Goal: Task Accomplishment & Management: Use online tool/utility

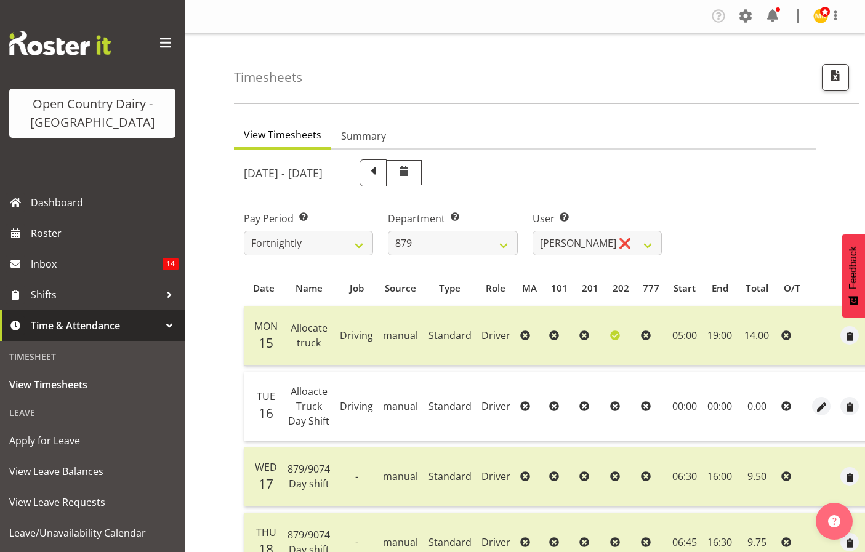
select select "782"
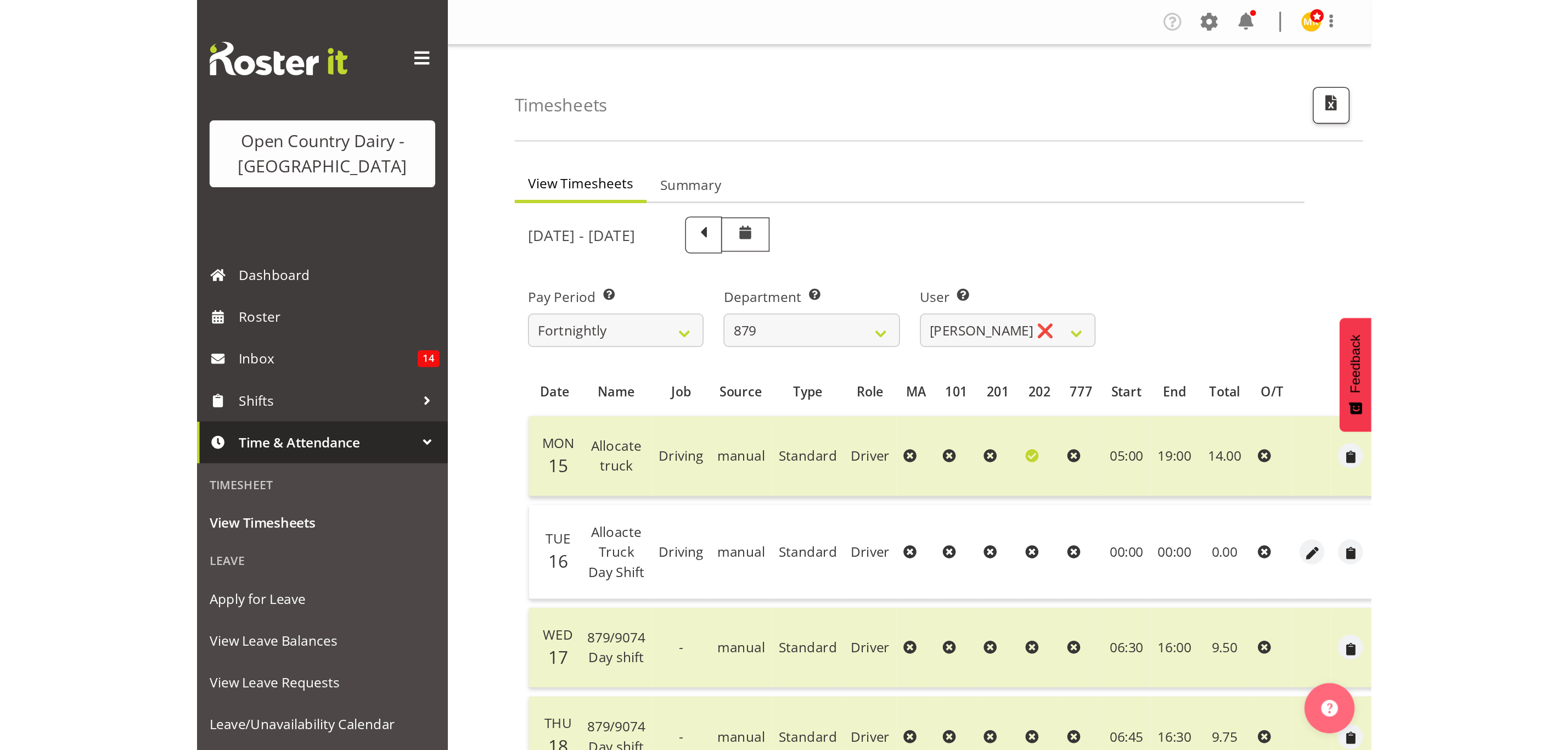
scroll to position [13, 0]
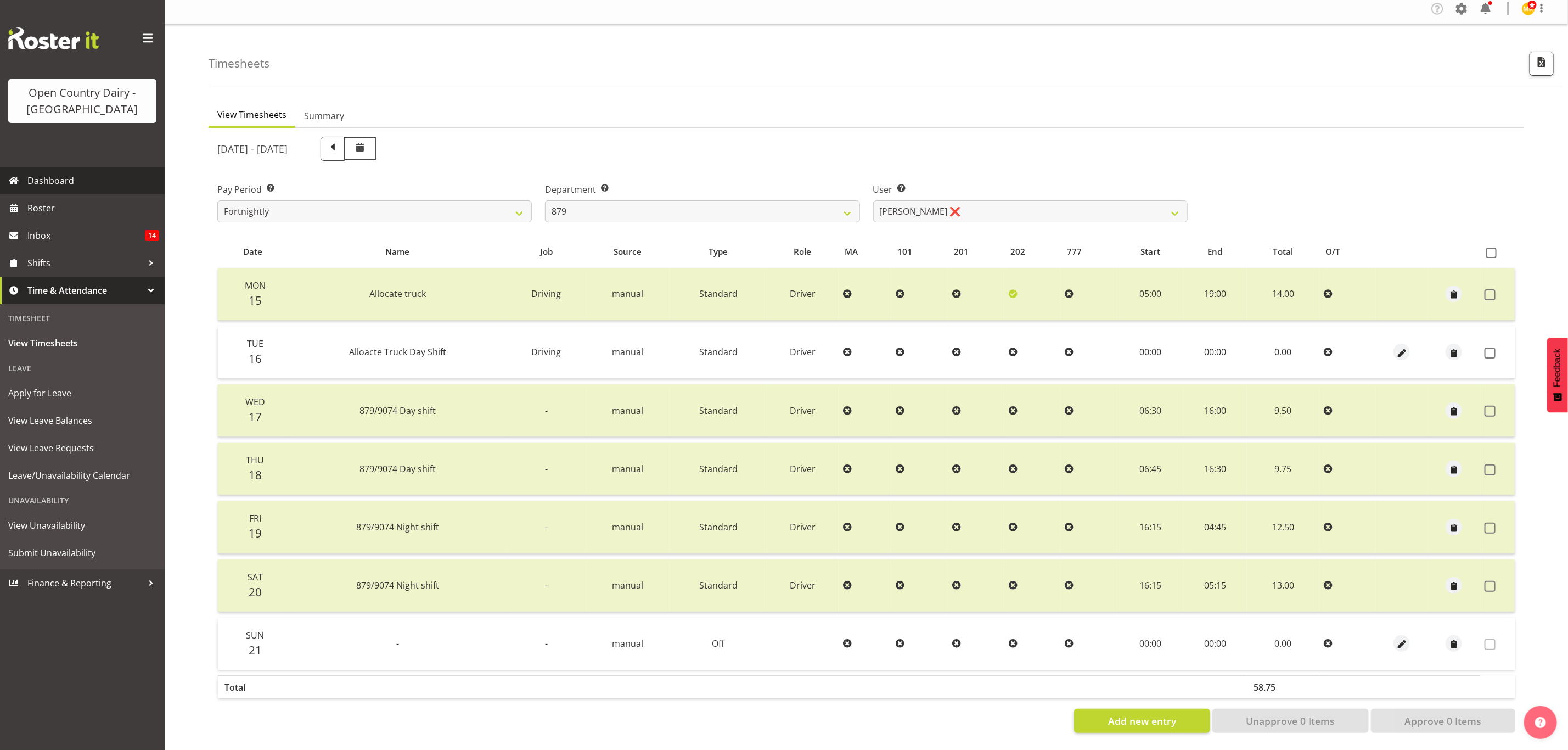
click at [91, 187] on span "Dashboard" at bounding box center [94, 180] width 132 height 16
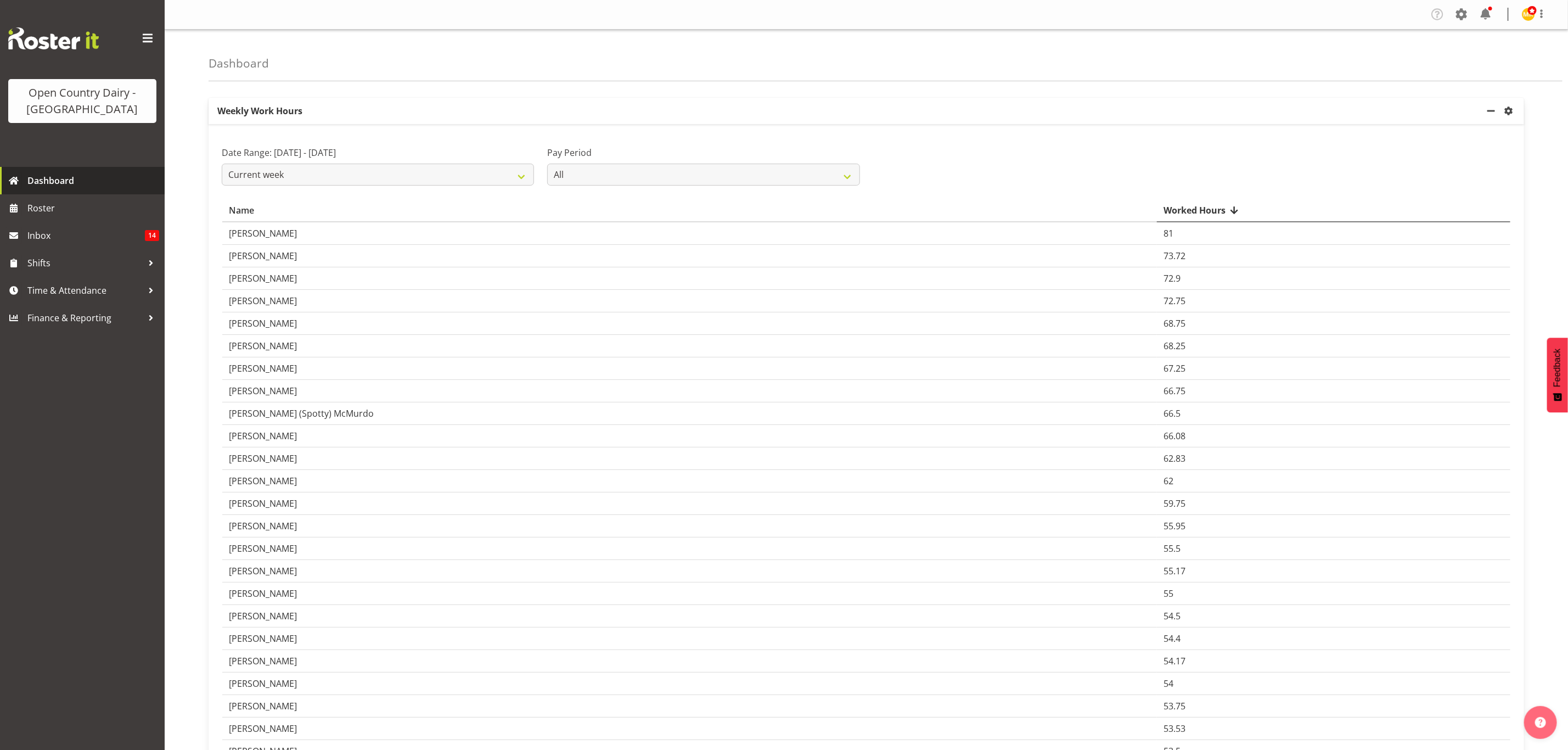
click at [41, 182] on span "Dashboard" at bounding box center [94, 180] width 132 height 16
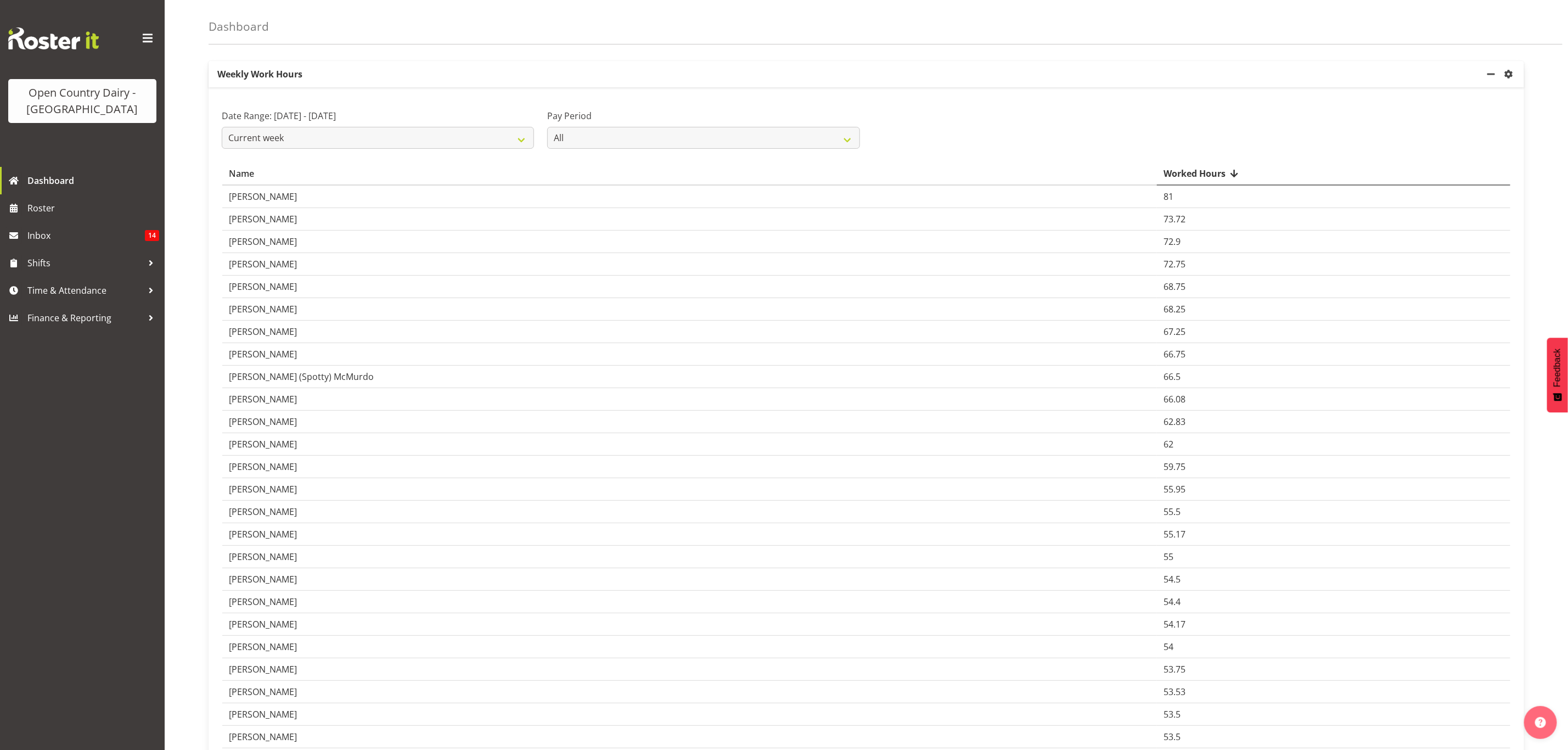
scroll to position [82, 0]
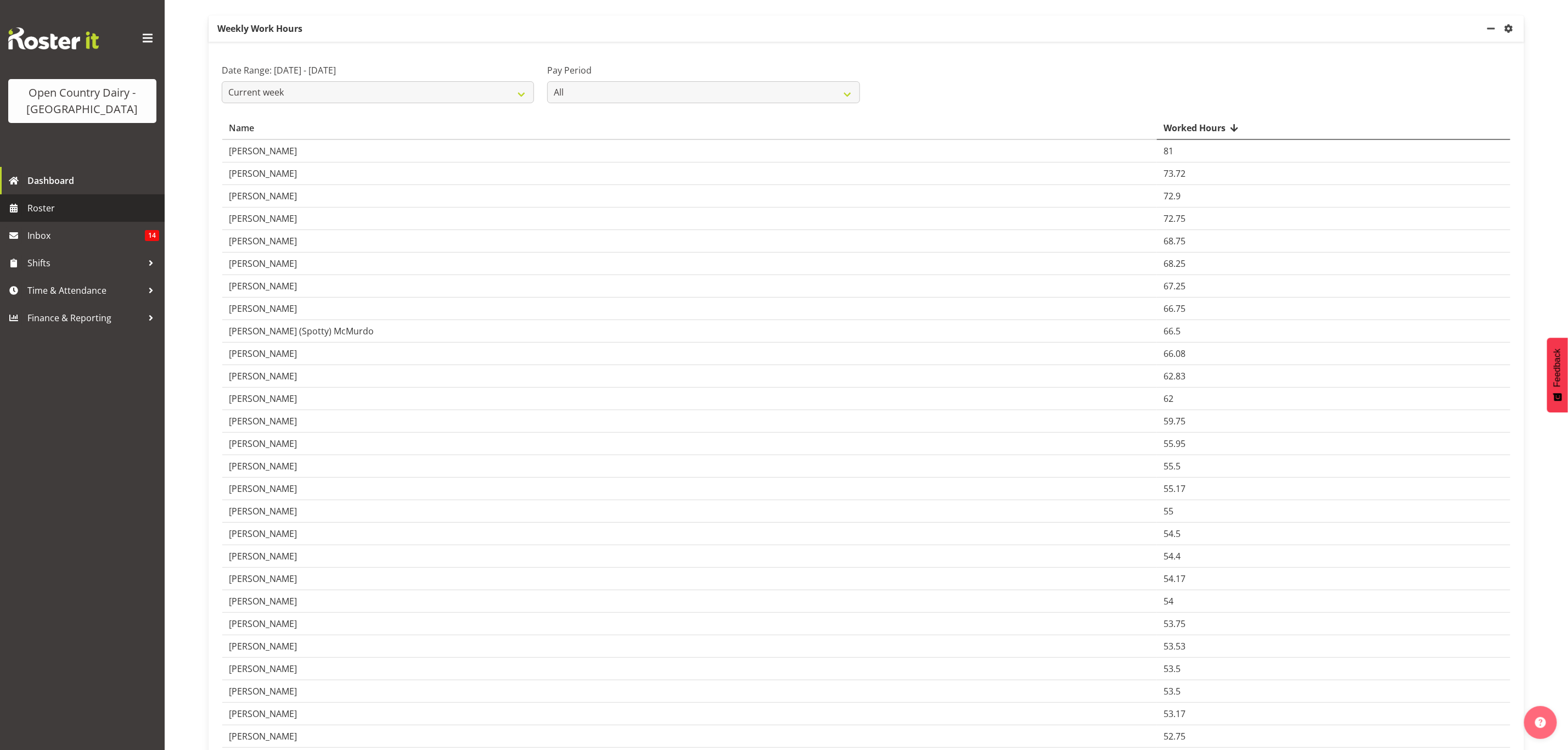
click at [66, 206] on span "Roster" at bounding box center [94, 208] width 132 height 16
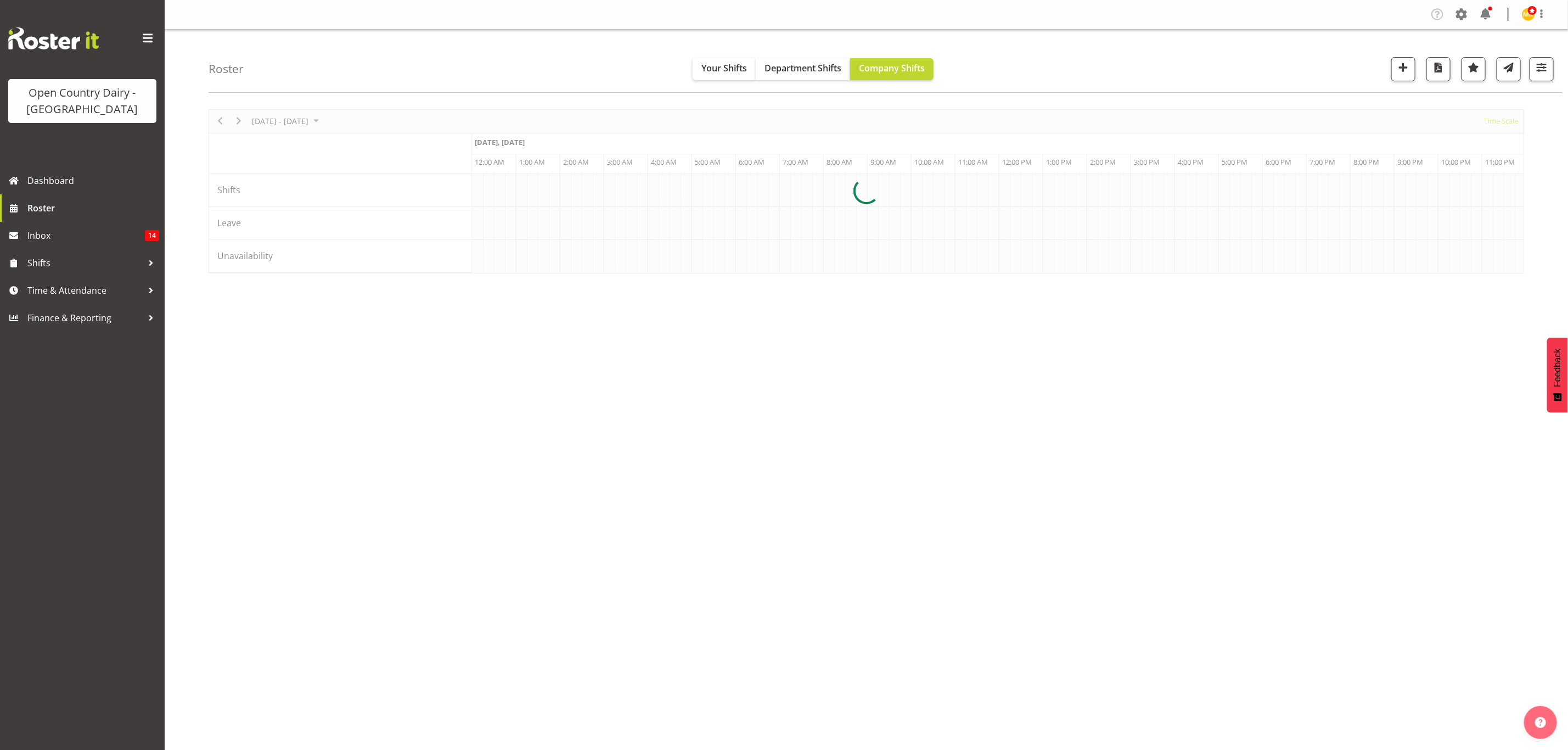
scroll to position [0, 6321]
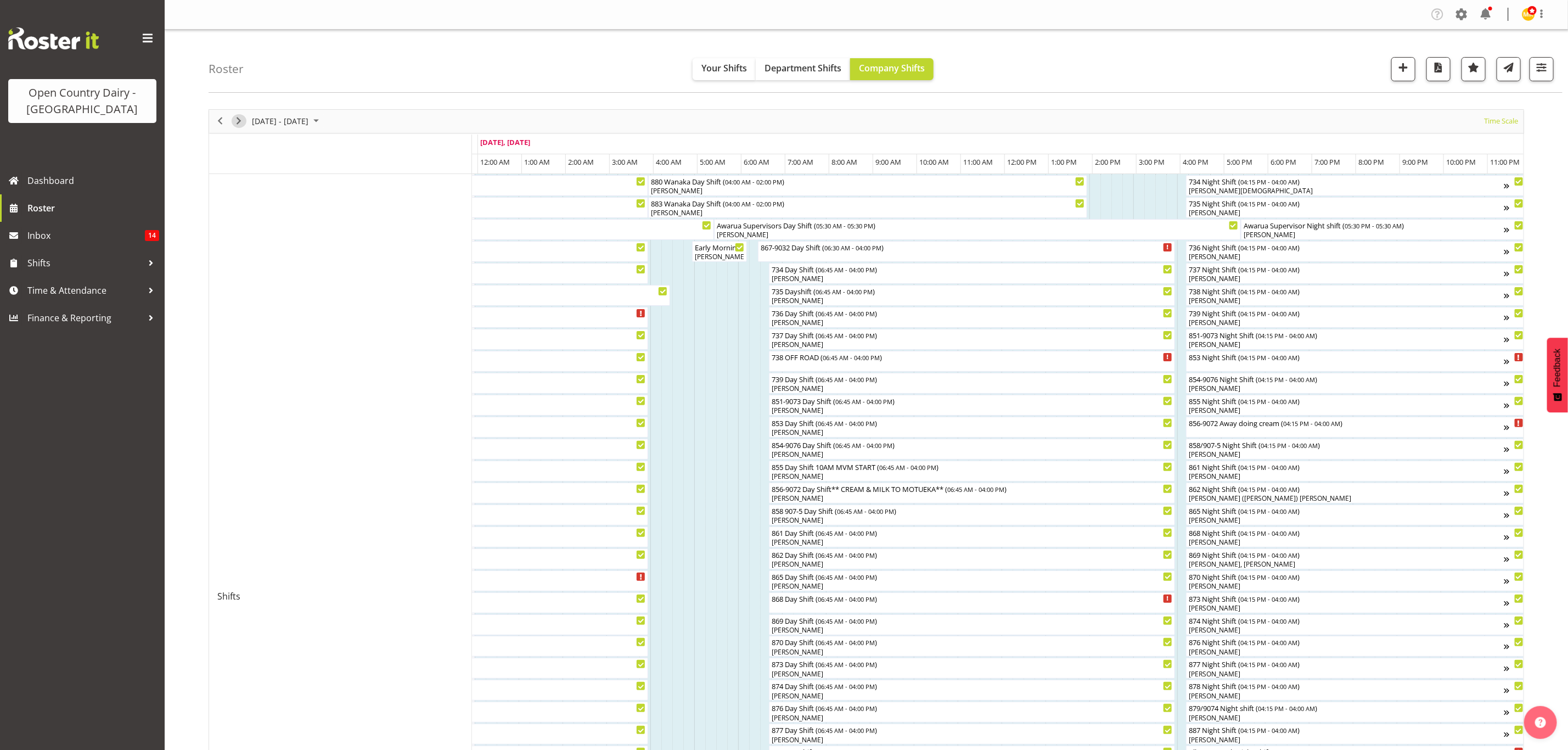
click at [241, 123] on span "Next" at bounding box center [238, 120] width 13 height 13
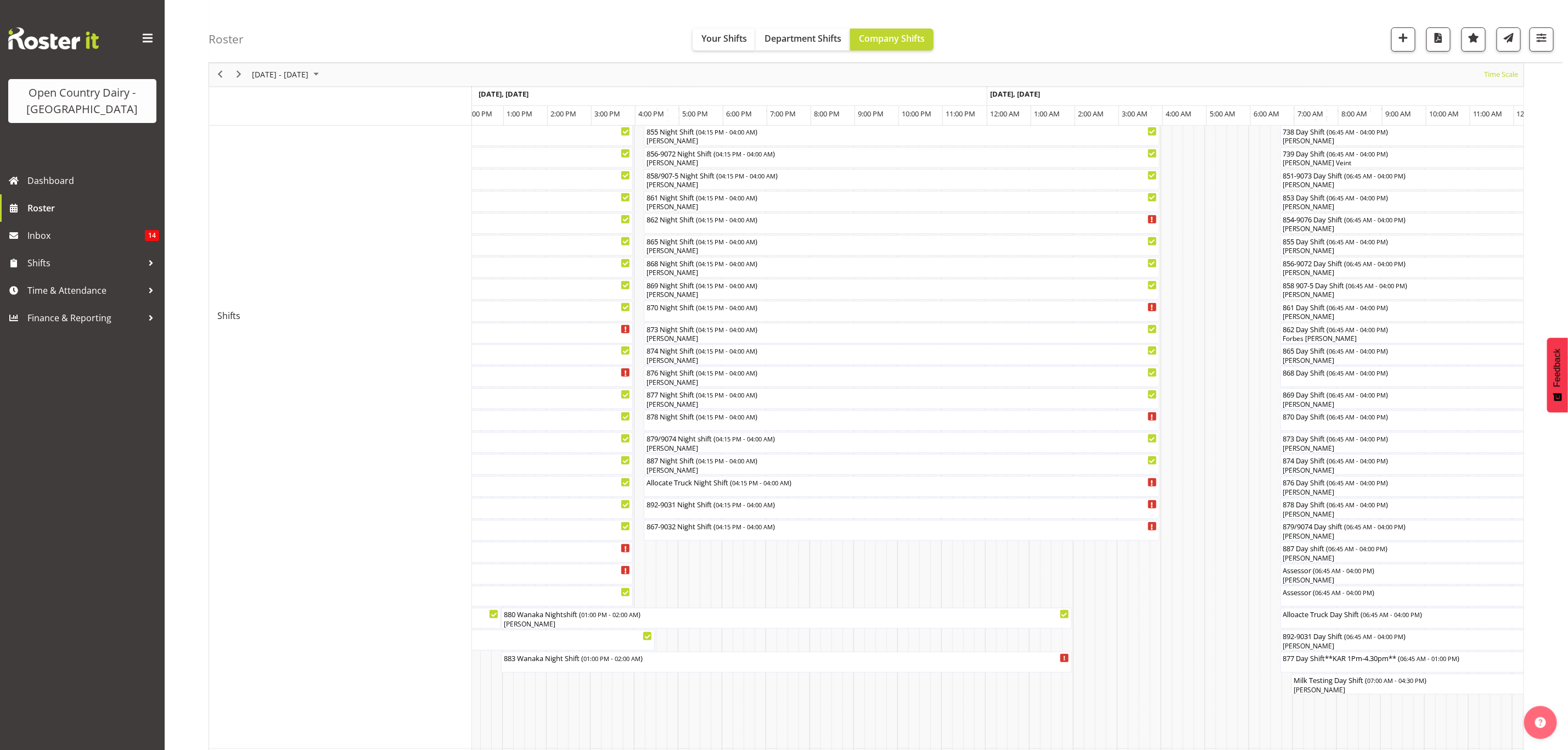
scroll to position [82, 0]
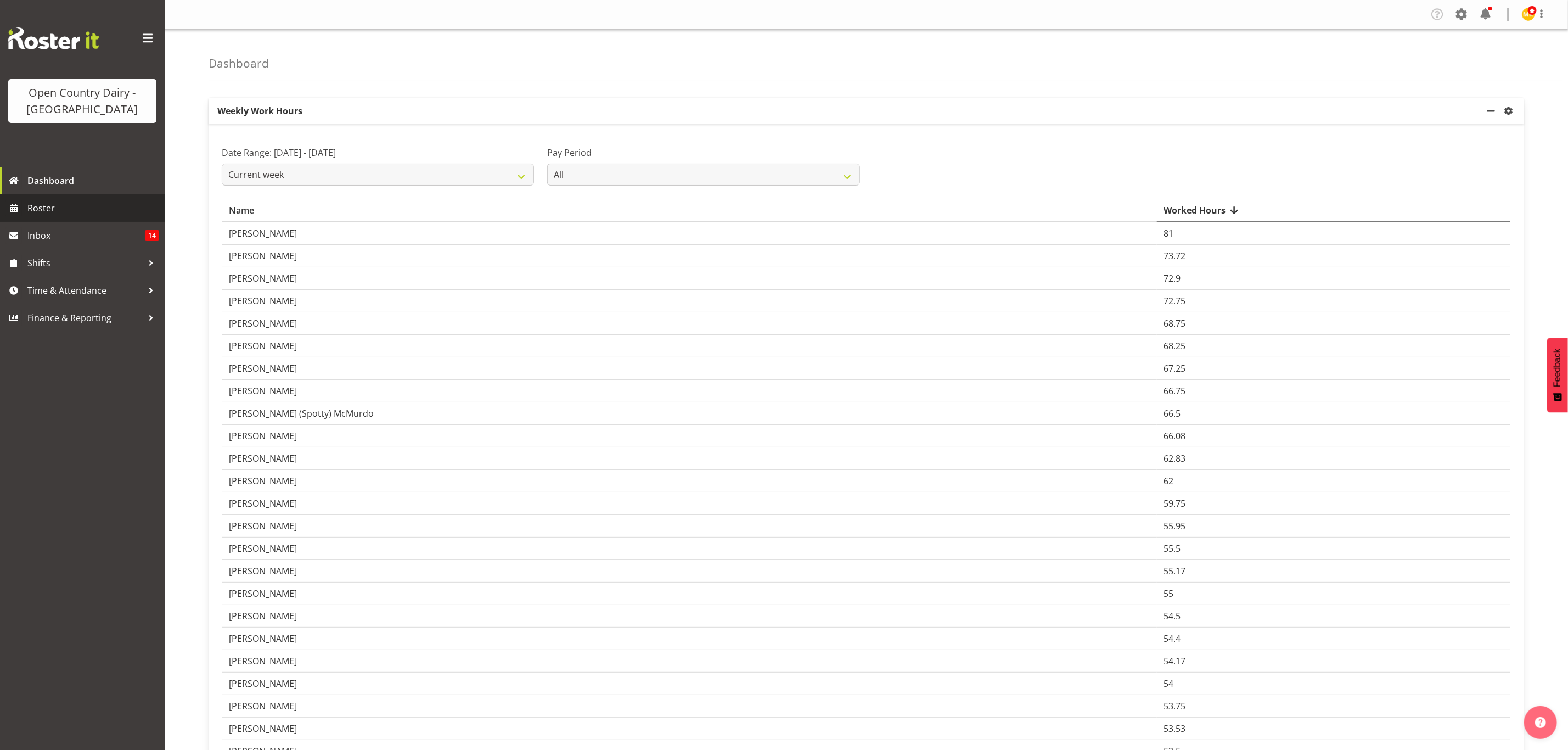
click at [48, 209] on span "Roster" at bounding box center [94, 208] width 132 height 16
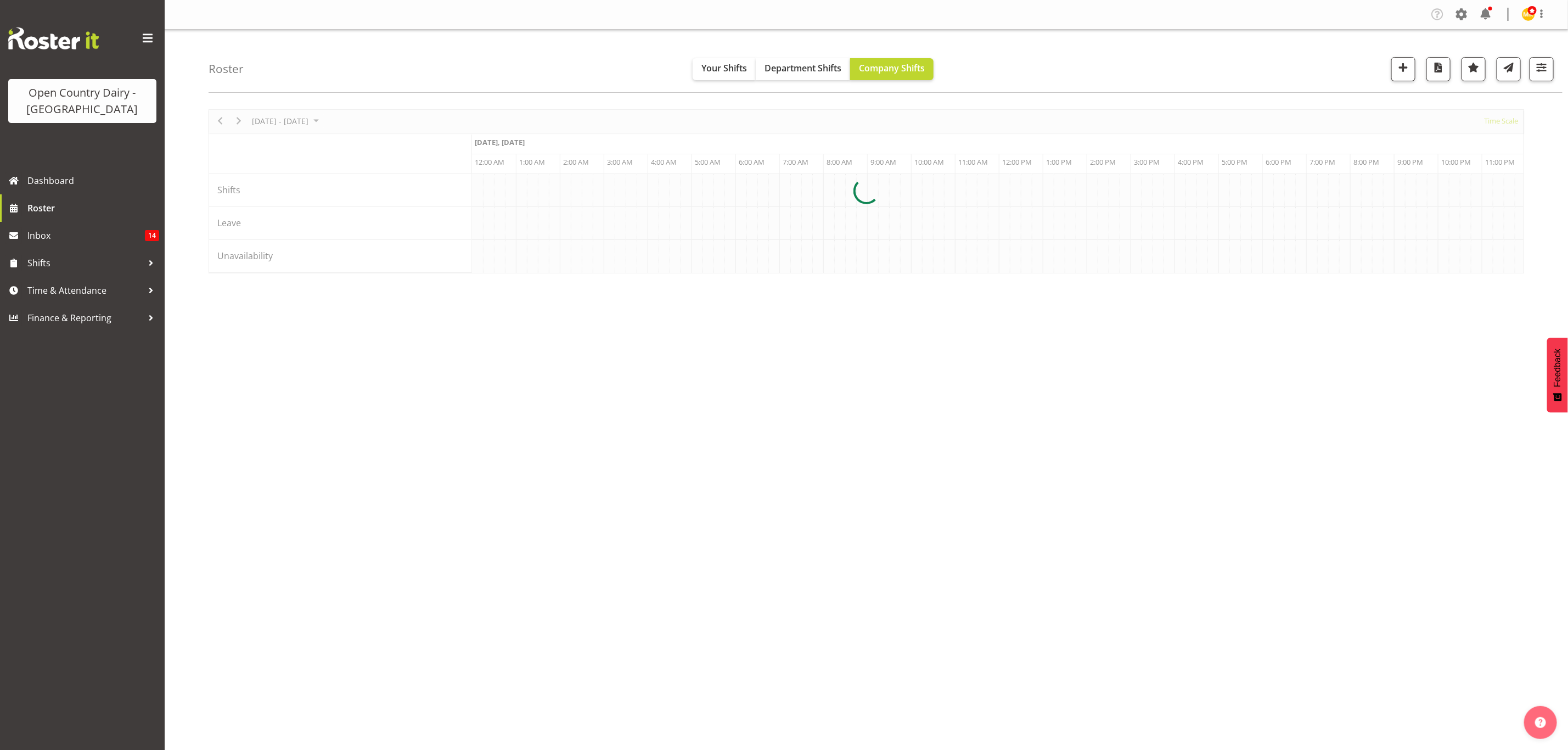
scroll to position [0, 6321]
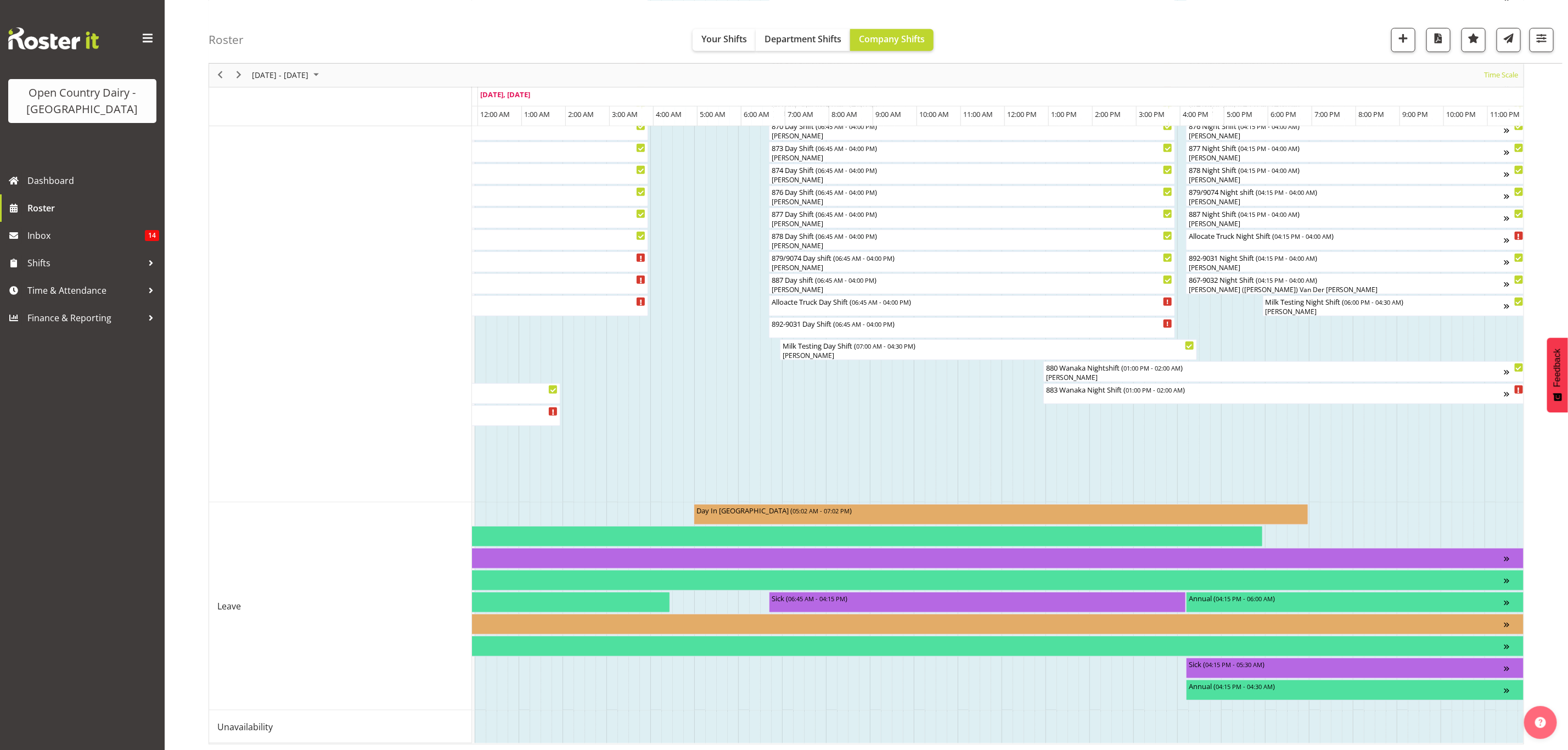
scroll to position [531, 0]
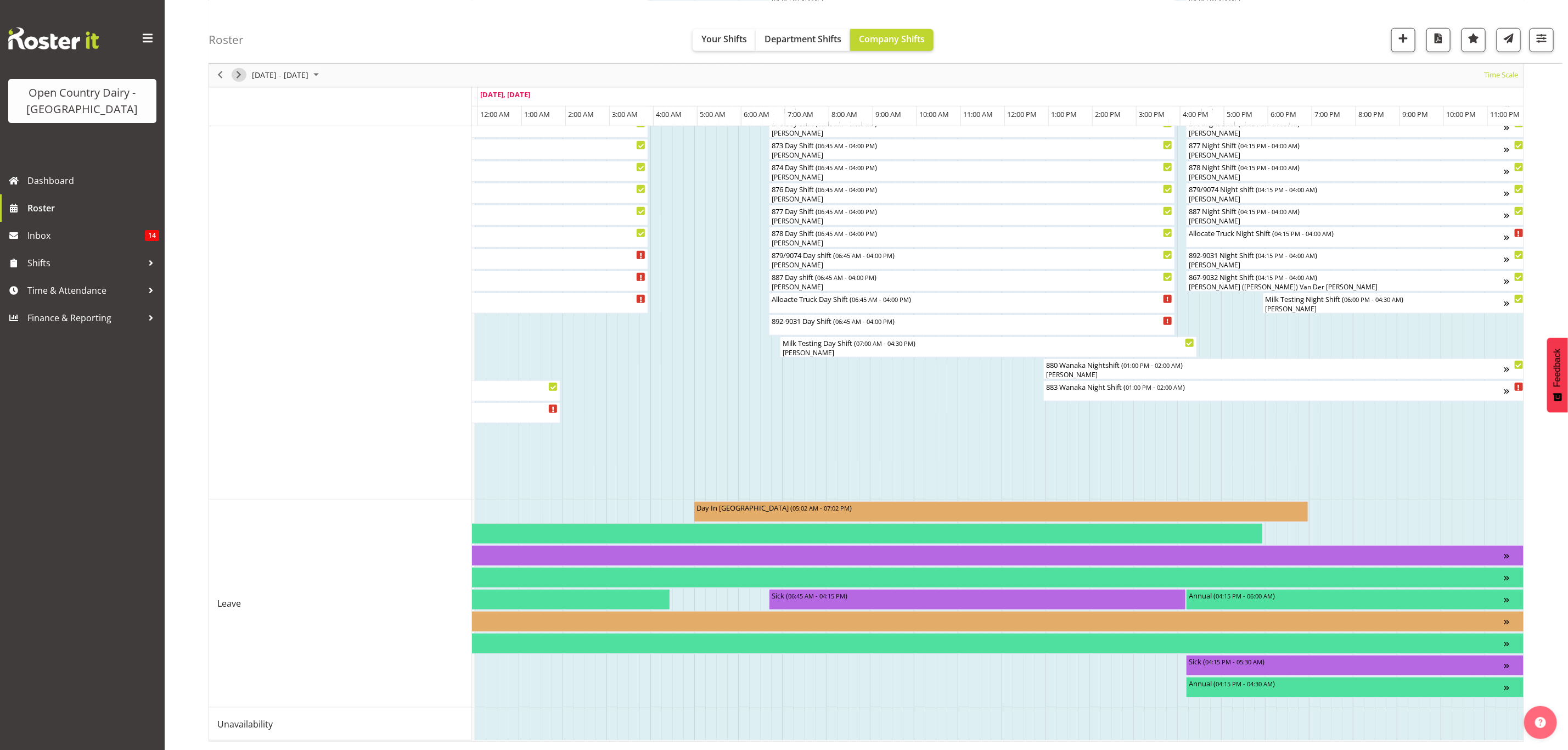
click at [236, 78] on span "Next" at bounding box center [238, 74] width 13 height 13
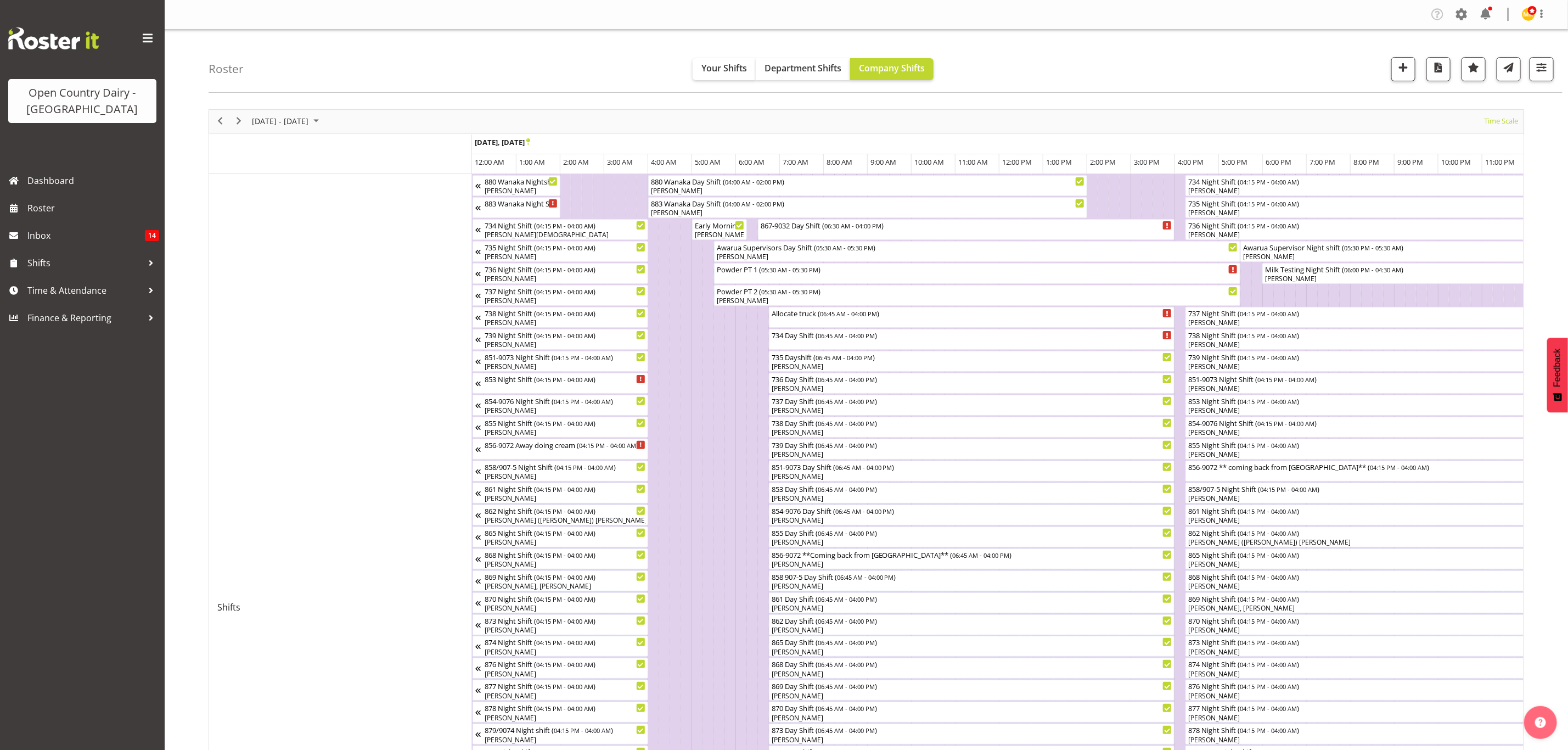
click at [702, 270] on div at bounding box center [866, 673] width 1316 height 1129
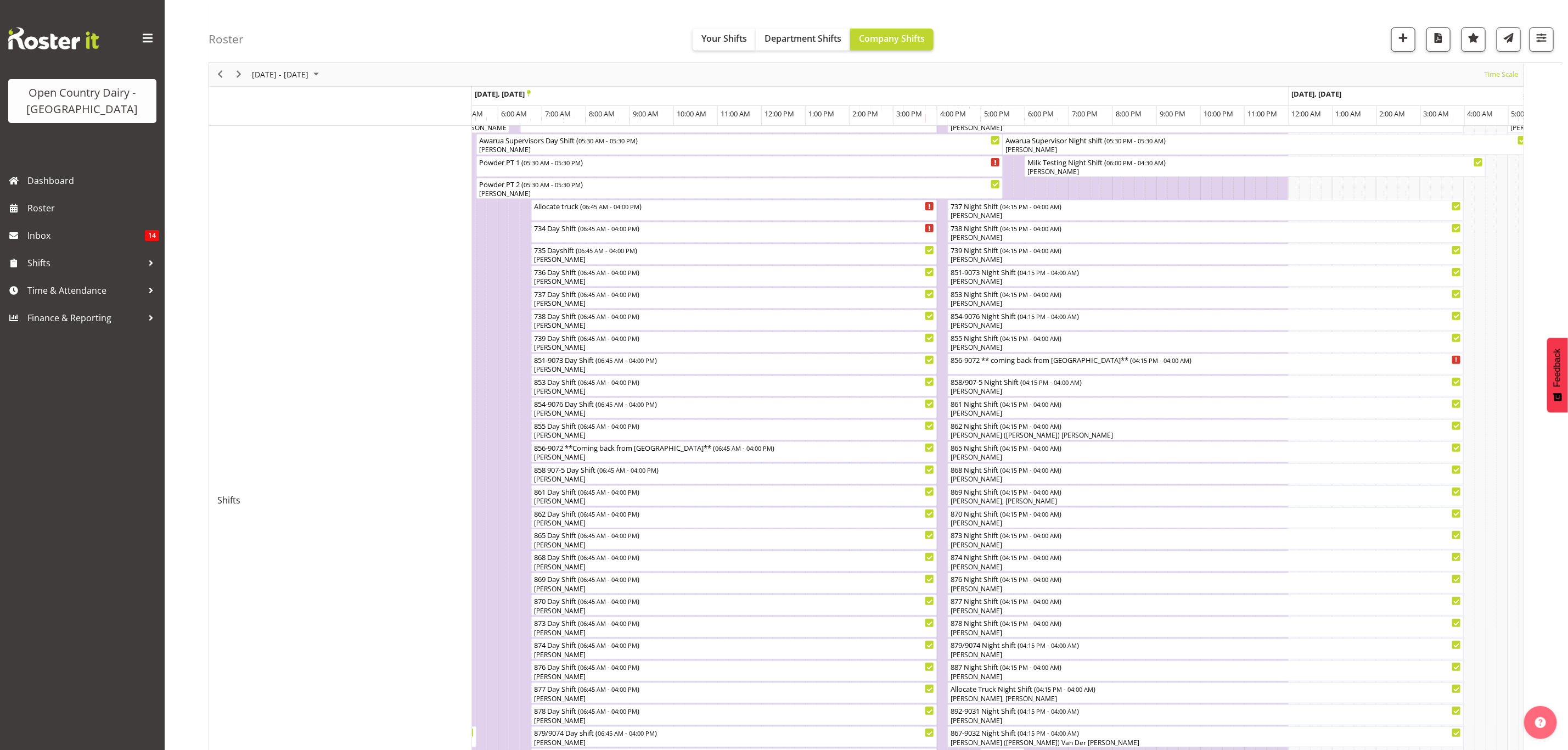
scroll to position [98, 0]
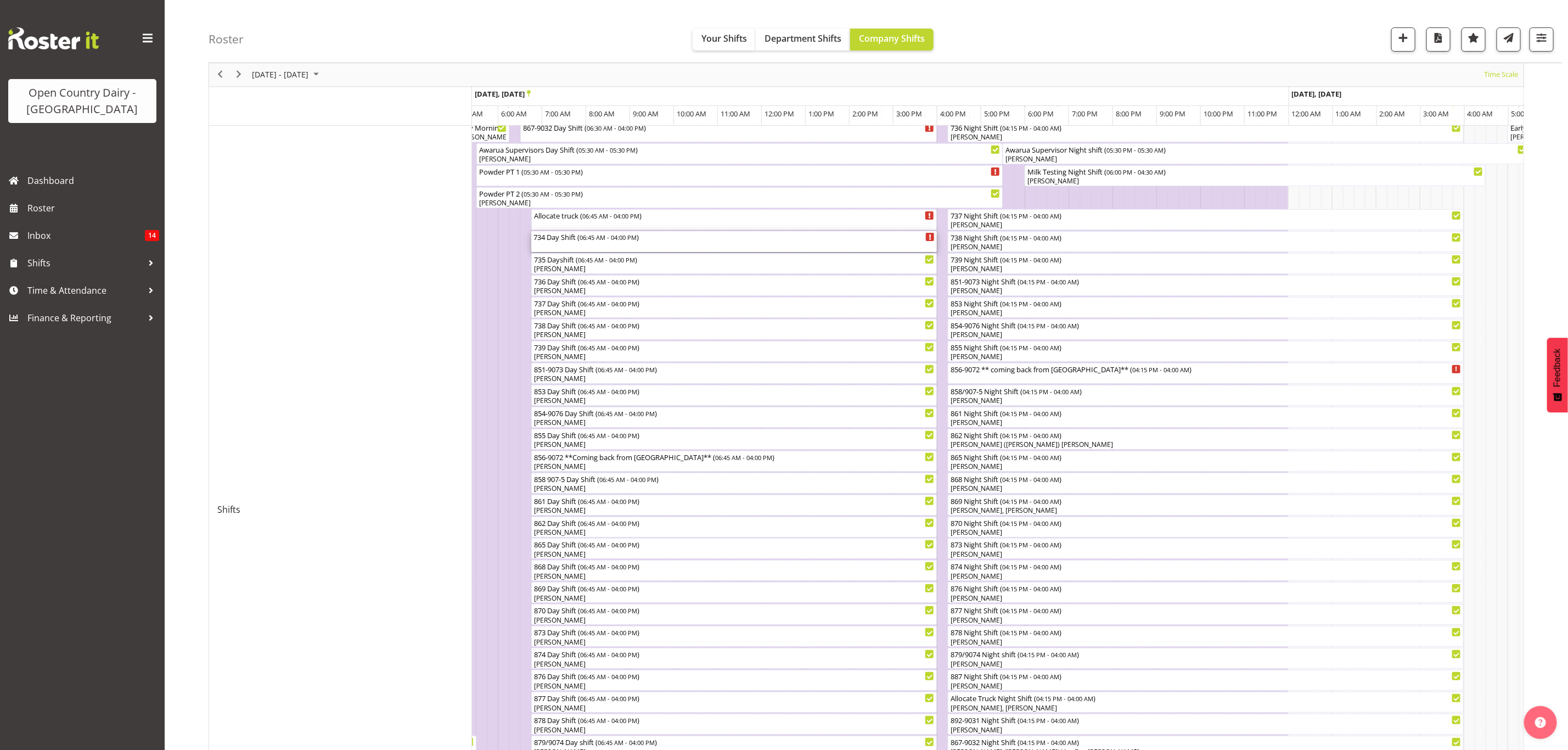
click at [930, 241] on div "Timeline Week of September 22, 2025" at bounding box center [929, 236] width 8 height 8
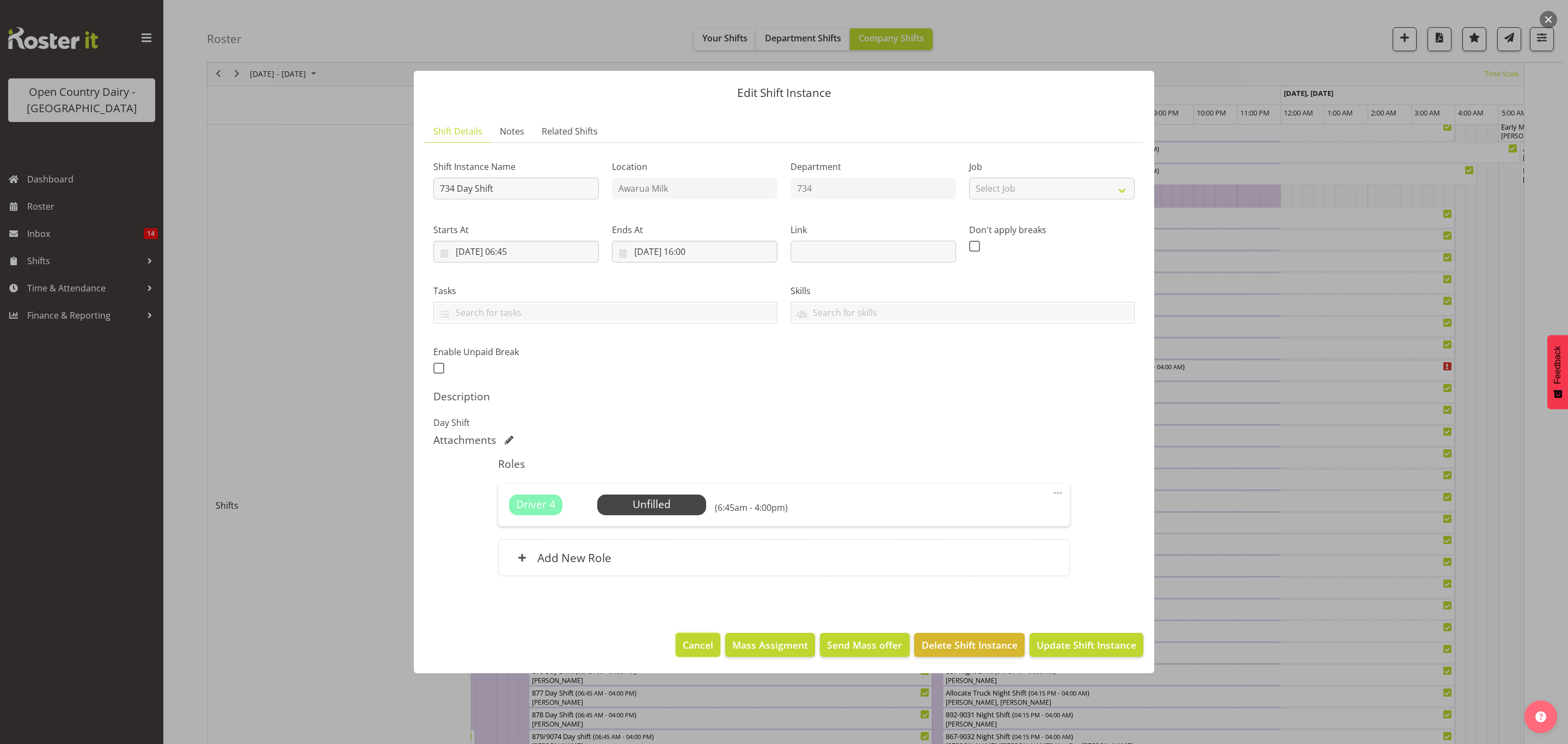
click at [706, 640] on span "Cancel" at bounding box center [698, 645] width 30 height 14
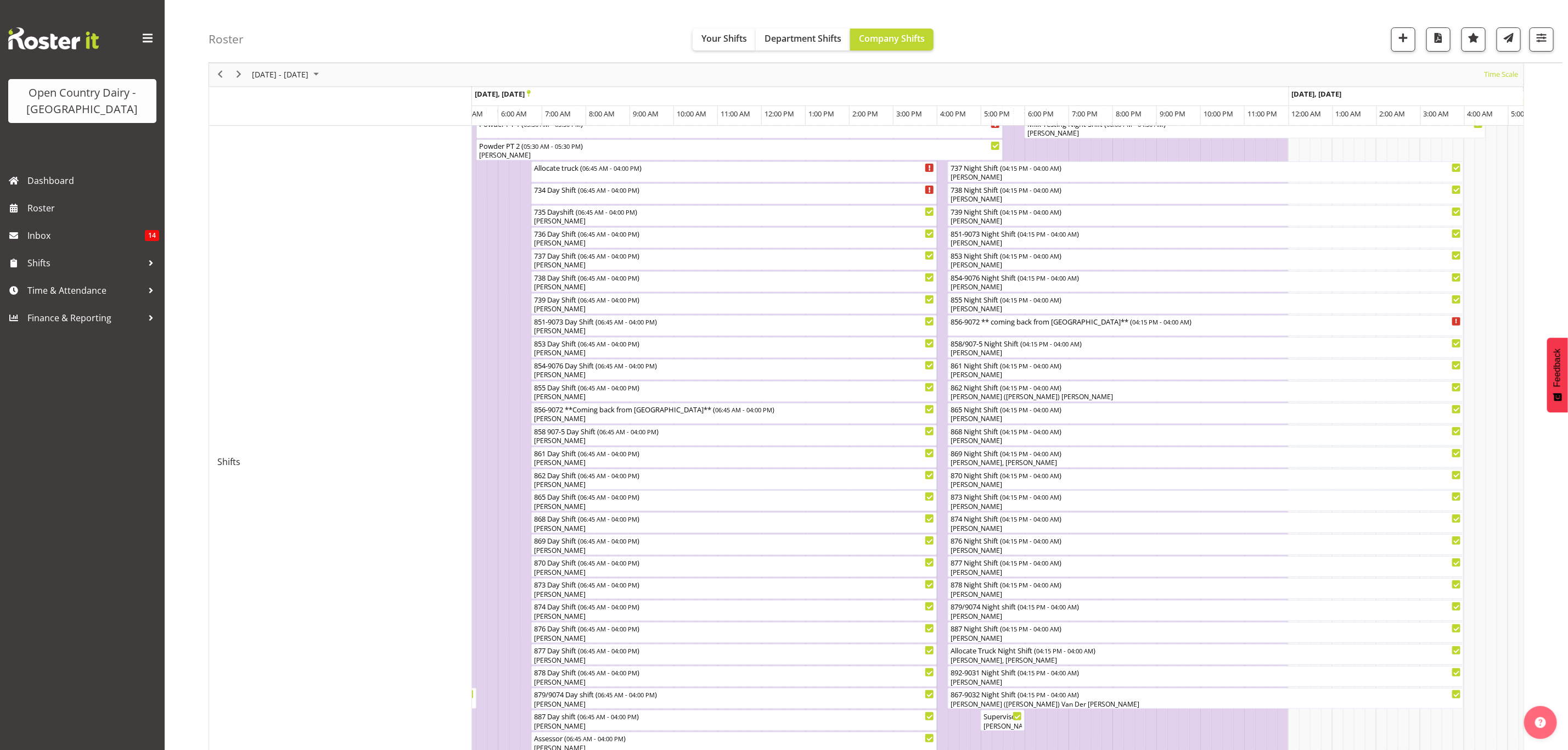
scroll to position [180, 0]
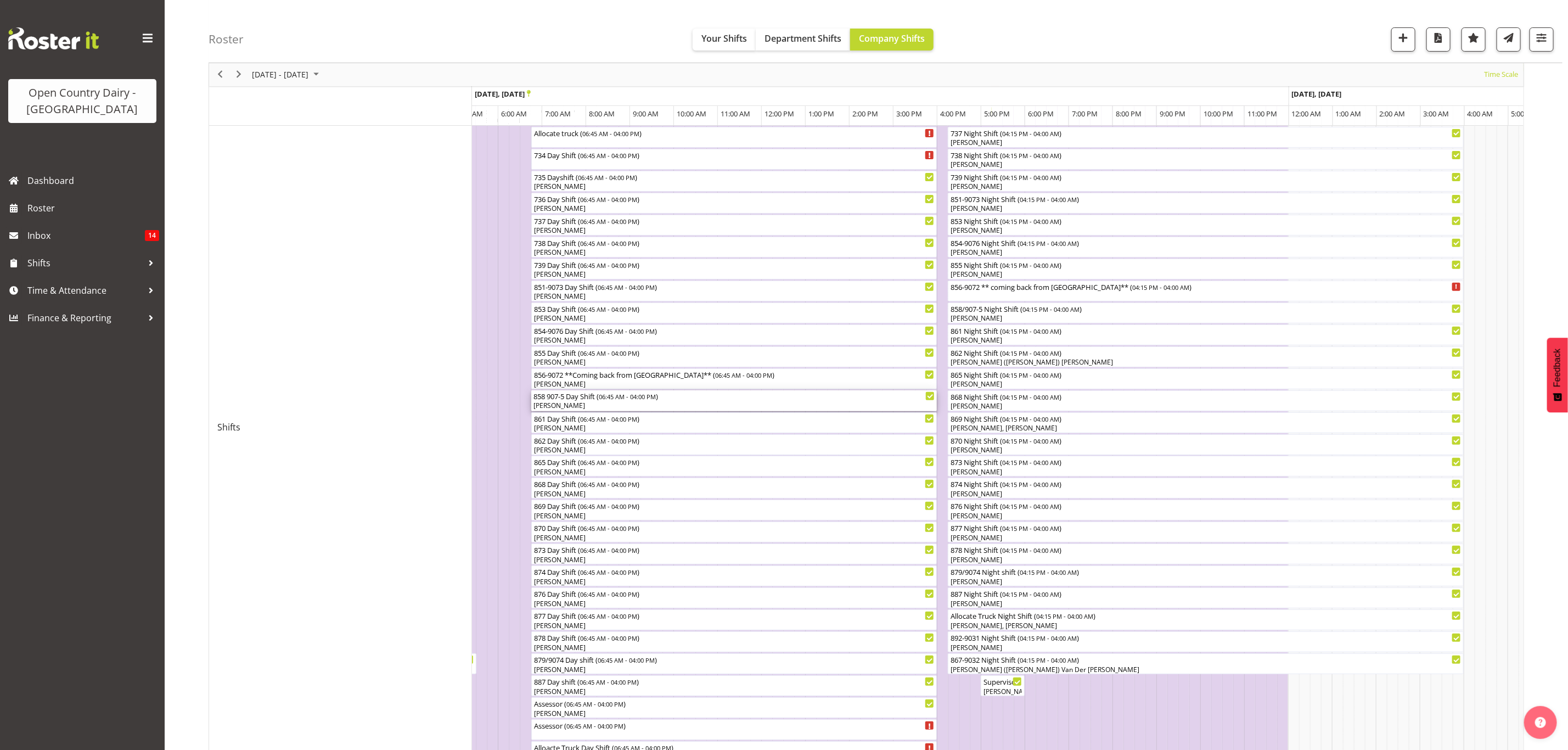
click at [582, 403] on div "[PERSON_NAME]" at bounding box center [734, 405] width 402 height 10
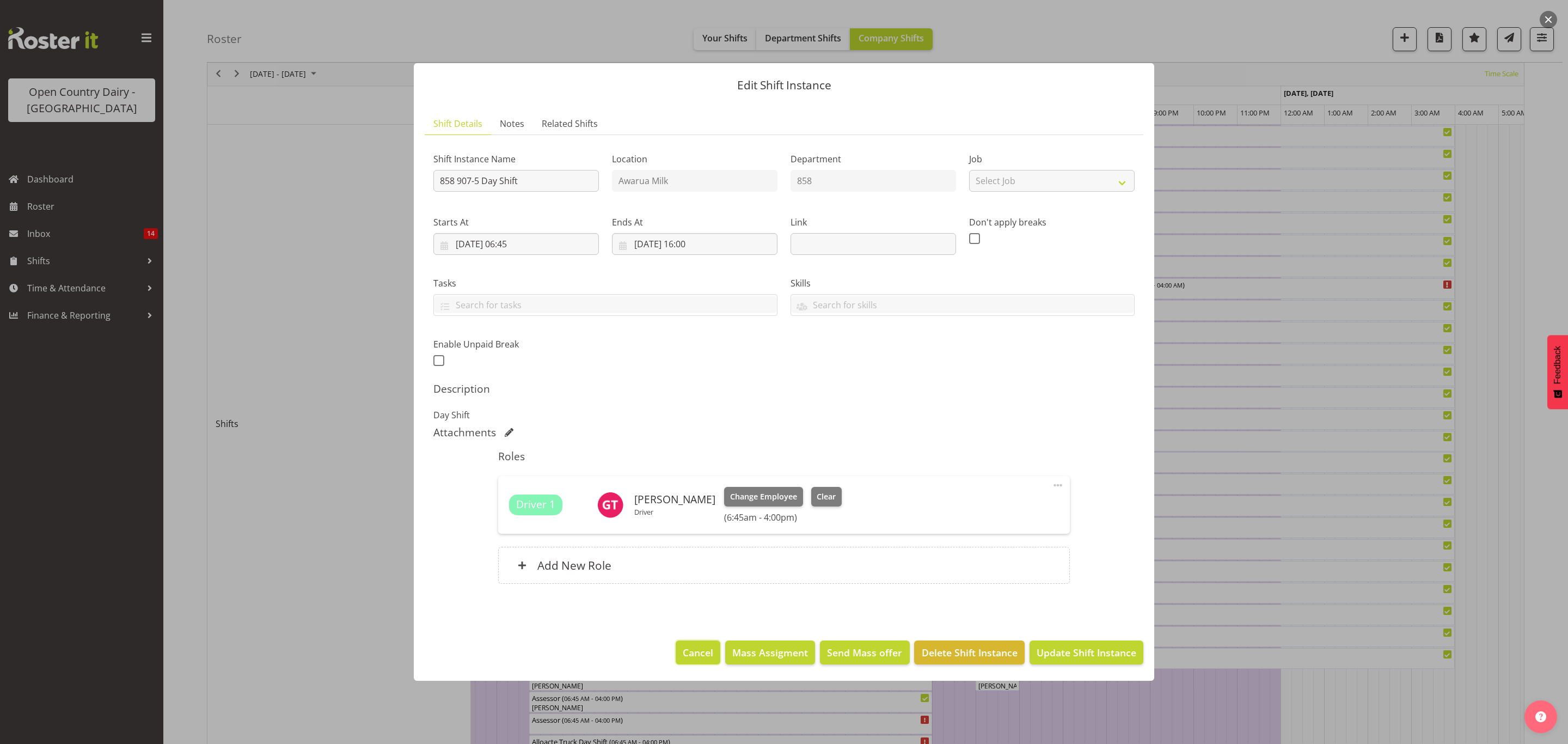
click at [697, 661] on button "Cancel" at bounding box center [698, 652] width 44 height 24
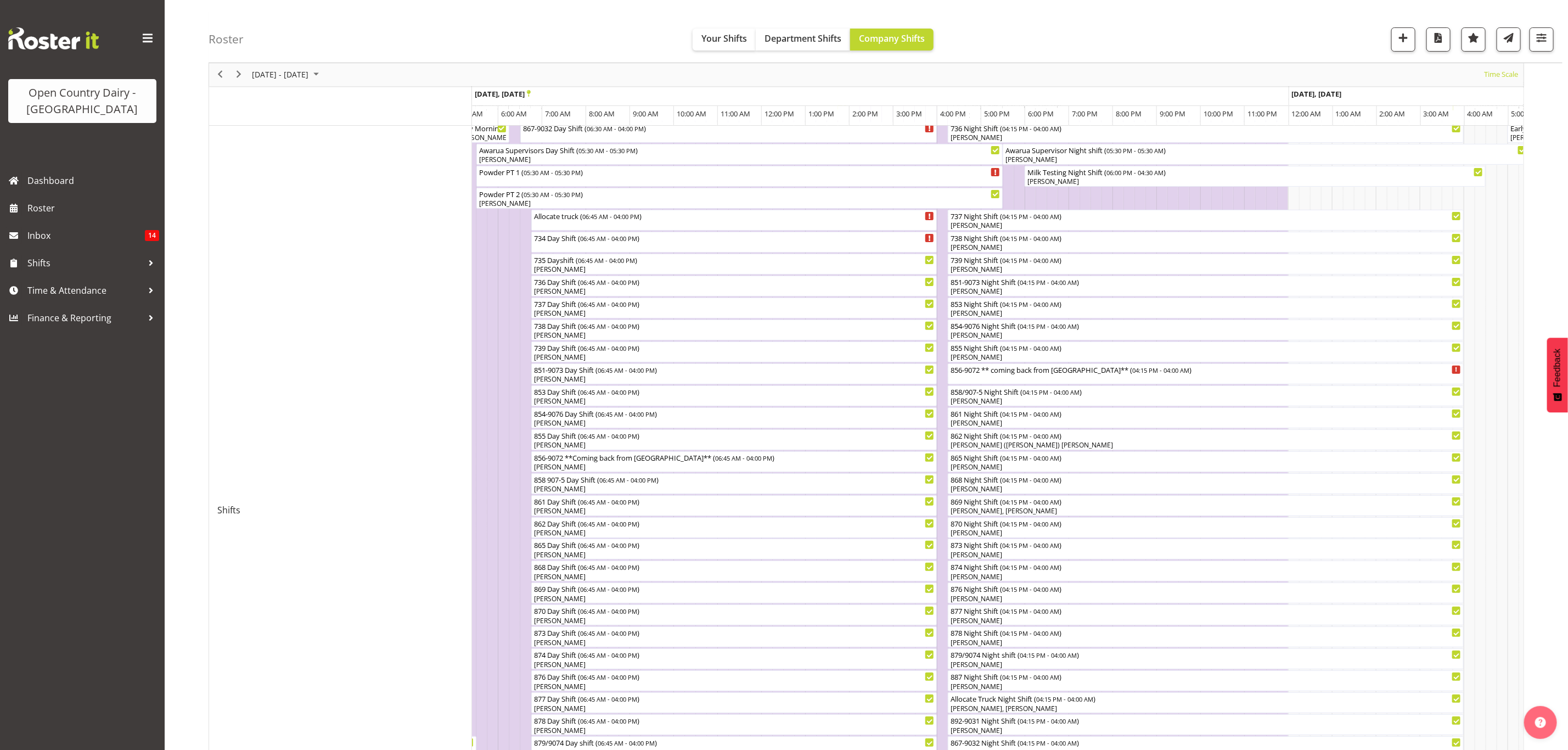
scroll to position [165, 0]
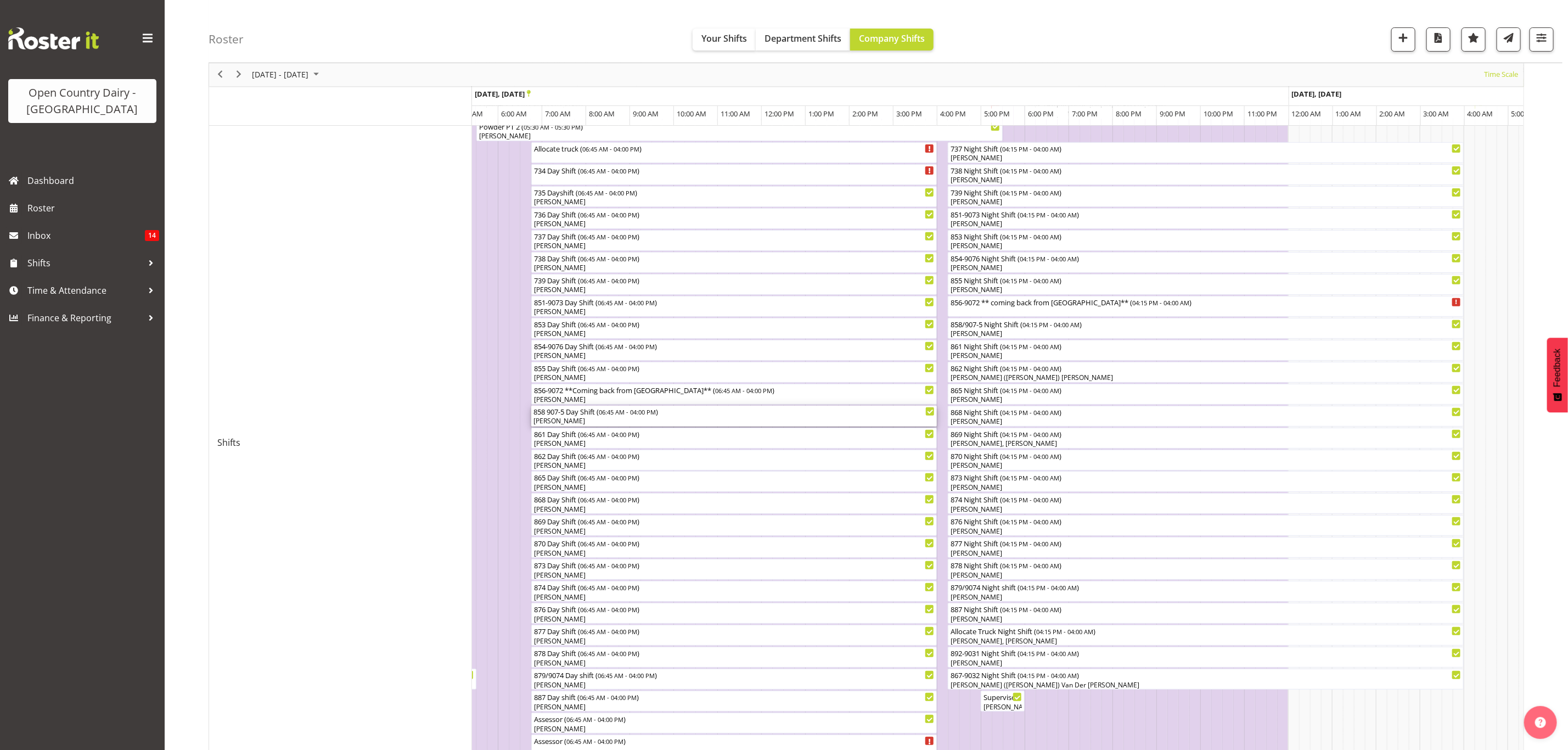
click at [602, 415] on div "858 907-5 Day Shift ( 06:45 AM - 04:00 PM )" at bounding box center [734, 411] width 402 height 11
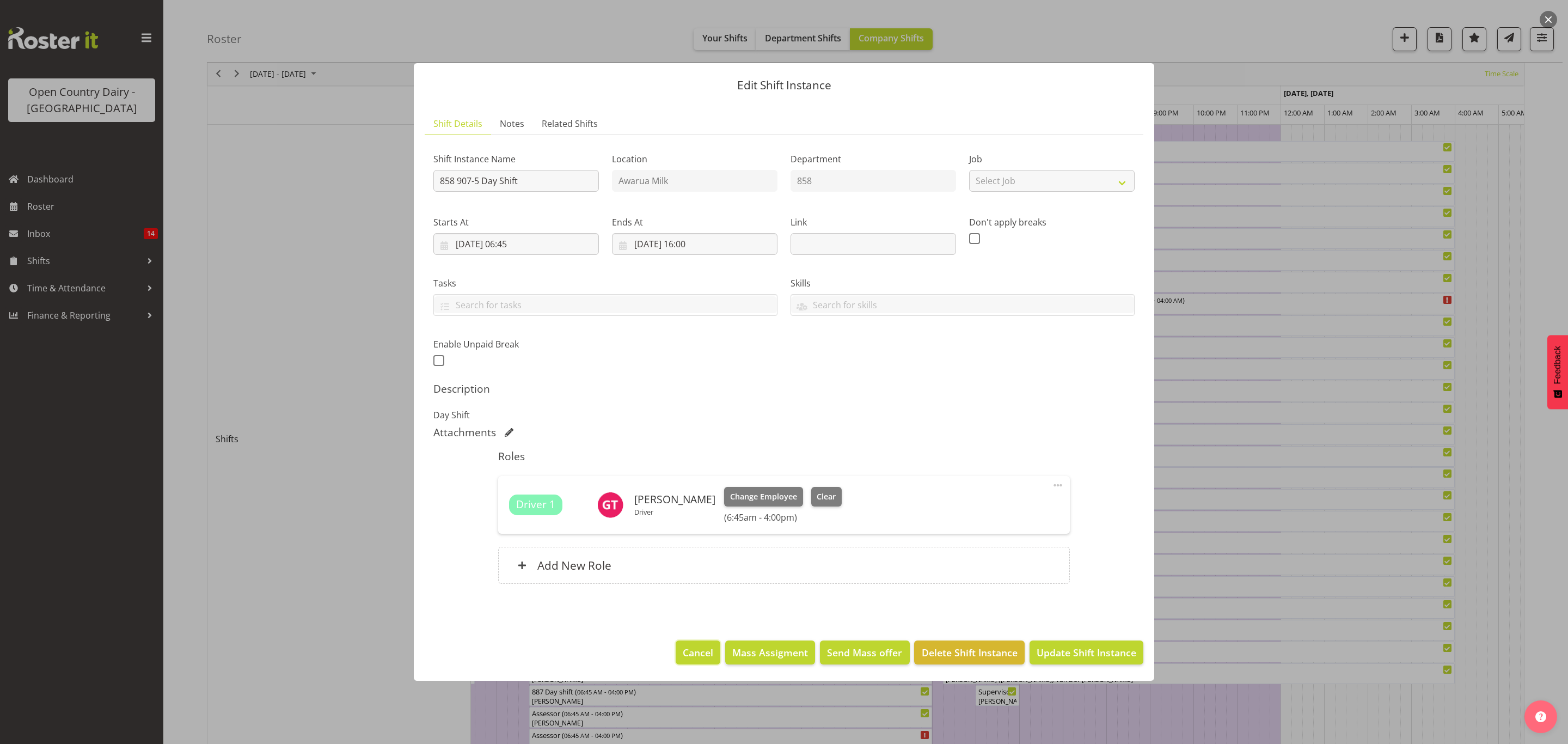
click at [701, 652] on span "Cancel" at bounding box center [698, 652] width 30 height 14
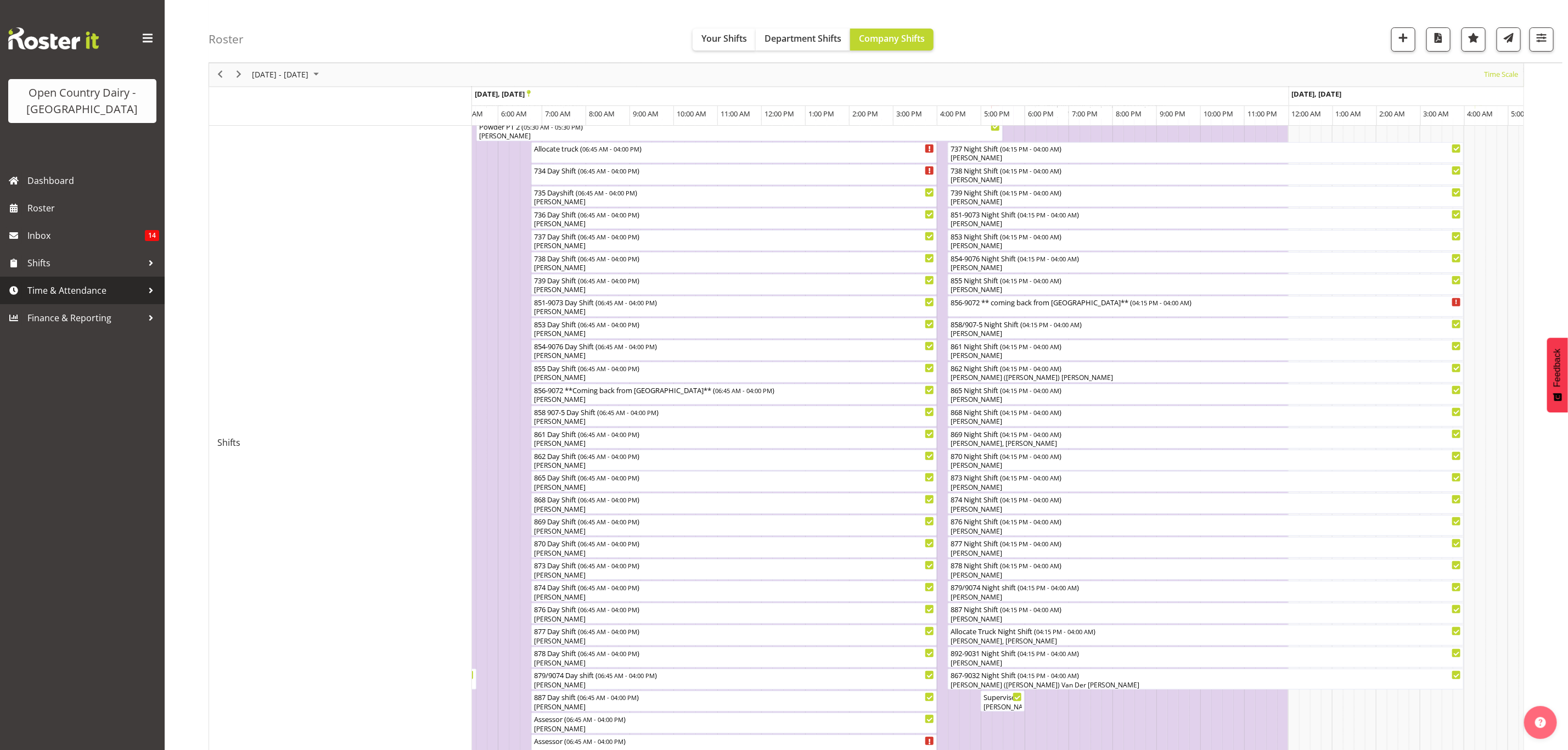
click at [141, 284] on span "Time & Attendance" at bounding box center [85, 290] width 115 height 16
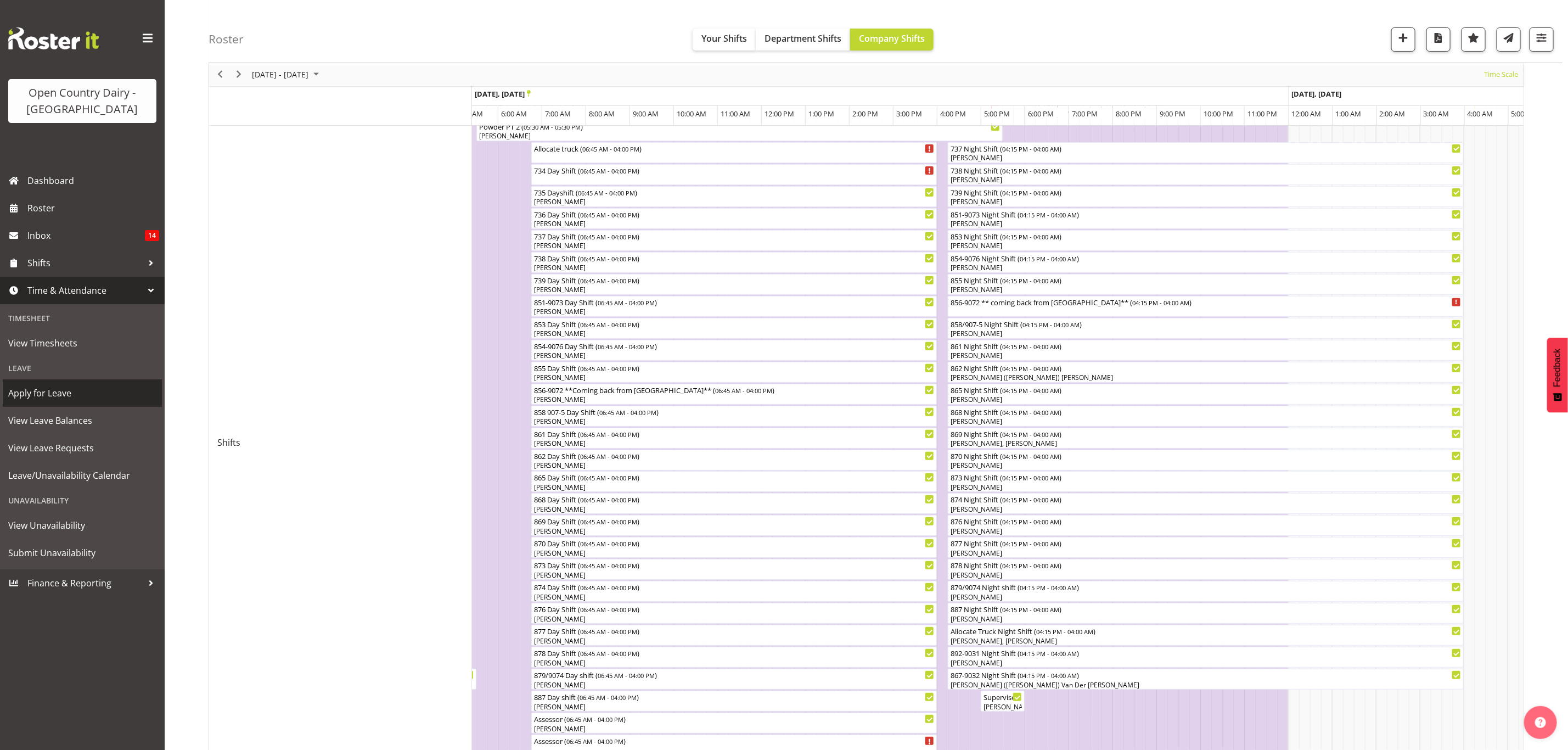
click at [116, 388] on span "Apply for Leave" at bounding box center [82, 392] width 148 height 16
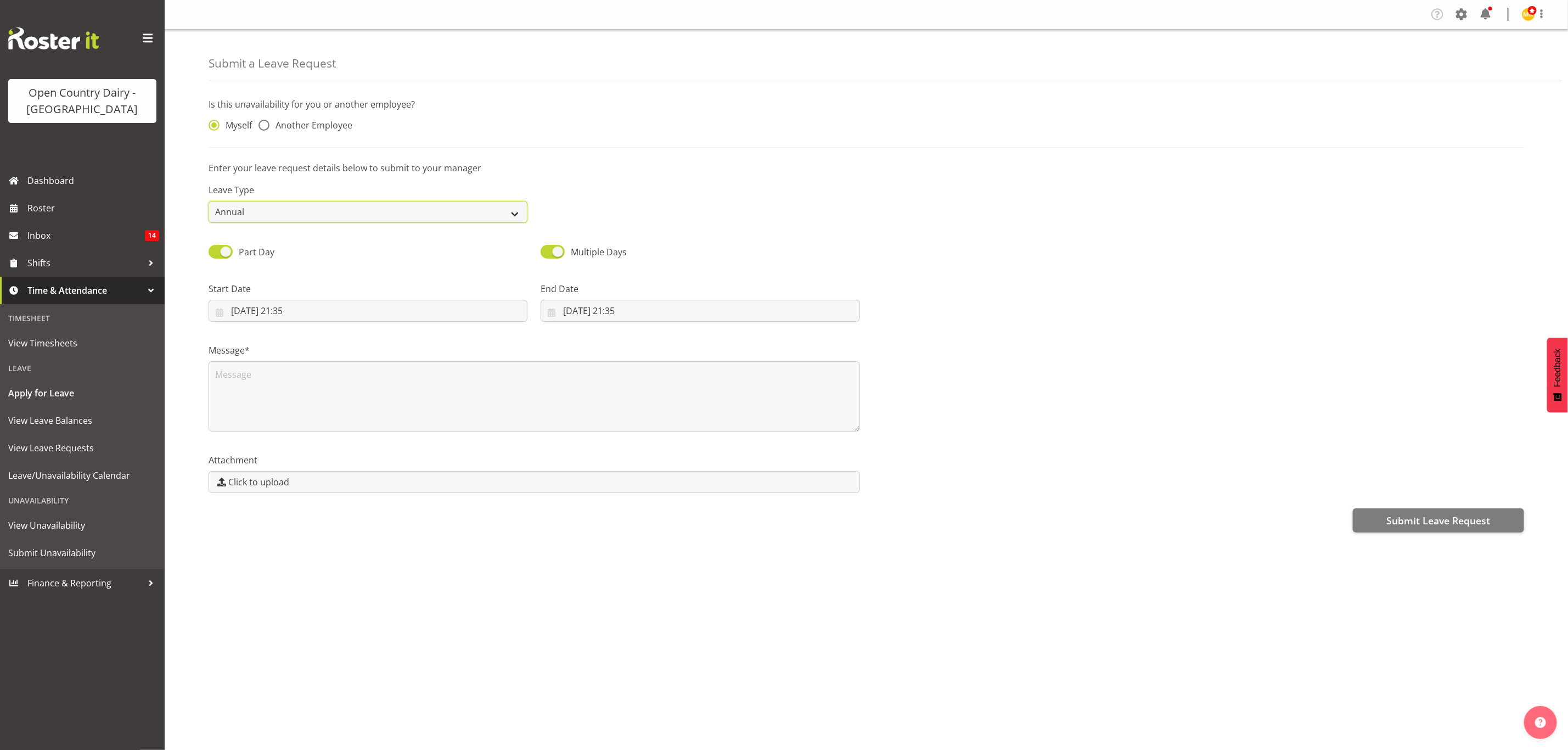
click at [377, 219] on select "Annual Sick Leave Without Pay Bereavement Domestic Violence Parental Jury Servi…" at bounding box center [368, 211] width 319 height 22
select select "Sick"
click at [209, 201] on select "Annual Sick Leave Without Pay Bereavement Domestic Violence Parental Jury Servi…" at bounding box center [368, 211] width 319 height 22
click at [265, 122] on span at bounding box center [264, 125] width 11 height 11
click at [265, 122] on input "Another Employee" at bounding box center [262, 126] width 7 height 7
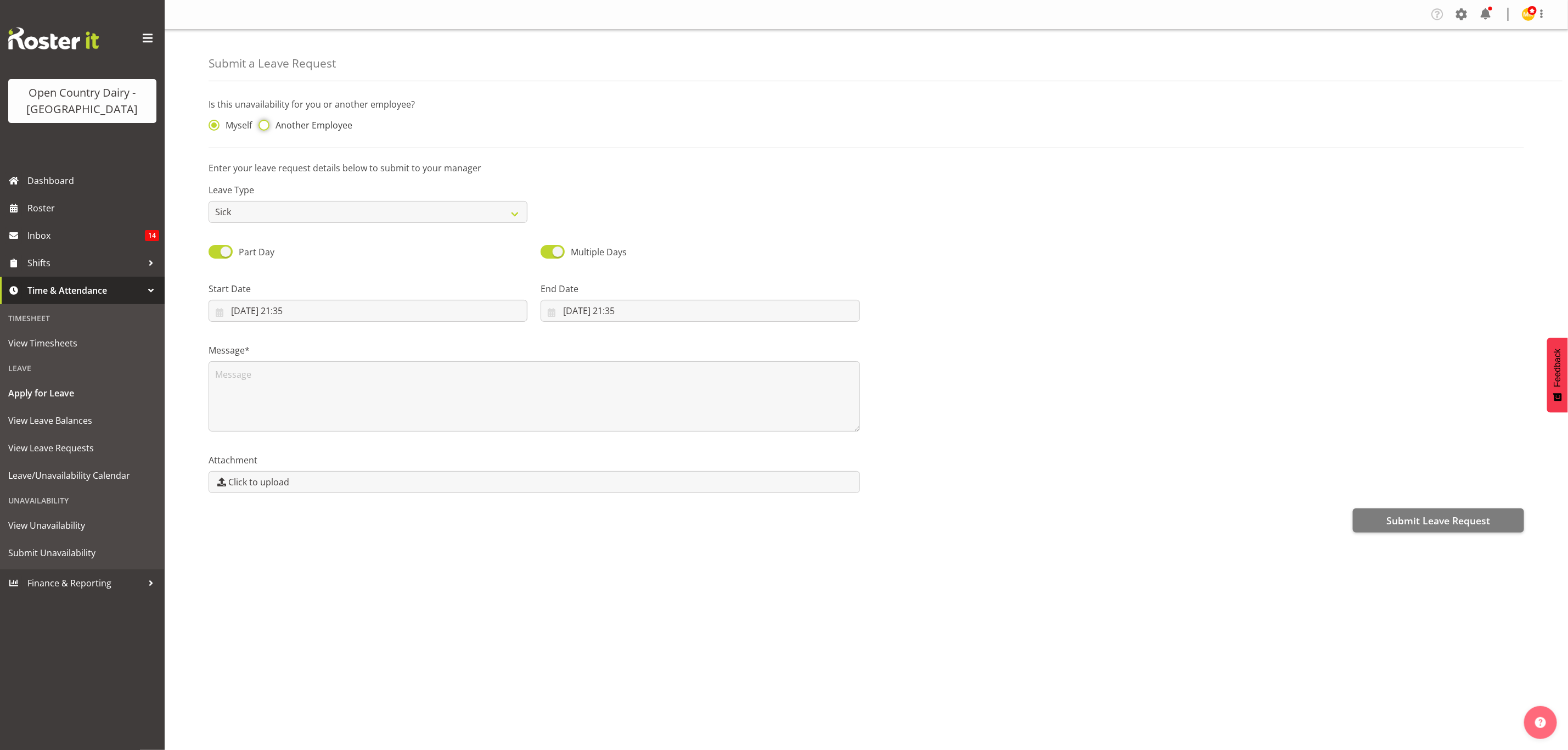
radio input "true"
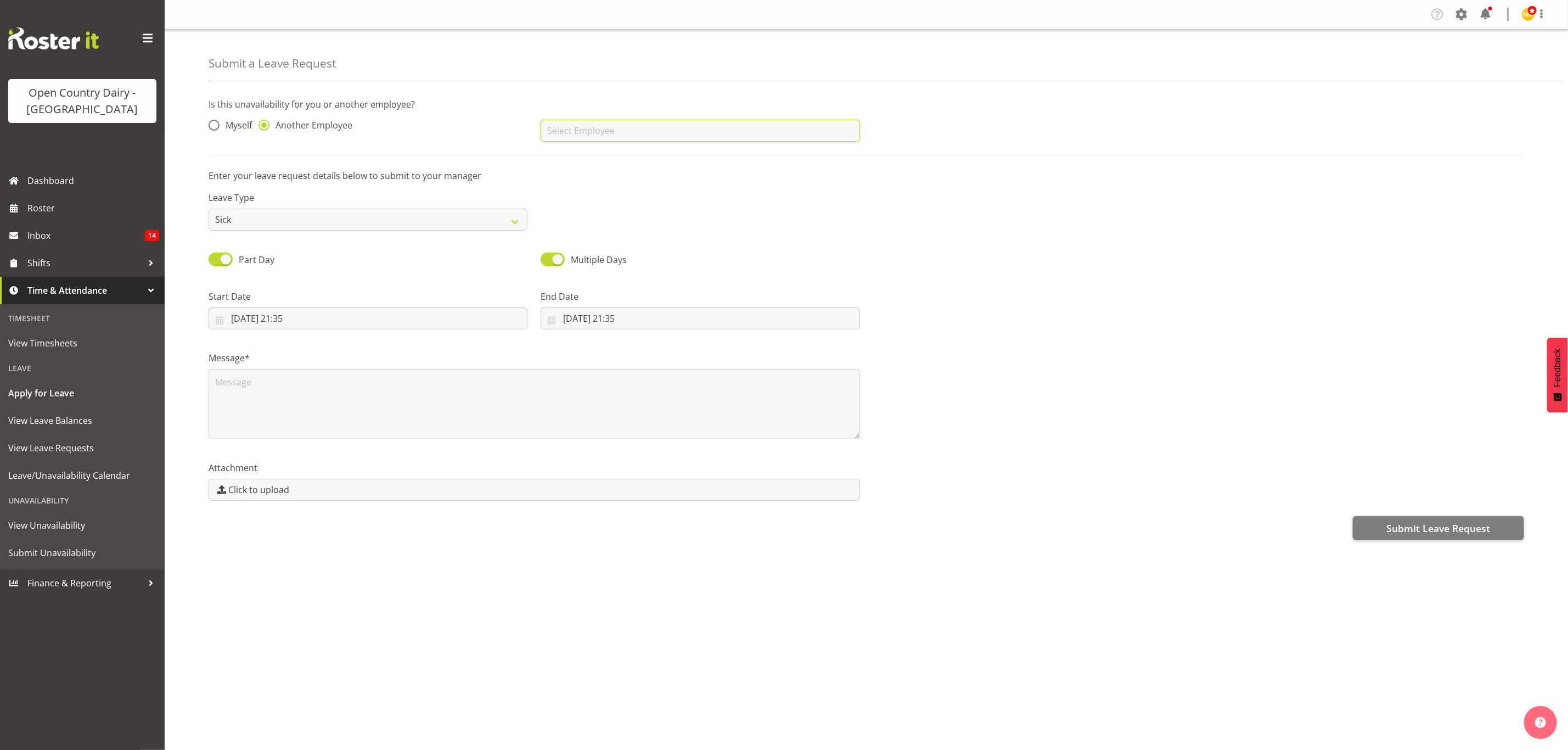
click at [601, 130] on input "text" at bounding box center [700, 130] width 319 height 22
click at [608, 160] on link "[PERSON_NAME]" at bounding box center [700, 158] width 319 height 20
type input "[PERSON_NAME]"
click at [387, 323] on input "[DATE] 21:35" at bounding box center [368, 318] width 319 height 22
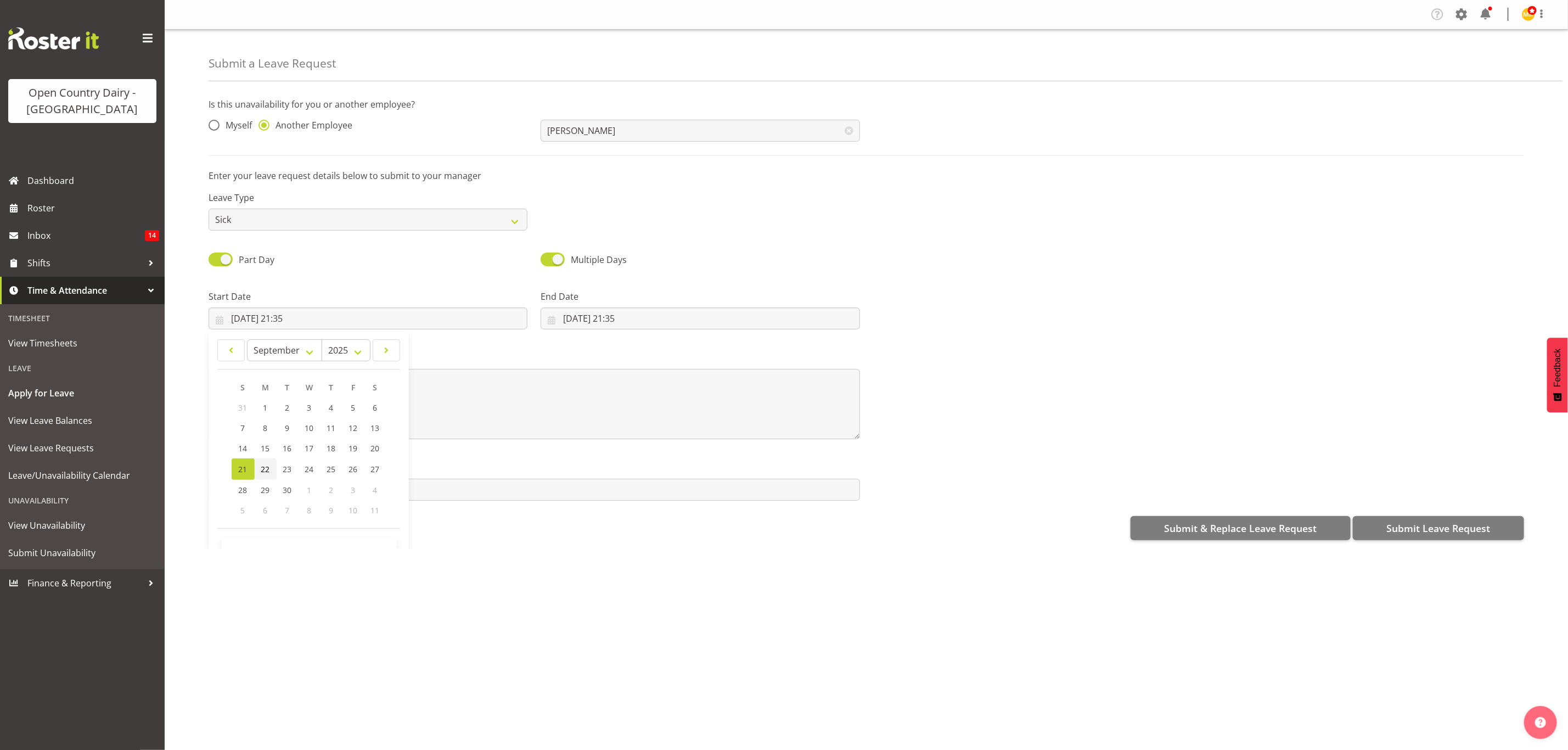
click at [275, 468] on link "22" at bounding box center [266, 469] width 22 height 21
type input "[DATE] 21:35"
click at [919, 342] on div "Message*" at bounding box center [866, 391] width 1329 height 110
click at [324, 324] on input "[DATE] 21:35" at bounding box center [368, 318] width 319 height 22
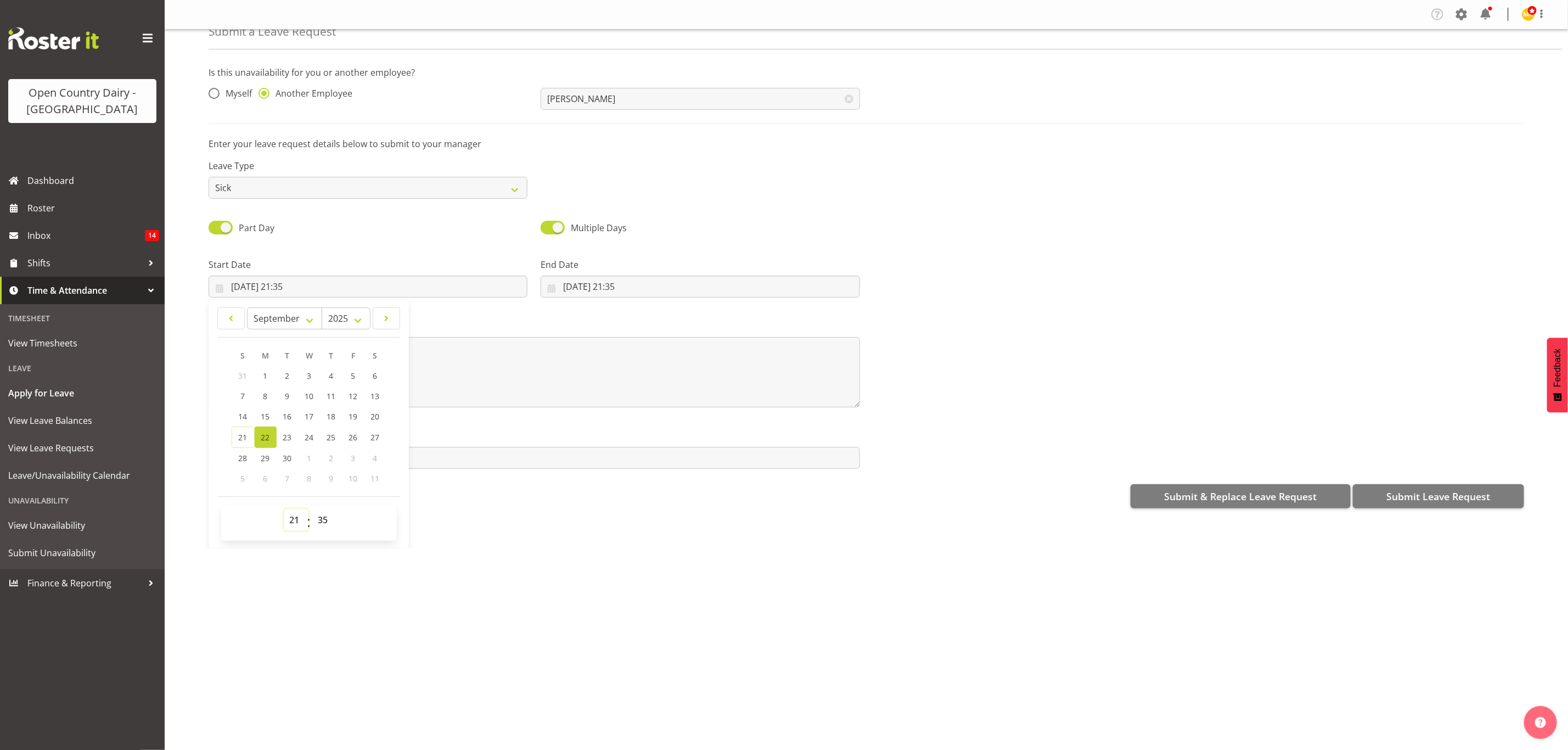
click at [295, 517] on select "00 01 02 03 04 05 06 07 08 09 10 11 12 13 14 15 16 17 18 19 20 21 22 23" at bounding box center [296, 520] width 25 height 22
select select "6"
click at [284, 509] on select "00 01 02 03 04 05 06 07 08 09 10 11 12 13 14 15 16 17 18 19 20 21 22 23" at bounding box center [296, 520] width 25 height 22
type input "[DATE] 06:35"
click at [329, 516] on select "00 01 02 03 04 05 06 07 08 09 10 11 12 13 14 15 16 17 18 19 20 21 22 23 24 25 2…" at bounding box center [325, 520] width 25 height 22
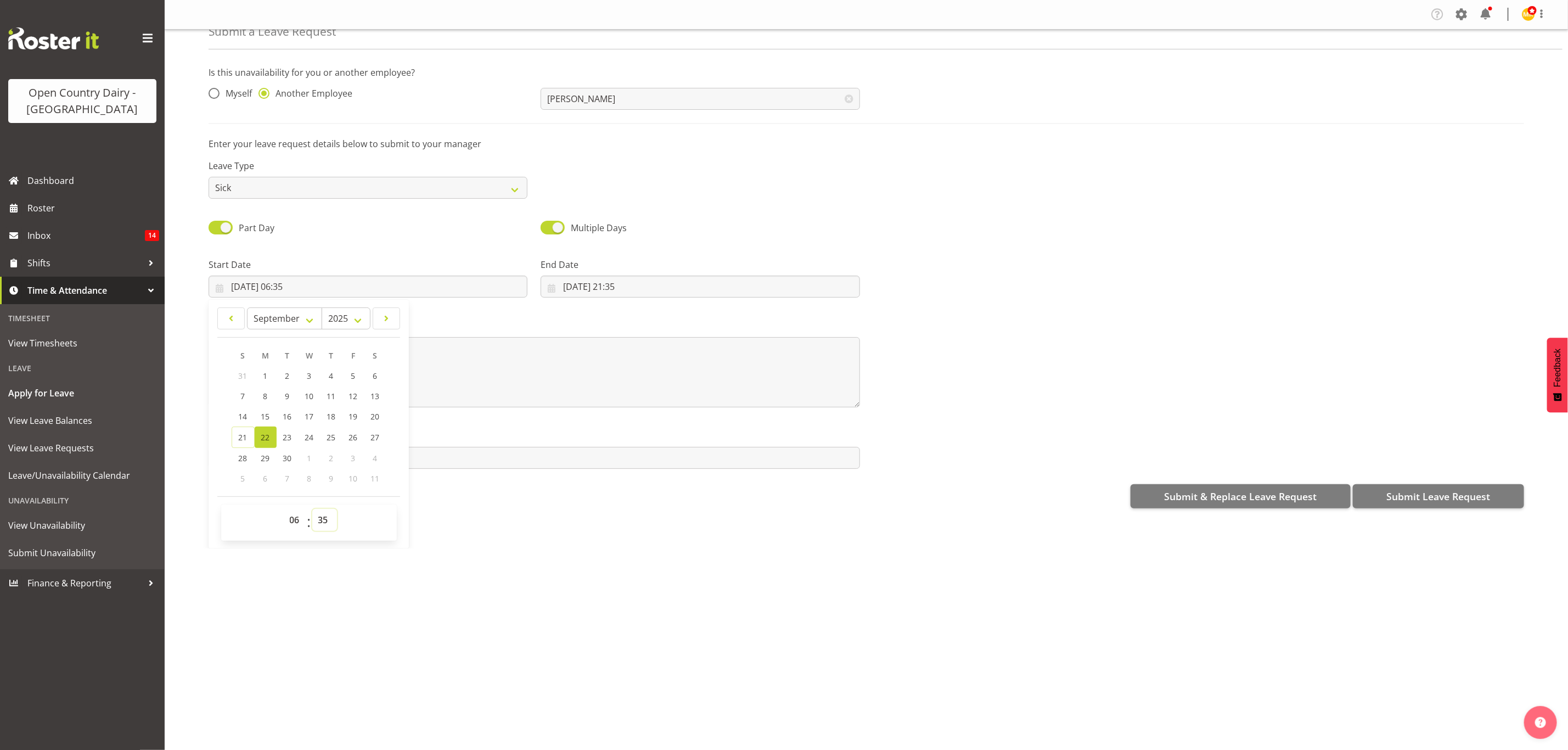
select select "0"
click at [313, 509] on select "00 01 02 03 04 05 06 07 08 09 10 11 12 13 14 15 16 17 18 19 20 21 22 23 24 25 2…" at bounding box center [325, 520] width 25 height 22
type input "[DATE] 06:00"
click at [640, 279] on input "[DATE] 21:35" at bounding box center [700, 286] width 319 height 22
click at [595, 435] on span "22" at bounding box center [598, 437] width 9 height 11
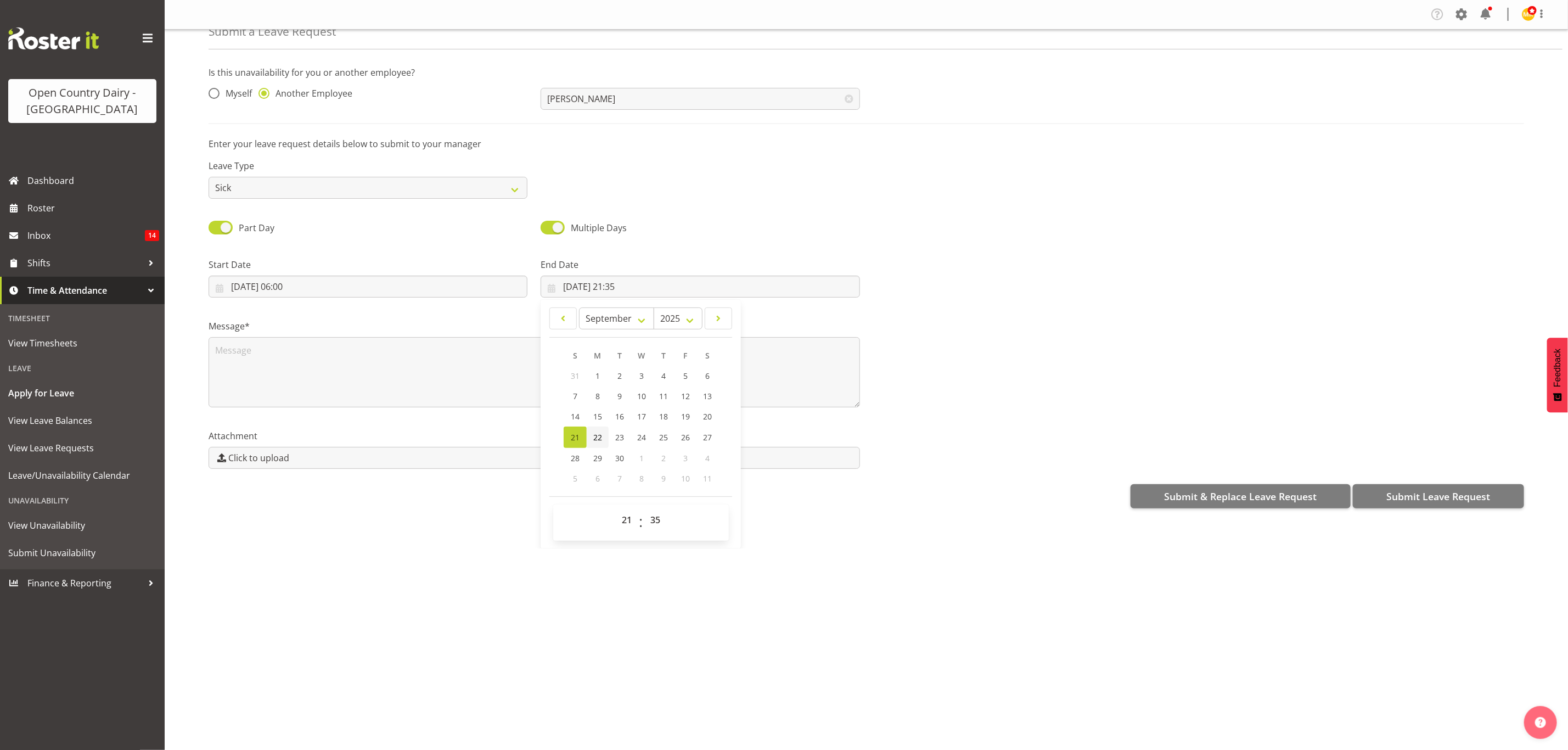
type input "22/09/2025, 21:35"
click at [629, 522] on select "00 01 02 03 04 05 06 07 08 09 10 11 12 13 14 15 16 17 18 19 20 21 22 23" at bounding box center [629, 520] width 25 height 22
select select "17"
click at [616, 509] on select "00 01 02 03 04 05 06 07 08 09 10 11 12 13 14 15 16 17 18 19 20 21 22 23" at bounding box center [629, 520] width 25 height 22
type input "22/09/2025, 17:35"
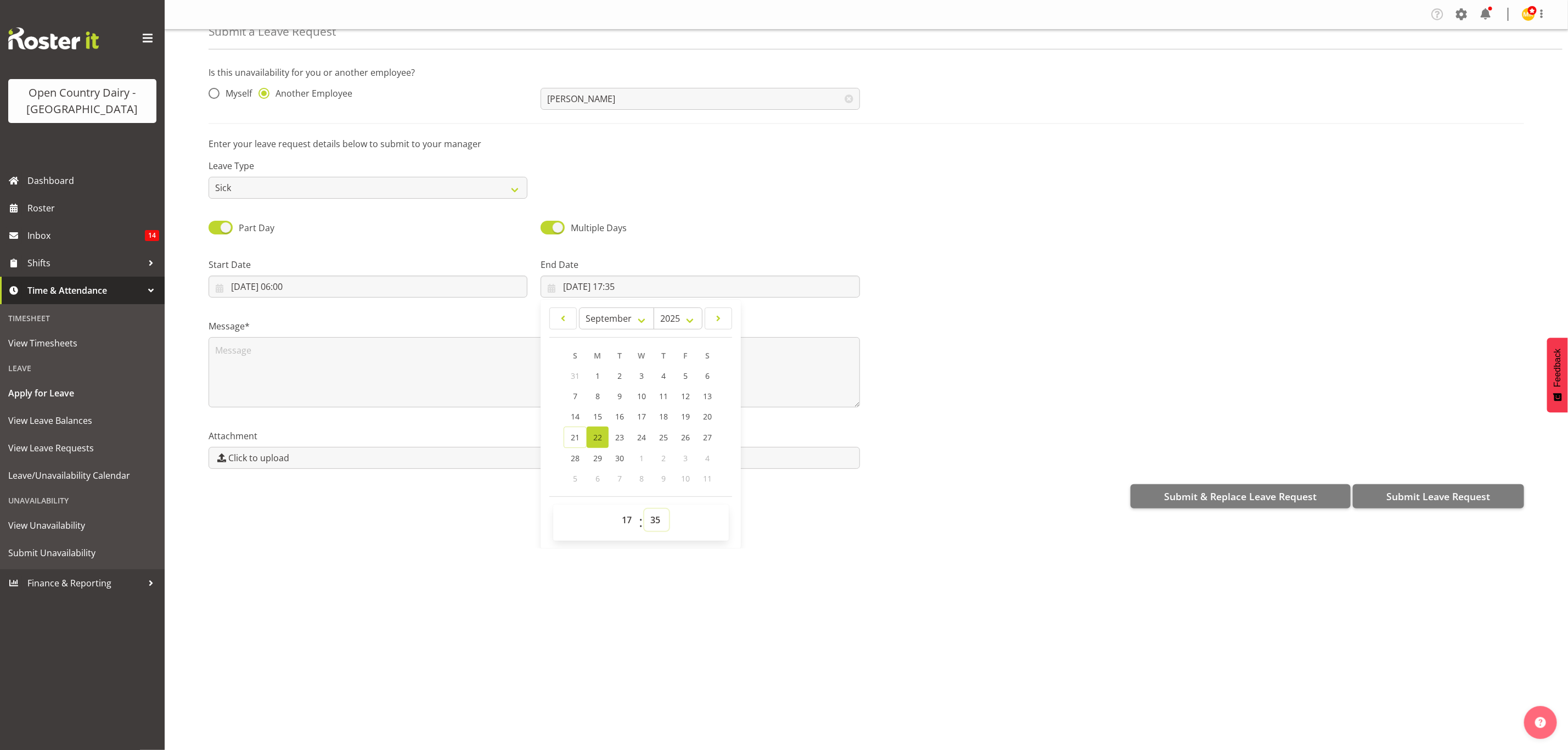
click at [656, 521] on select "00 01 02 03 04 05 06 07 08 09 10 11 12 13 14 15 16 17 18 19 20 21 22 23 24 25 2…" at bounding box center [657, 520] width 25 height 22
select select "0"
click at [645, 509] on select "00 01 02 03 04 05 06 07 08 09 10 11 12 13 14 15 16 17 18 19 20 21 22 23 24 25 2…" at bounding box center [657, 520] width 25 height 22
type input "22/09/2025, 17:00"
click at [755, 212] on div "Multiple Days" at bounding box center [700, 224] width 332 height 37
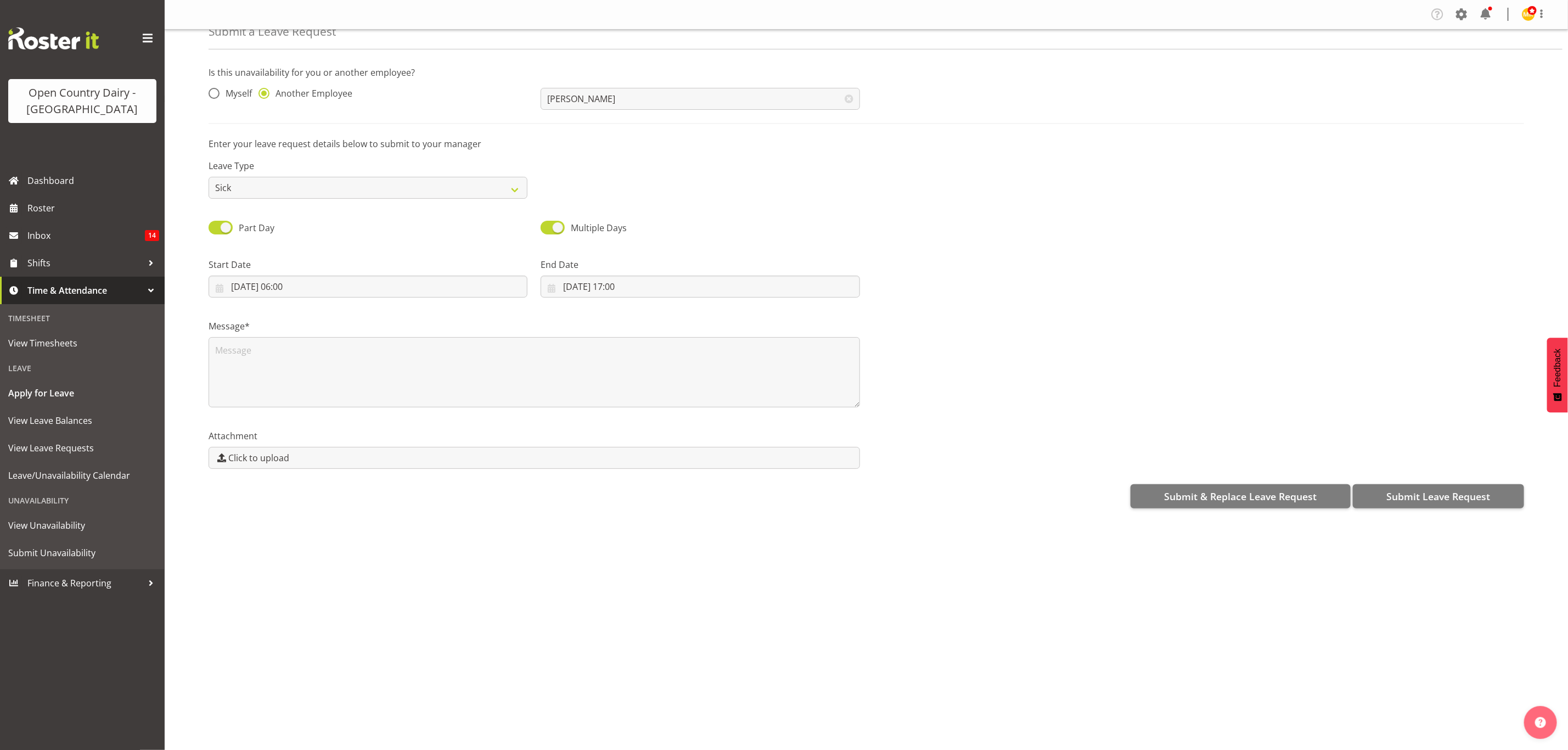
scroll to position [0, 0]
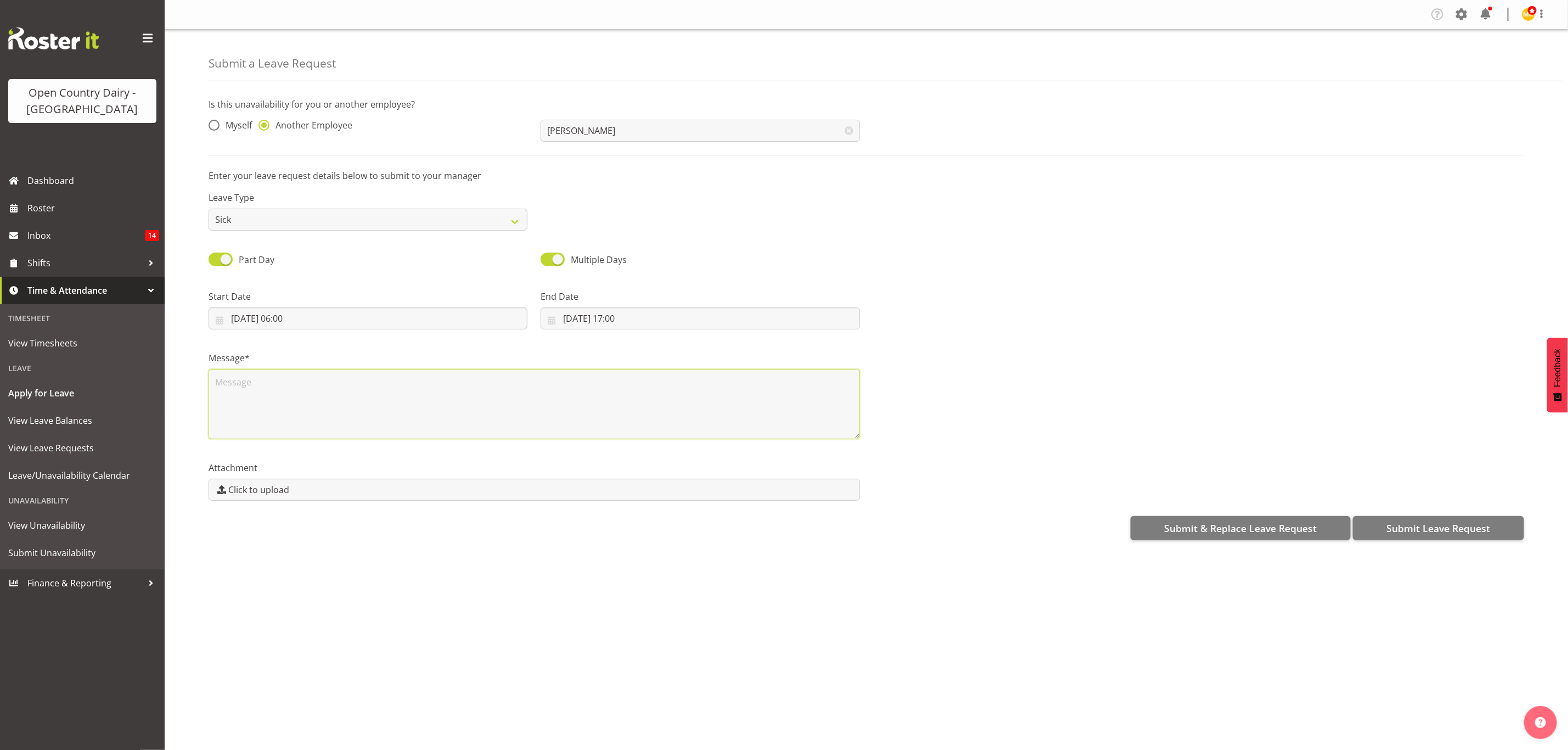
drag, startPoint x: 375, startPoint y: 375, endPoint x: 376, endPoint y: 382, distance: 7.1
click at [376, 382] on textarea at bounding box center [534, 404] width 652 height 70
type textarea "Kerrod called in sick"
click at [1391, 524] on span "Submit Leave Request" at bounding box center [1439, 528] width 103 height 14
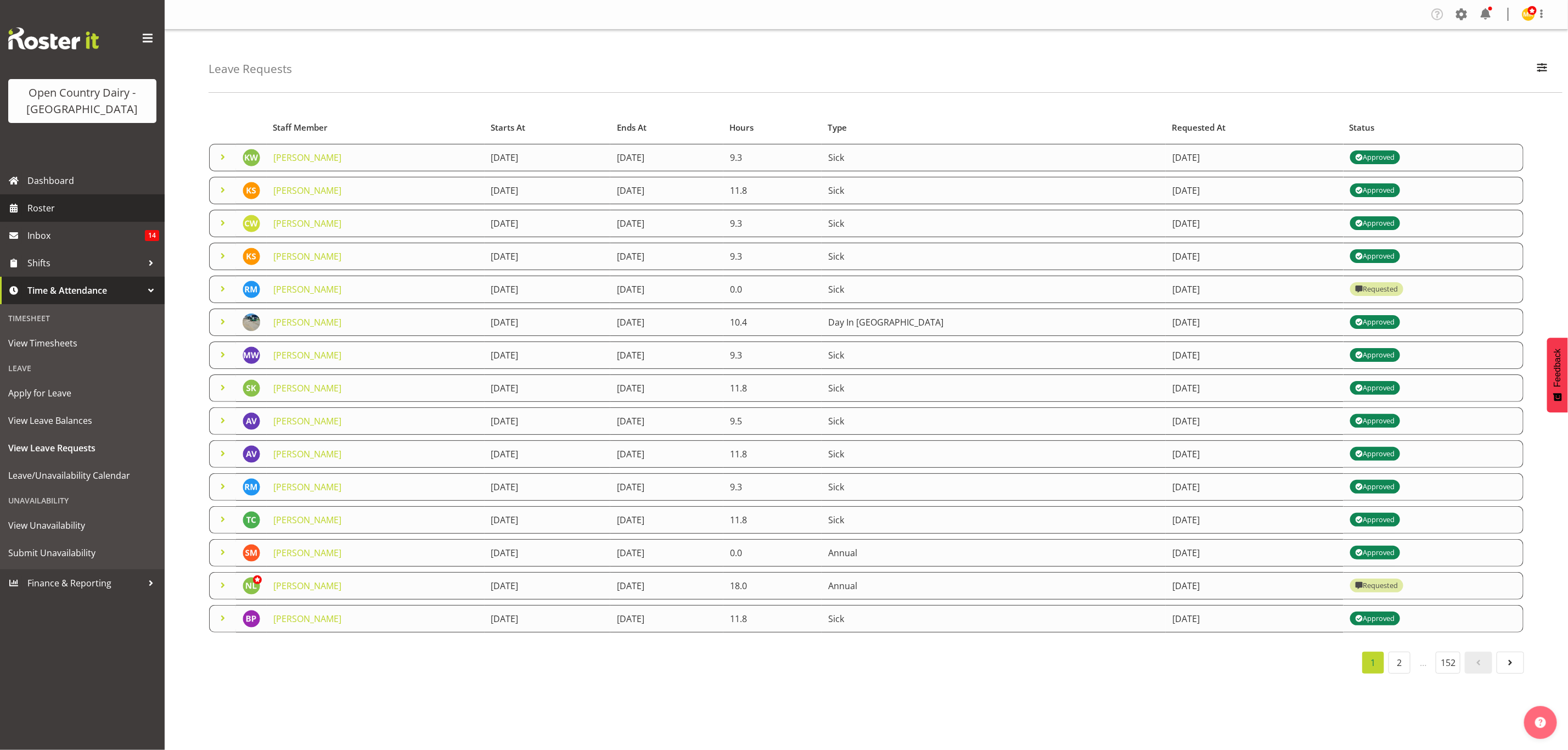
click at [21, 217] on link "Roster" at bounding box center [82, 208] width 165 height 28
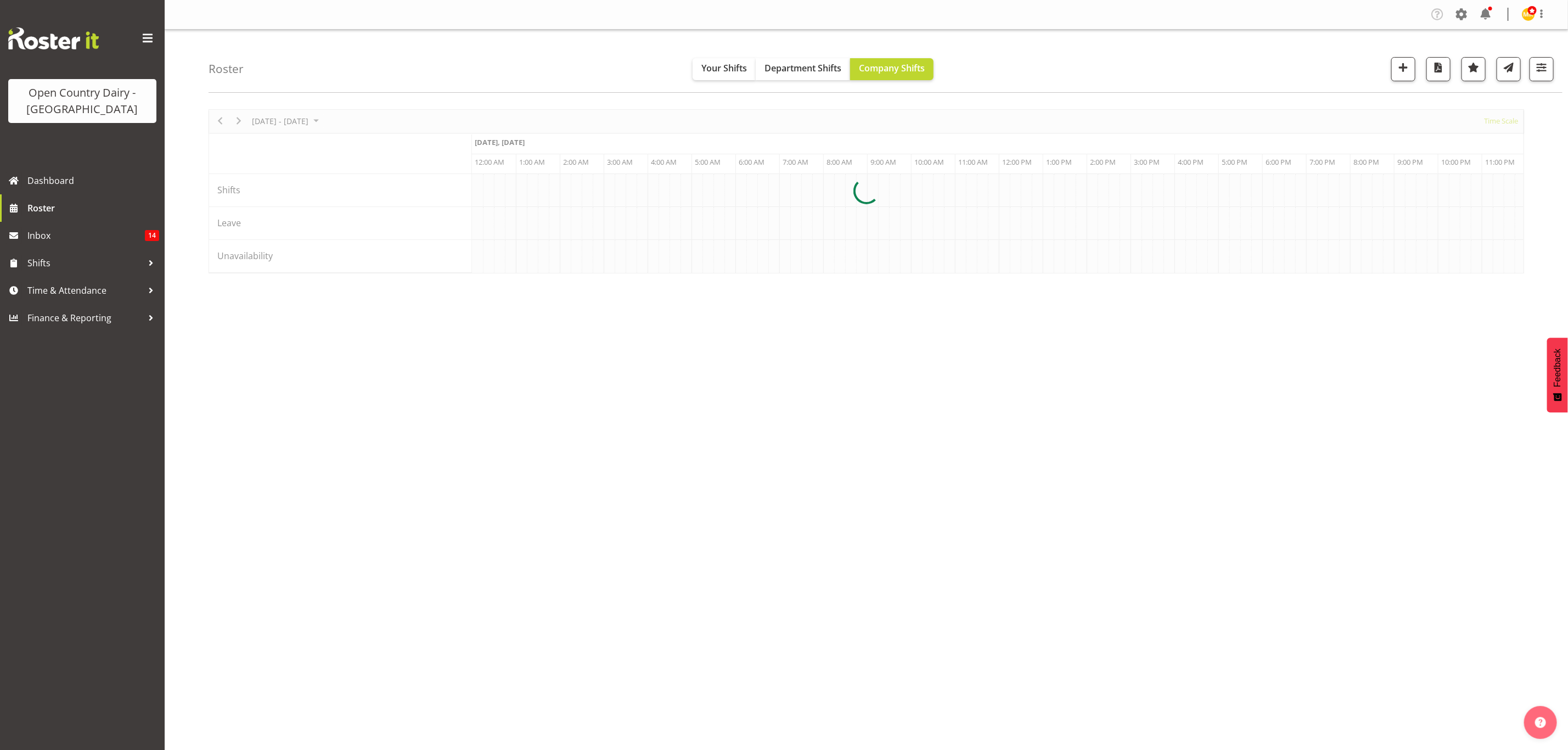
scroll to position [0, 6321]
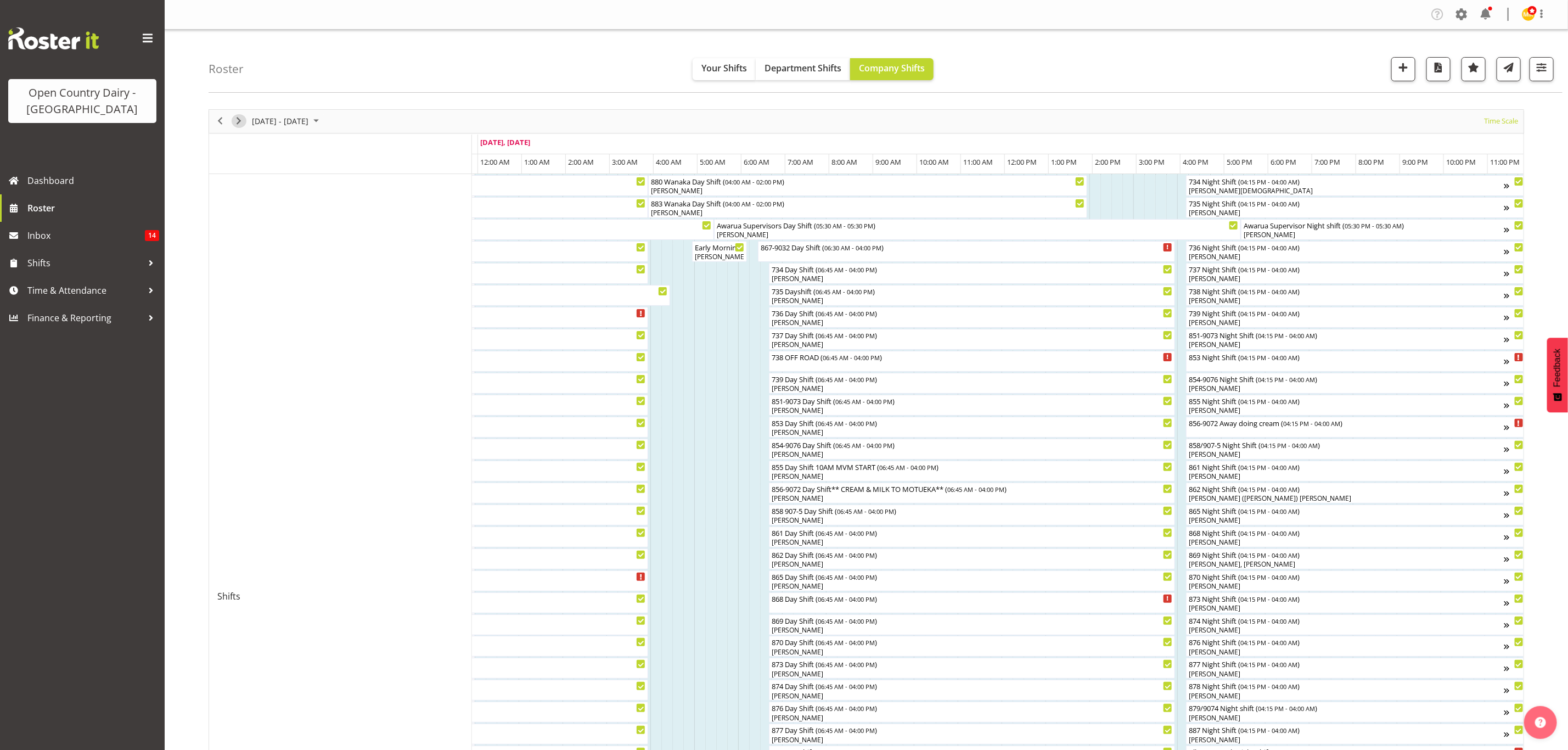
click at [239, 122] on span "Next" at bounding box center [238, 120] width 13 height 13
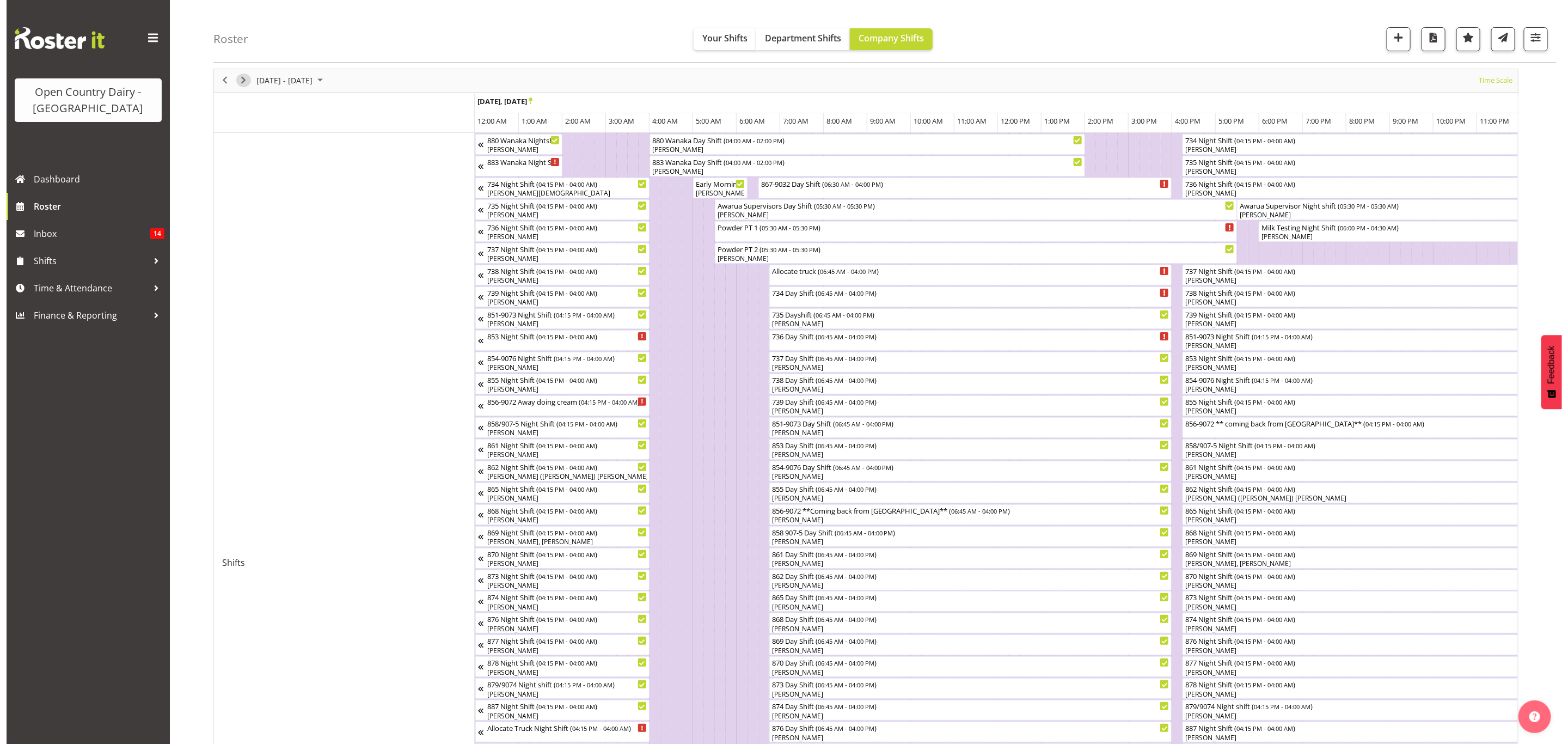
scroll to position [81, 0]
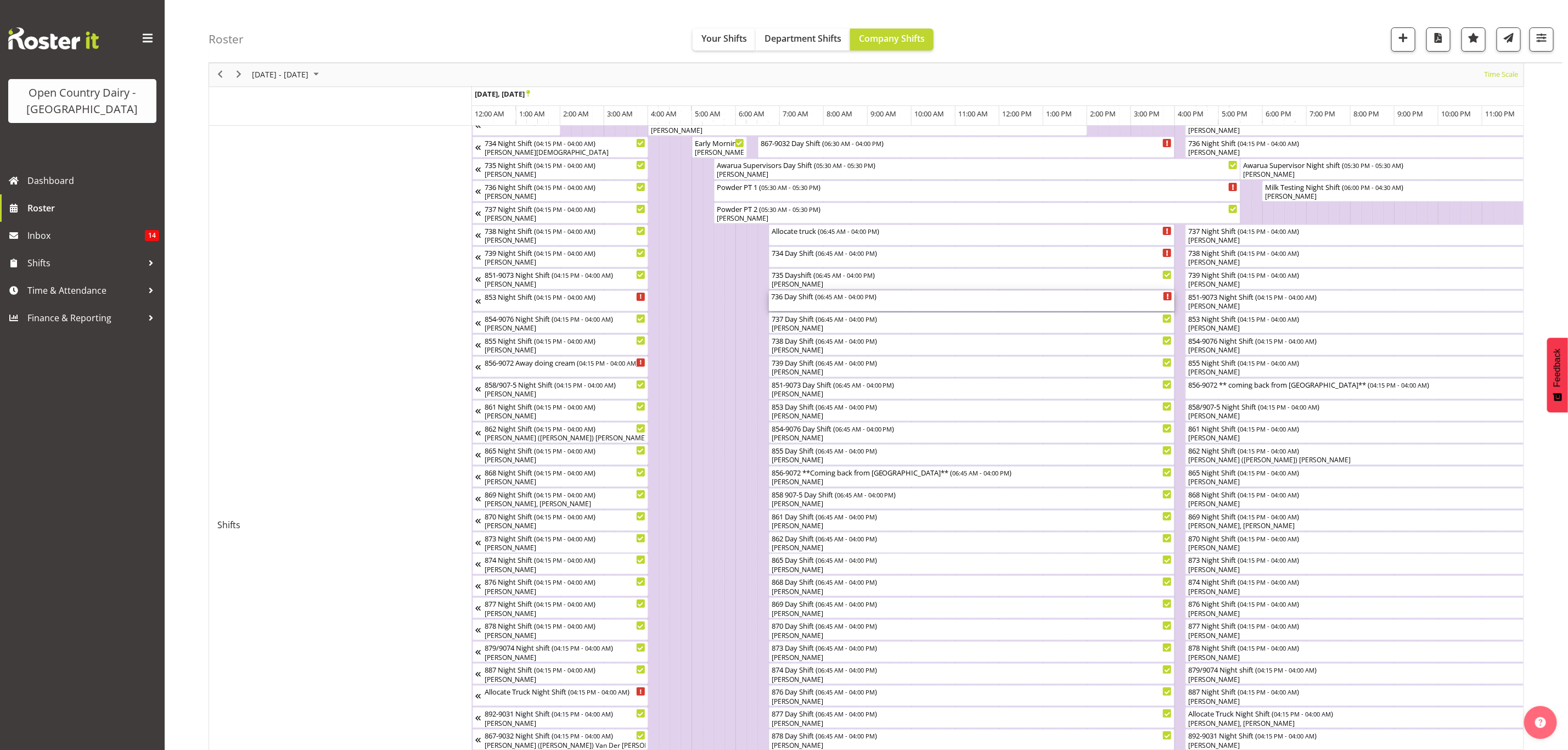
click at [864, 300] on span "06:45 AM - 04:00 PM" at bounding box center [846, 296] width 57 height 9
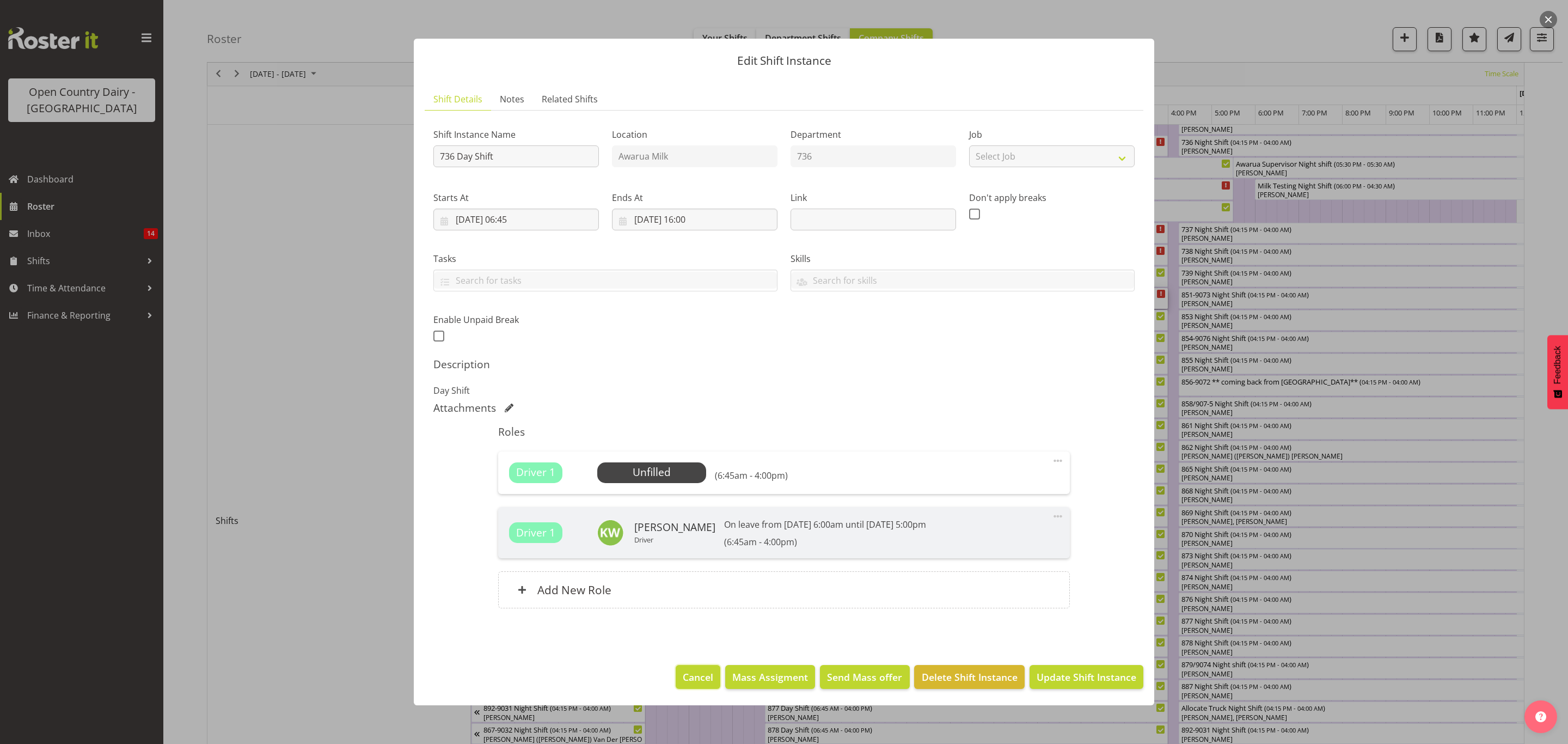
click at [706, 677] on span "Cancel" at bounding box center [698, 677] width 30 height 14
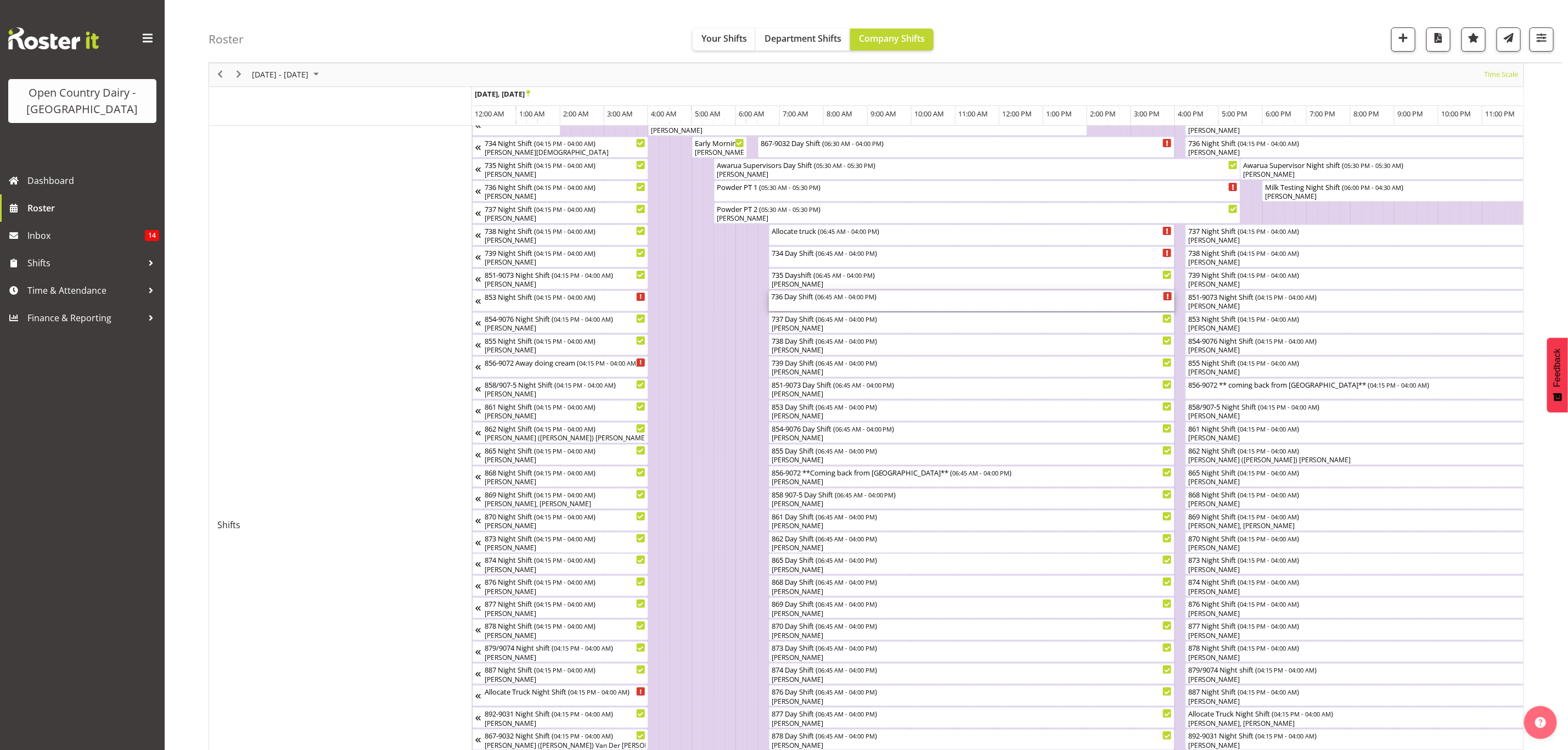
click at [928, 299] on div "736 Day Shift ( 06:45 AM - 04:00 PM )" at bounding box center [972, 296] width 402 height 11
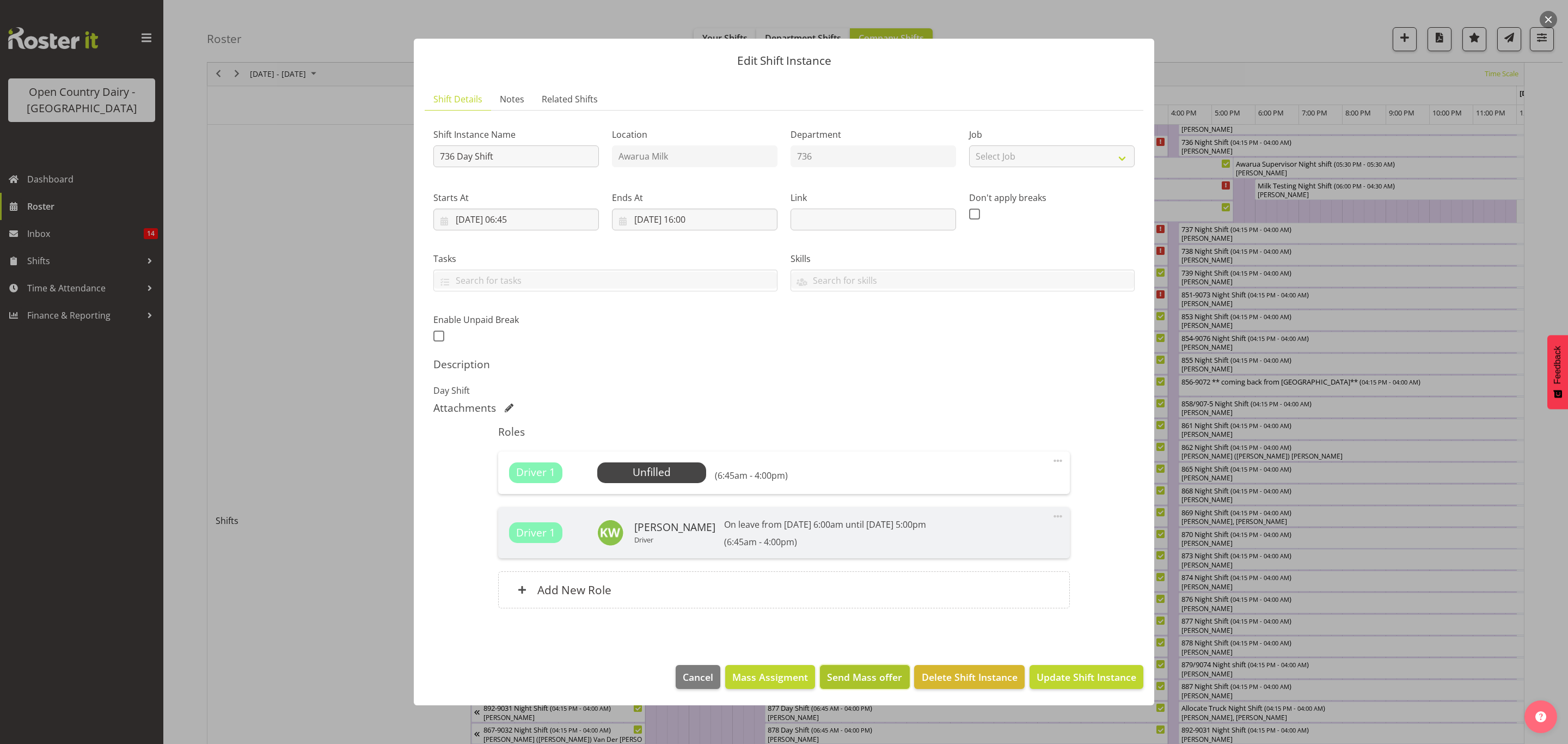
click at [887, 673] on span "Send Mass offer" at bounding box center [864, 677] width 75 height 14
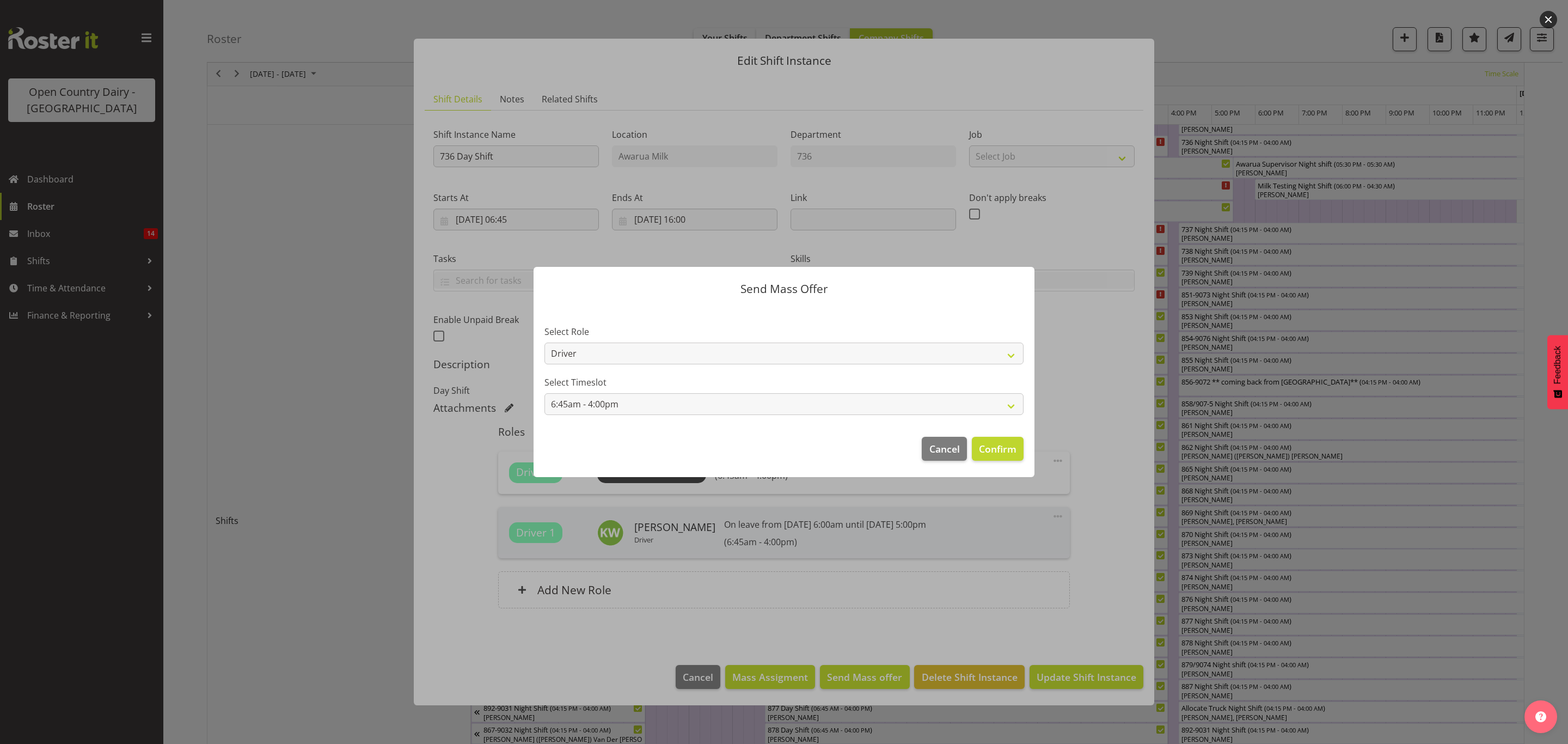
click at [936, 435] on footer "Cancel Confirm" at bounding box center [784, 451] width 501 height 51
click at [937, 449] on span "Cancel" at bounding box center [945, 449] width 30 height 14
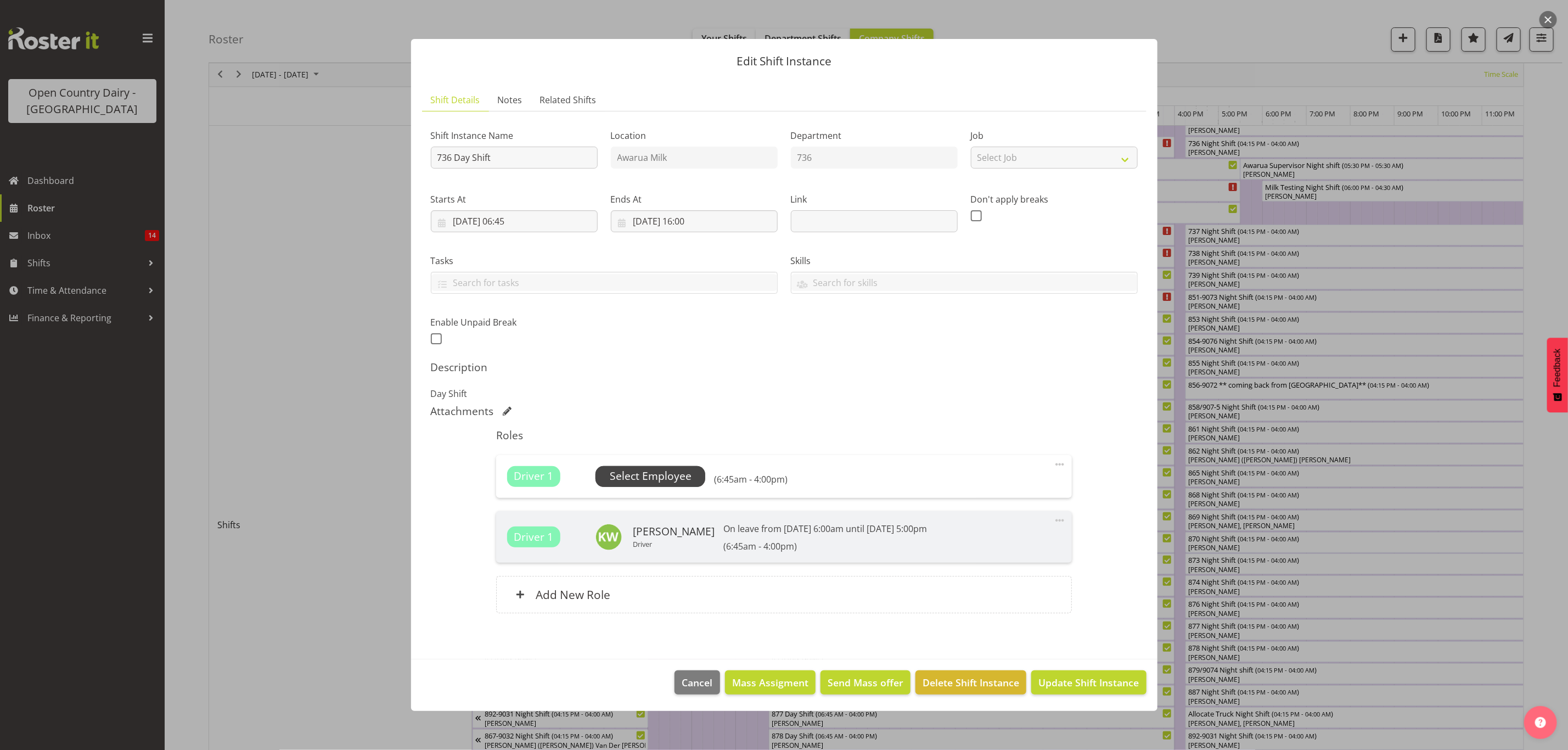
click at [676, 470] on span "Select Employee" at bounding box center [651, 476] width 82 height 16
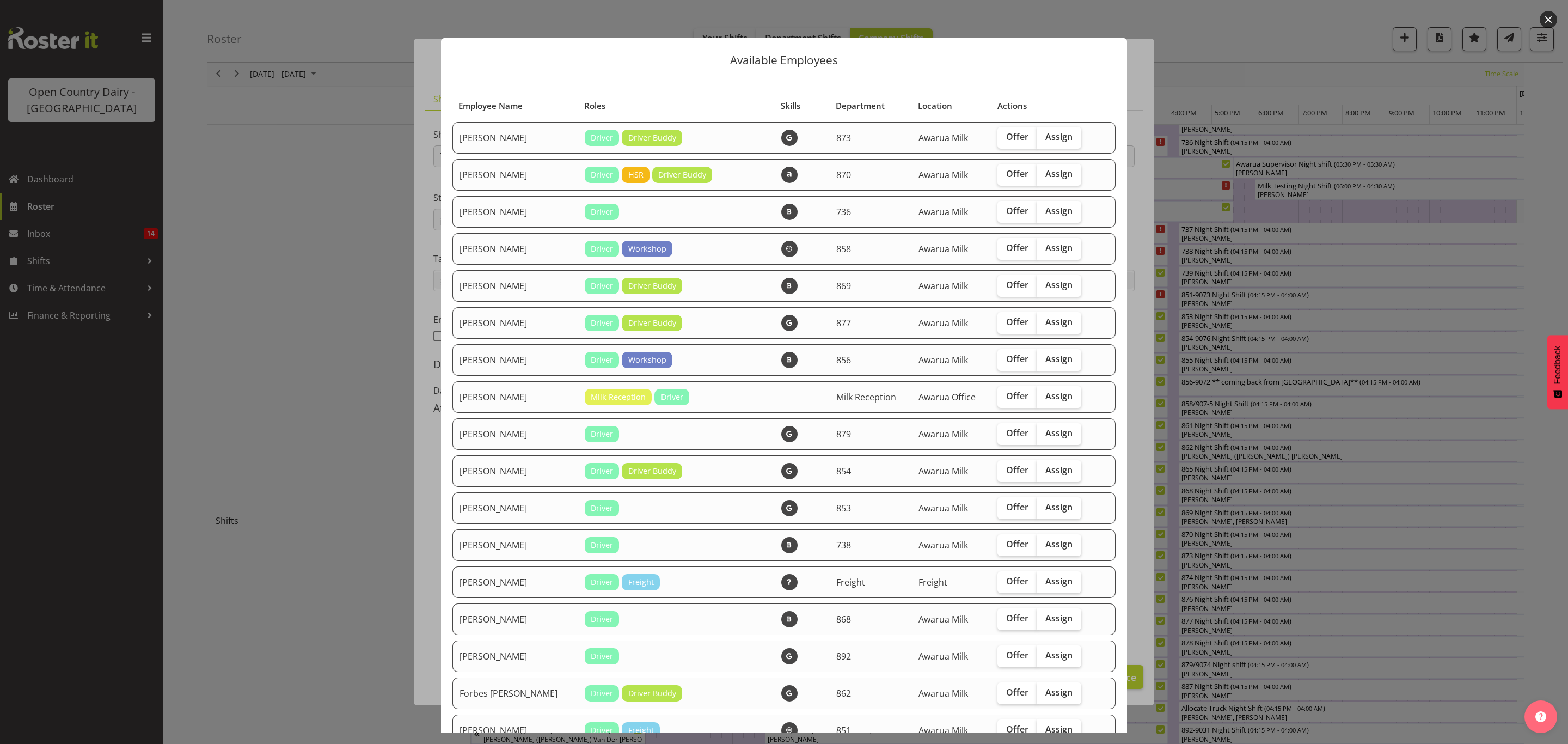
drag, startPoint x: 999, startPoint y: 137, endPoint x: 1001, endPoint y: 157, distance: 20.1
click at [1006, 136] on span "Offer" at bounding box center [1016, 136] width 22 height 11
click at [999, 136] on input "Offer" at bounding box center [1001, 137] width 7 height 7
checkbox input "true"
click at [1006, 208] on span "Offer" at bounding box center [1016, 211] width 22 height 11
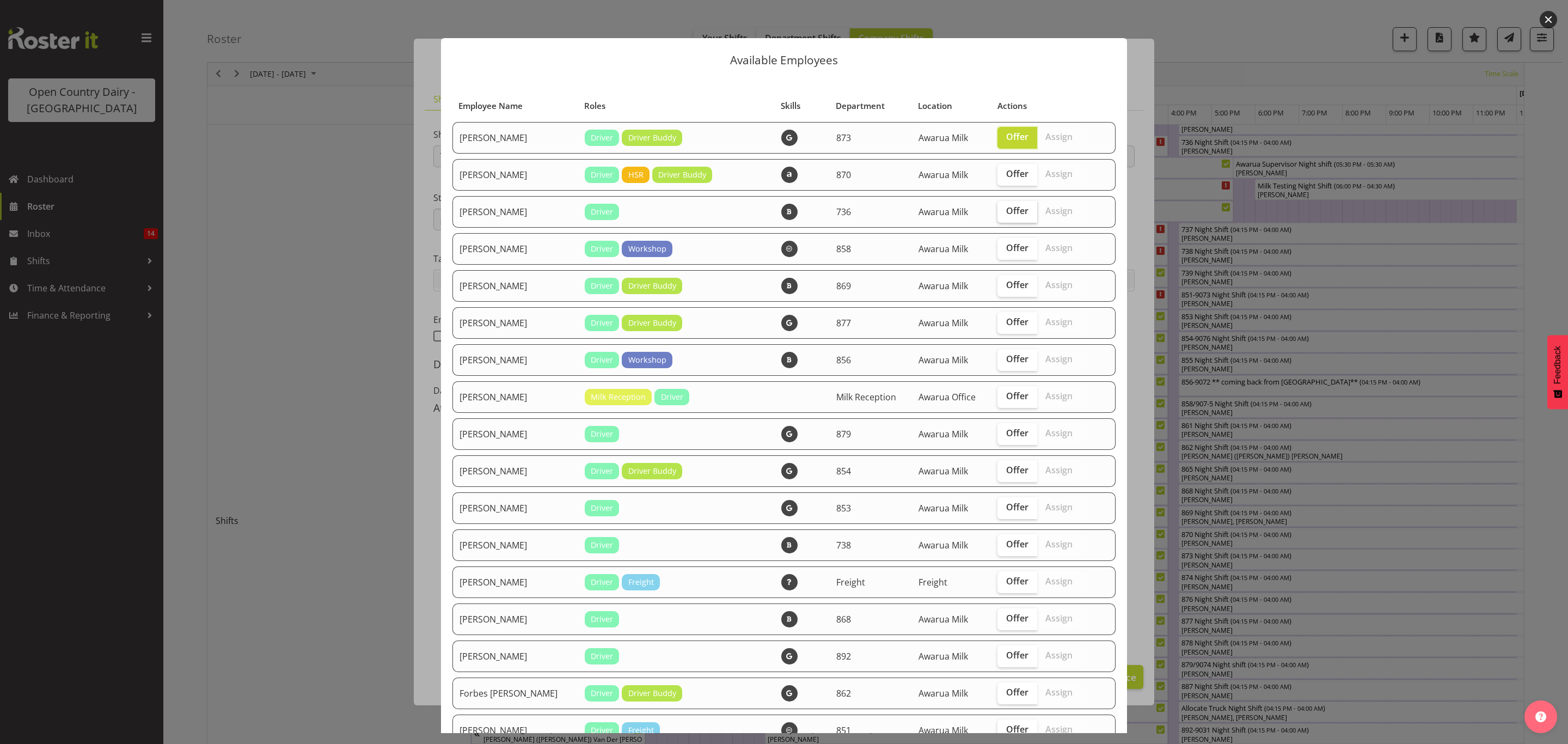
click at [1003, 208] on input "Offer" at bounding box center [1001, 211] width 7 height 7
checkbox input "true"
click at [1006, 245] on span "Offer" at bounding box center [1016, 248] width 22 height 11
click at [998, 245] on input "Offer" at bounding box center [1001, 248] width 7 height 7
checkbox input "true"
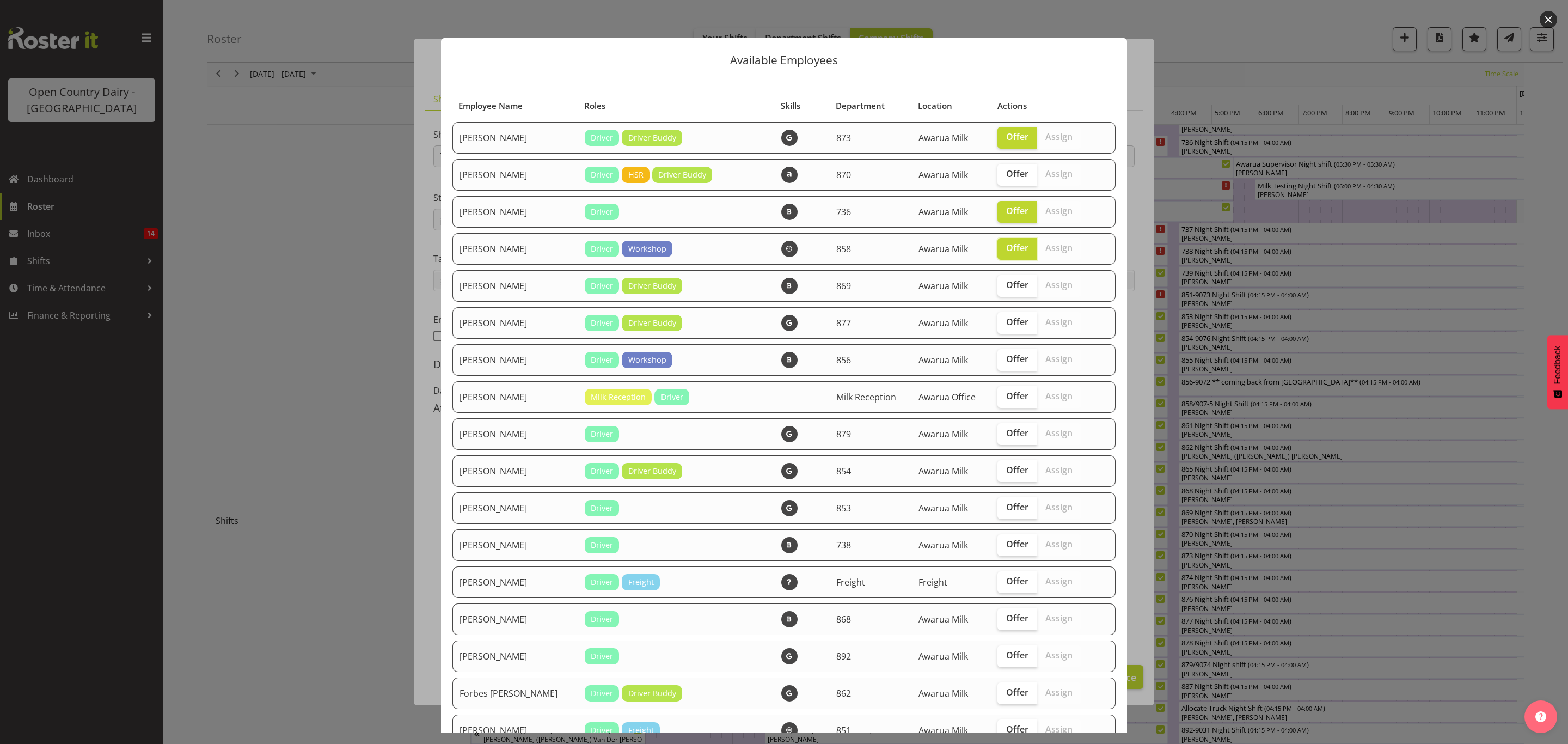
click at [997, 272] on td "Offer Assign" at bounding box center [1045, 286] width 110 height 32
click at [1006, 281] on span "Offer" at bounding box center [1016, 285] width 22 height 11
click at [998, 281] on input "Offer" at bounding box center [1001, 285] width 7 height 7
checkbox input "true"
click at [997, 307] on td "Offer Assign" at bounding box center [1045, 323] width 110 height 32
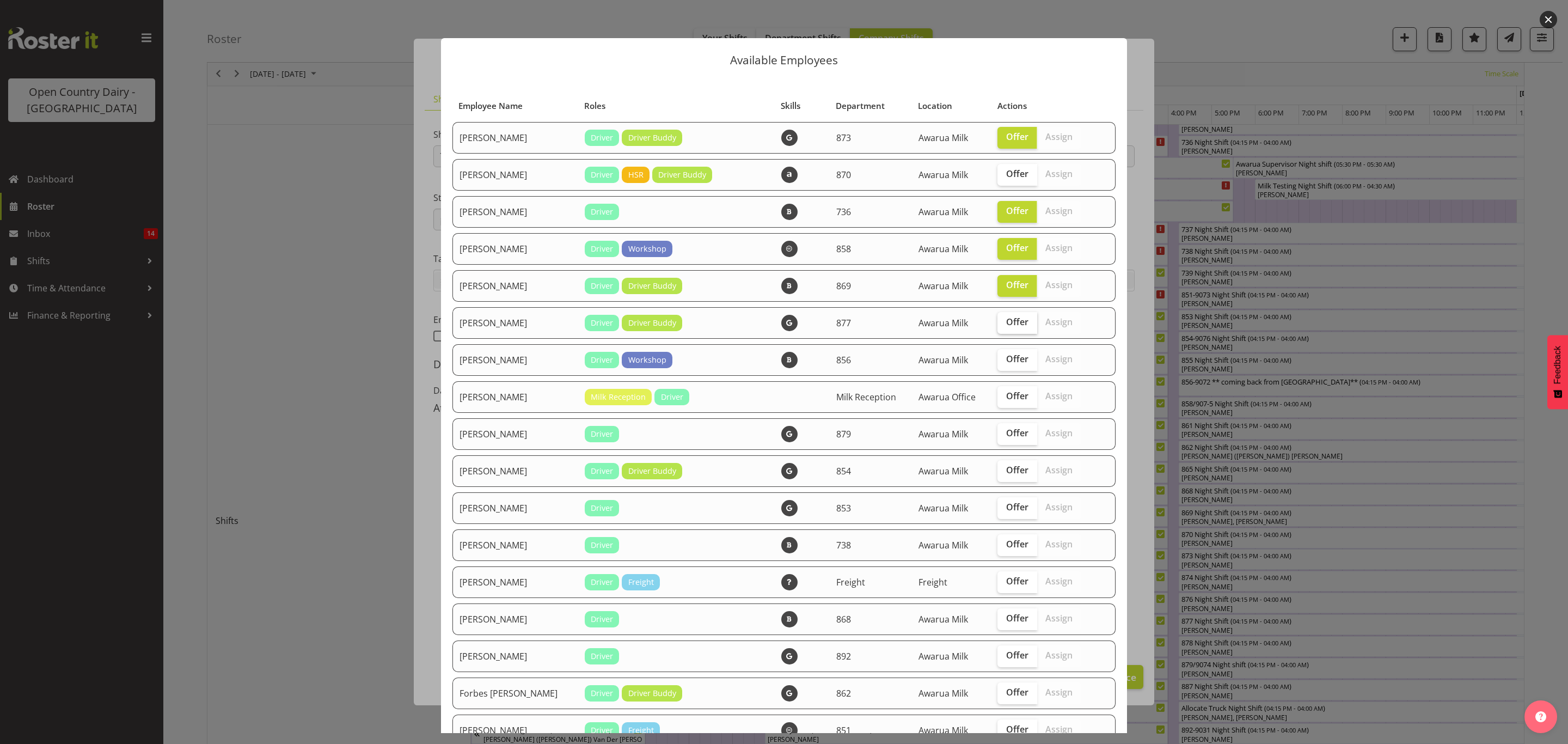
click at [1006, 321] on span "Offer" at bounding box center [1016, 322] width 22 height 11
click at [998, 321] on input "Offer" at bounding box center [1001, 322] width 7 height 7
checkbox input "true"
click at [1006, 357] on span "Offer" at bounding box center [1016, 358] width 22 height 11
click at [999, 357] on input "Offer" at bounding box center [1001, 359] width 7 height 7
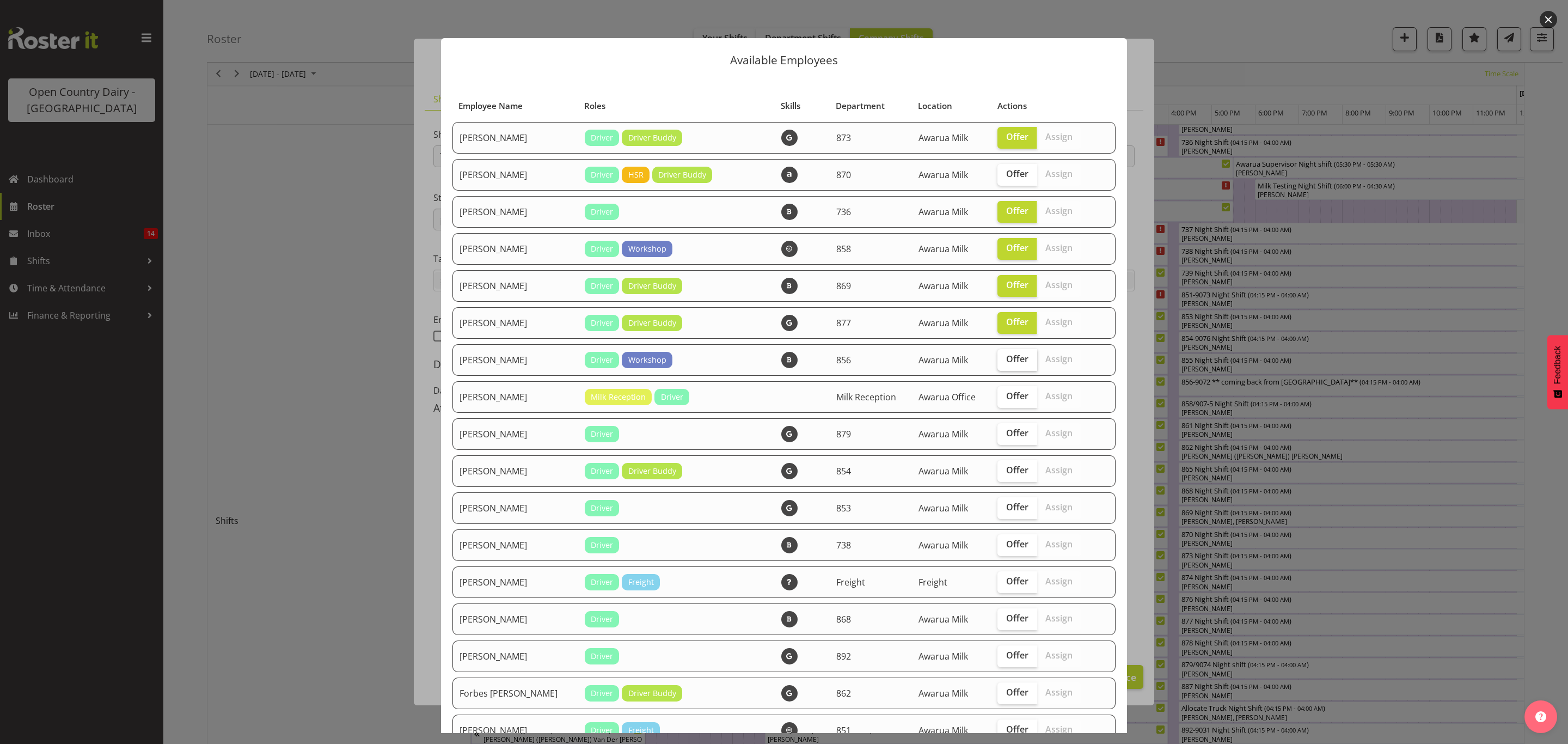
checkbox input "true"
click at [999, 387] on label "Offer" at bounding box center [1017, 396] width 40 height 22
click at [999, 393] on input "Offer" at bounding box center [1001, 396] width 7 height 7
checkbox input "true"
click at [1006, 436] on span "Offer" at bounding box center [1016, 433] width 22 height 11
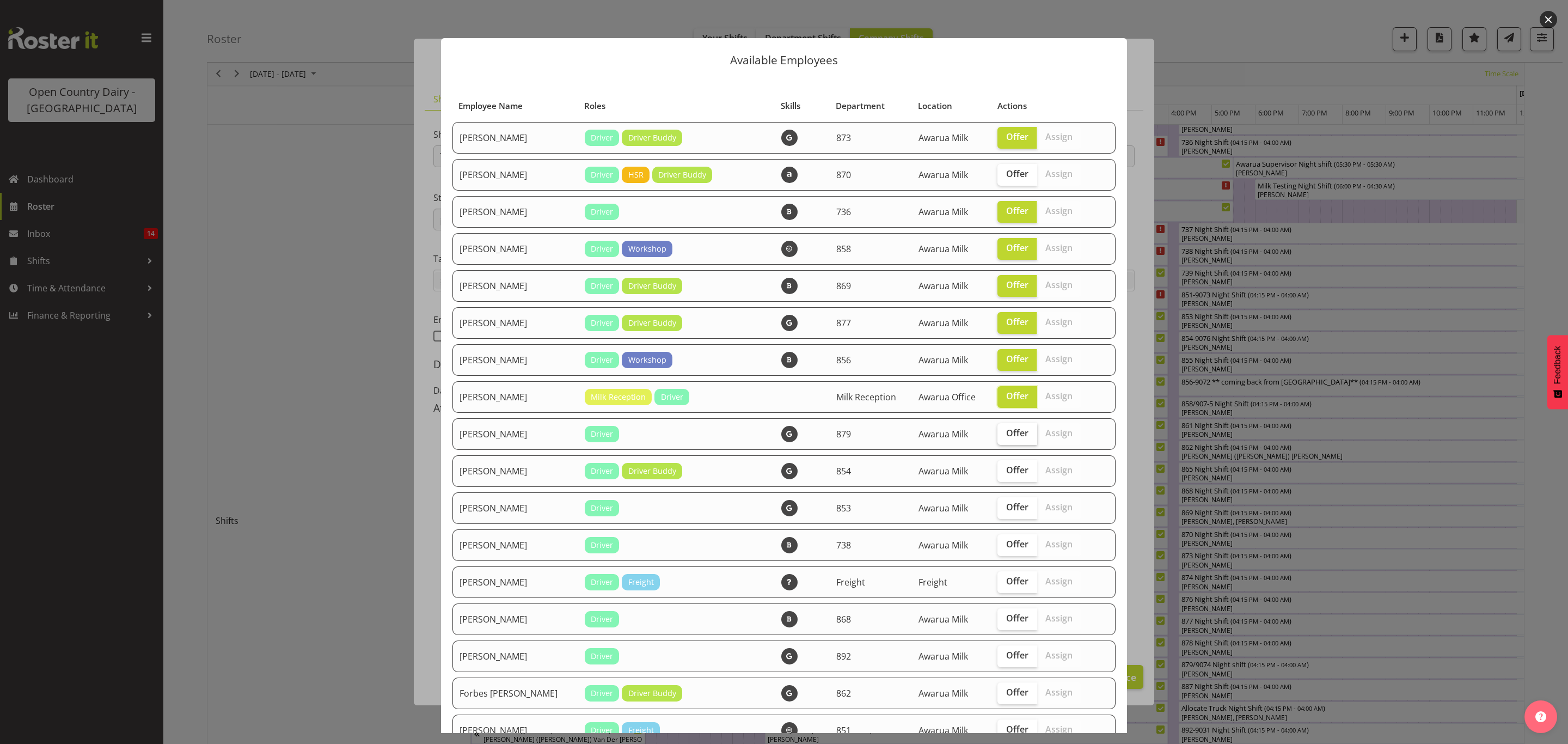
click at [1005, 436] on input "Offer" at bounding box center [1001, 433] width 7 height 7
checkbox input "true"
click at [1008, 466] on span "Offer" at bounding box center [1016, 470] width 22 height 11
click at [1005, 466] on input "Offer" at bounding box center [1001, 470] width 7 height 7
checkbox input "true"
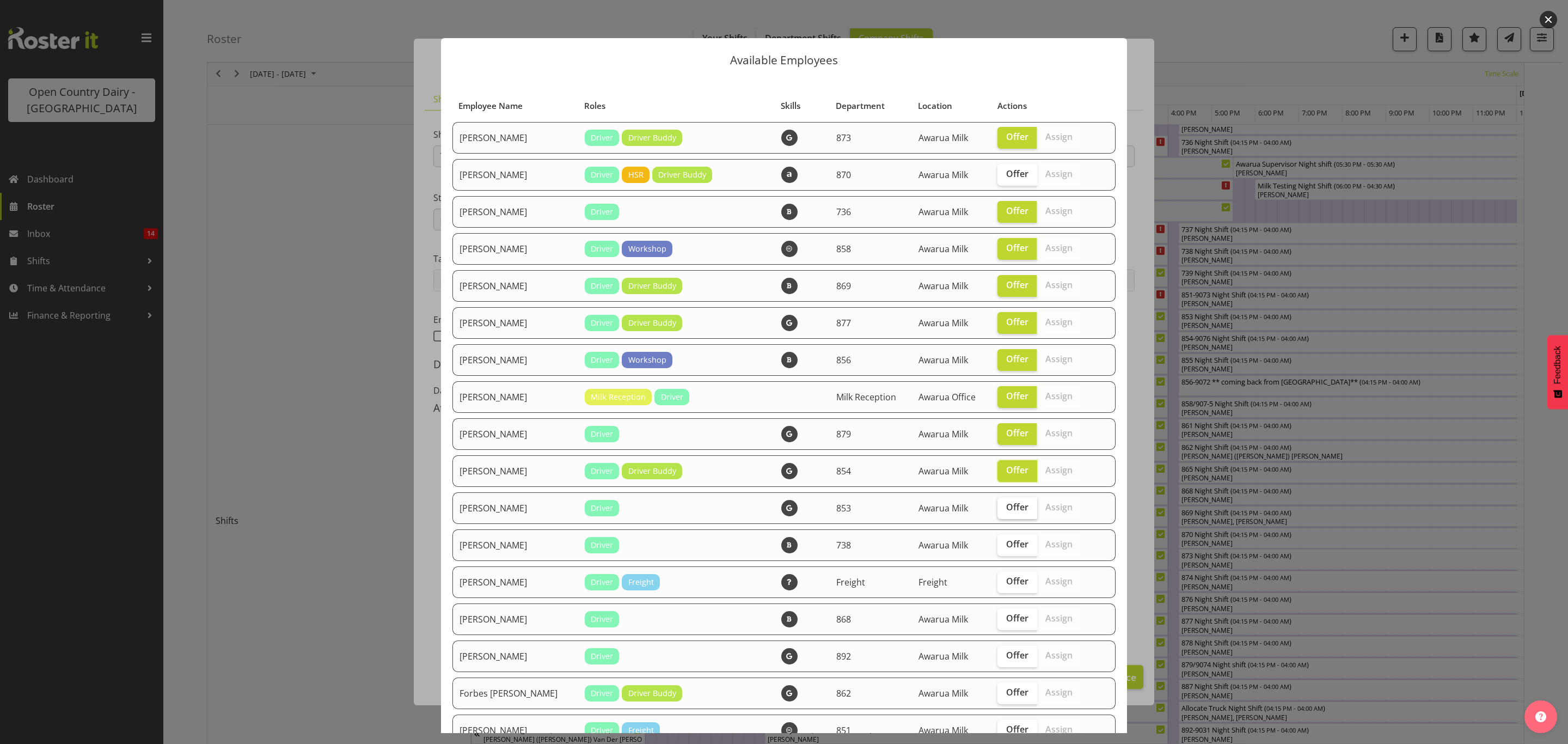
click at [1006, 502] on span "Offer" at bounding box center [1016, 507] width 22 height 11
click at [998, 503] on input "Offer" at bounding box center [1001, 507] width 7 height 7
checkbox input "true"
click at [998, 541] on label "Offer" at bounding box center [1017, 545] width 40 height 22
click at [998, 541] on input "Offer" at bounding box center [1001, 544] width 7 height 7
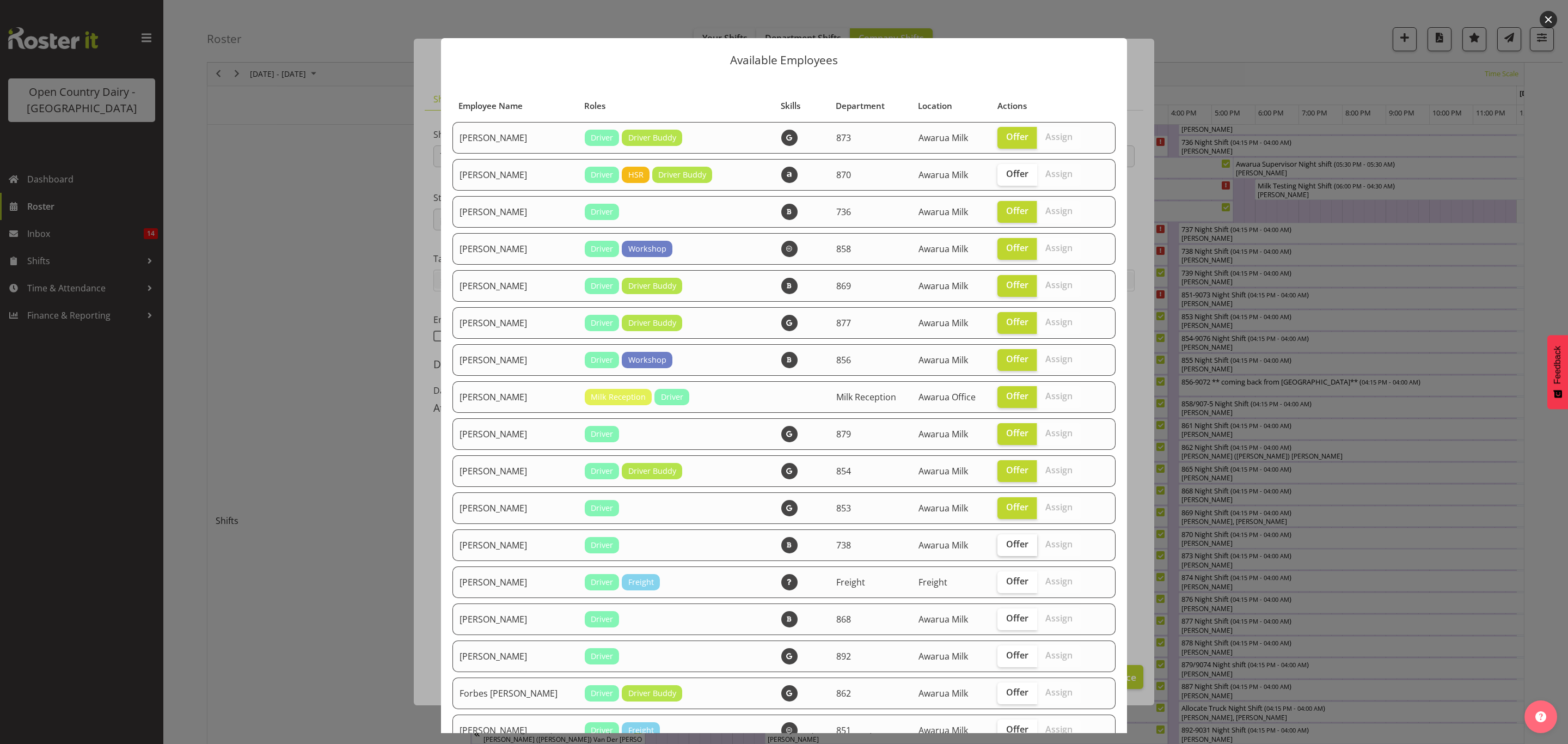
checkbox input "true"
click at [1006, 616] on span "Offer" at bounding box center [1016, 617] width 22 height 11
click at [998, 616] on input "Offer" at bounding box center [1001, 618] width 7 height 7
checkbox input "true"
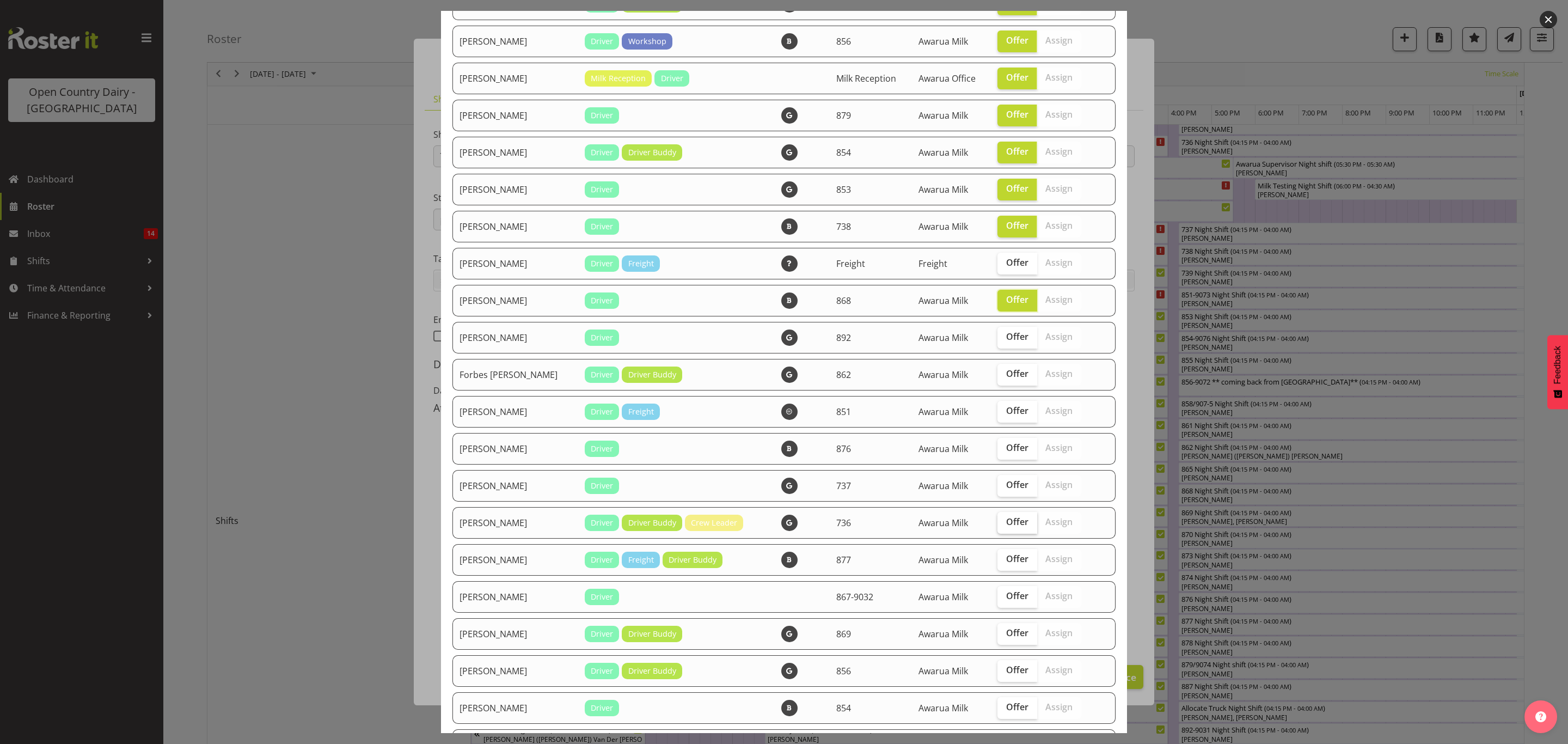
scroll to position [326, 0]
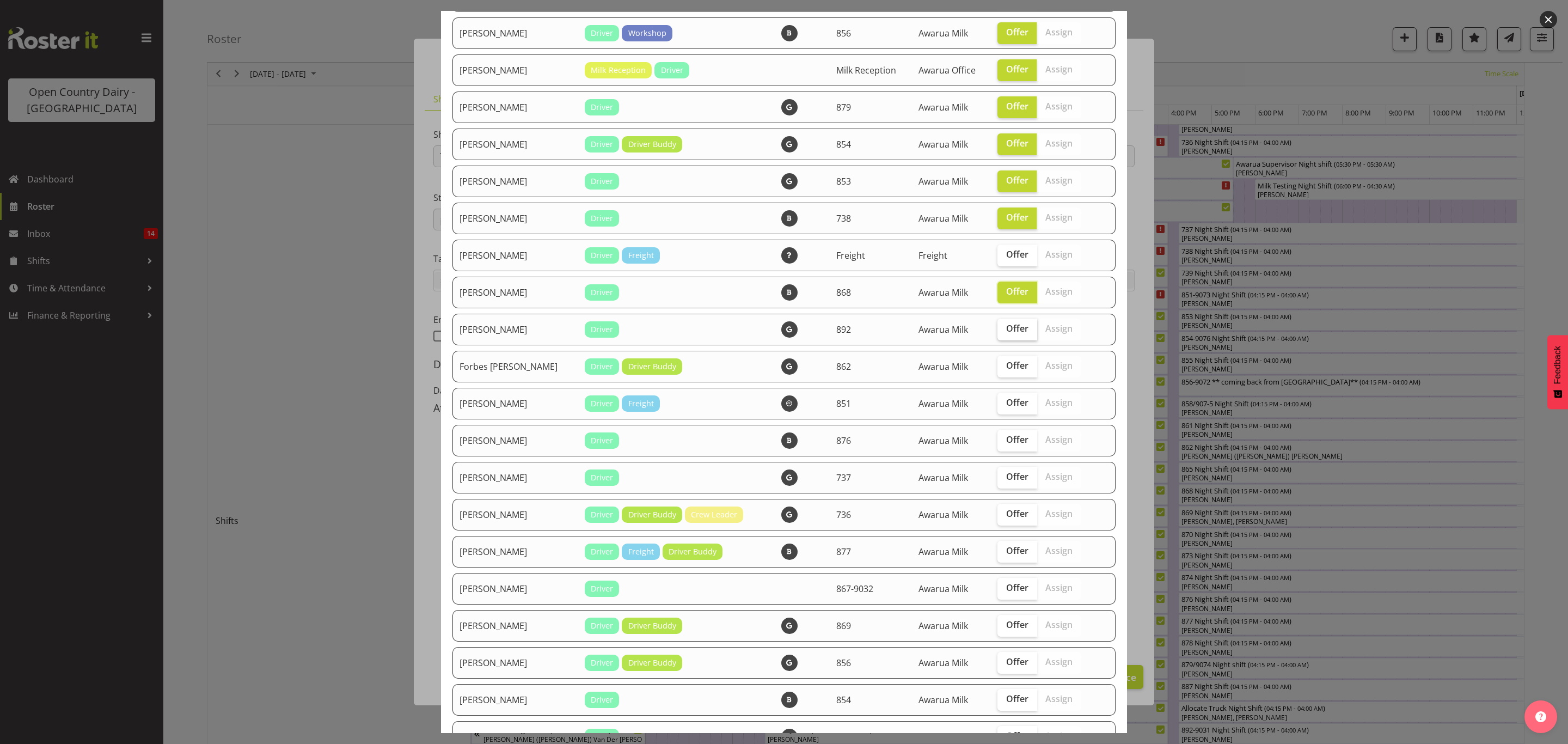
drag, startPoint x: 994, startPoint y: 322, endPoint x: 996, endPoint y: 331, distance: 9.2
click at [1006, 323] on span "Offer" at bounding box center [1016, 328] width 22 height 11
click at [998, 325] on input "Offer" at bounding box center [1001, 328] width 7 height 7
checkbox input "true"
click at [1006, 368] on span "Offer" at bounding box center [1016, 365] width 22 height 11
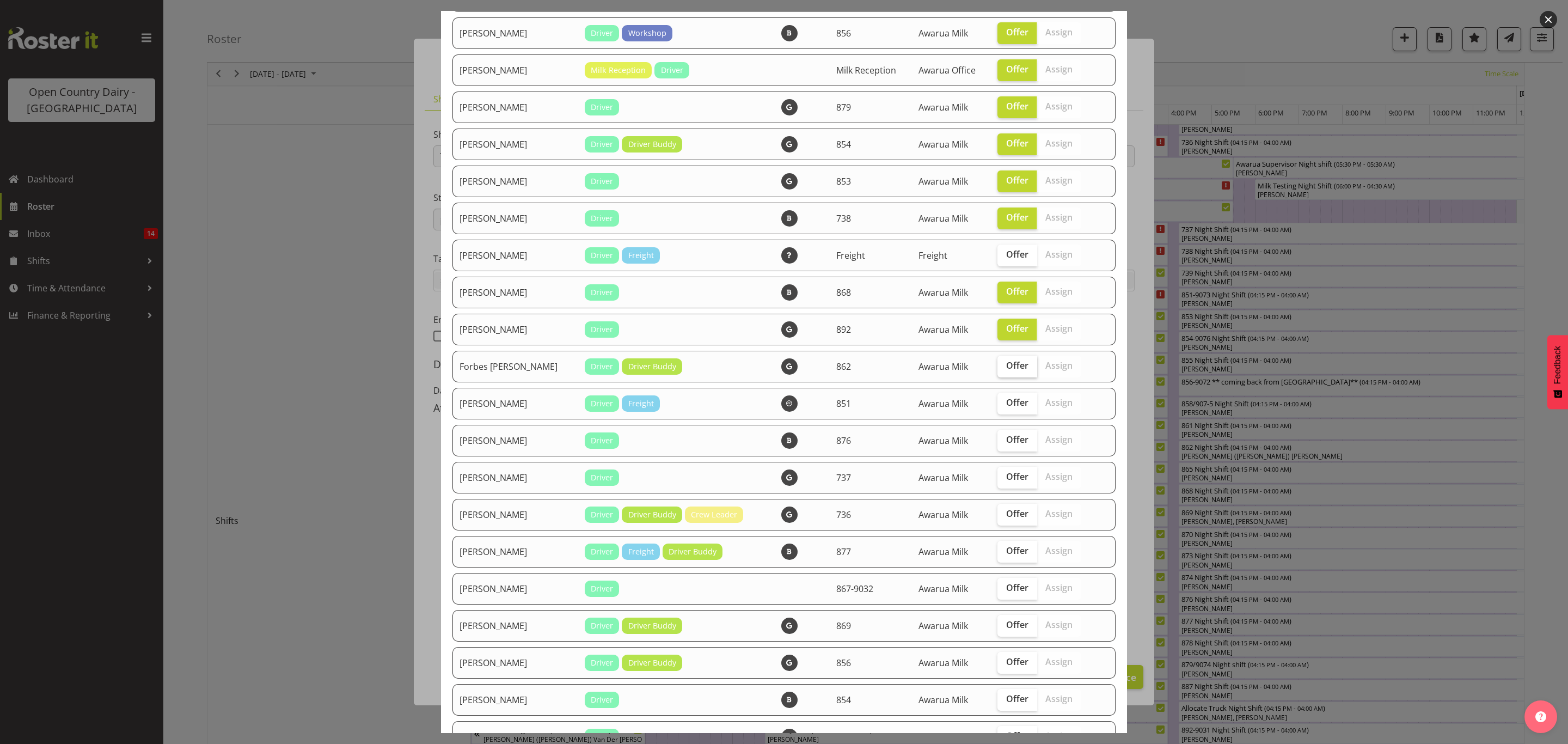
click at [1003, 368] on input "Offer" at bounding box center [1001, 365] width 7 height 7
checkbox input "true"
click at [1006, 397] on span "Offer" at bounding box center [1016, 403] width 22 height 11
click at [1003, 399] on input "Offer" at bounding box center [1001, 403] width 7 height 7
checkbox input "true"
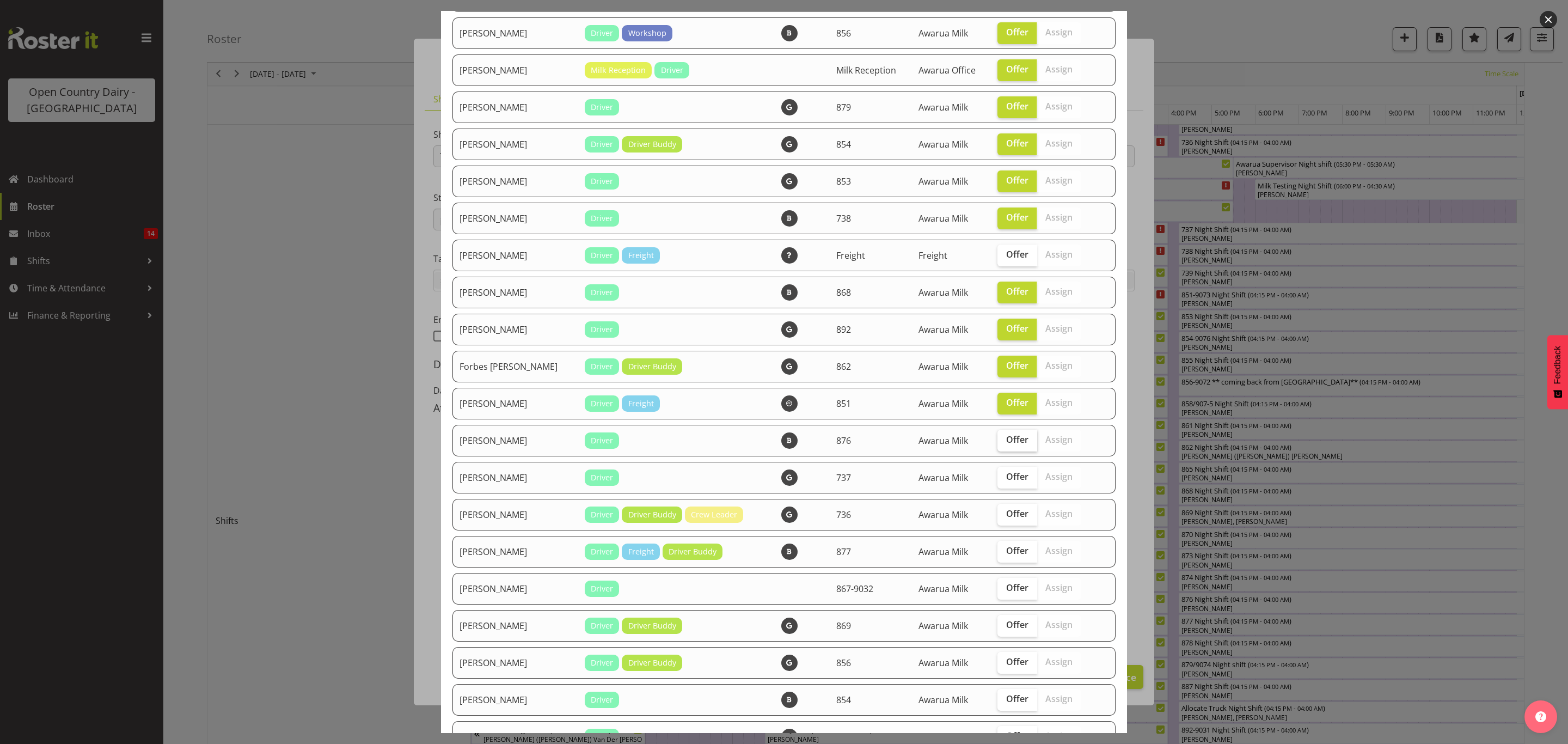
click at [1006, 438] on span "Offer" at bounding box center [1016, 440] width 22 height 11
click at [1005, 438] on input "Offer" at bounding box center [1001, 440] width 7 height 7
checkbox input "true"
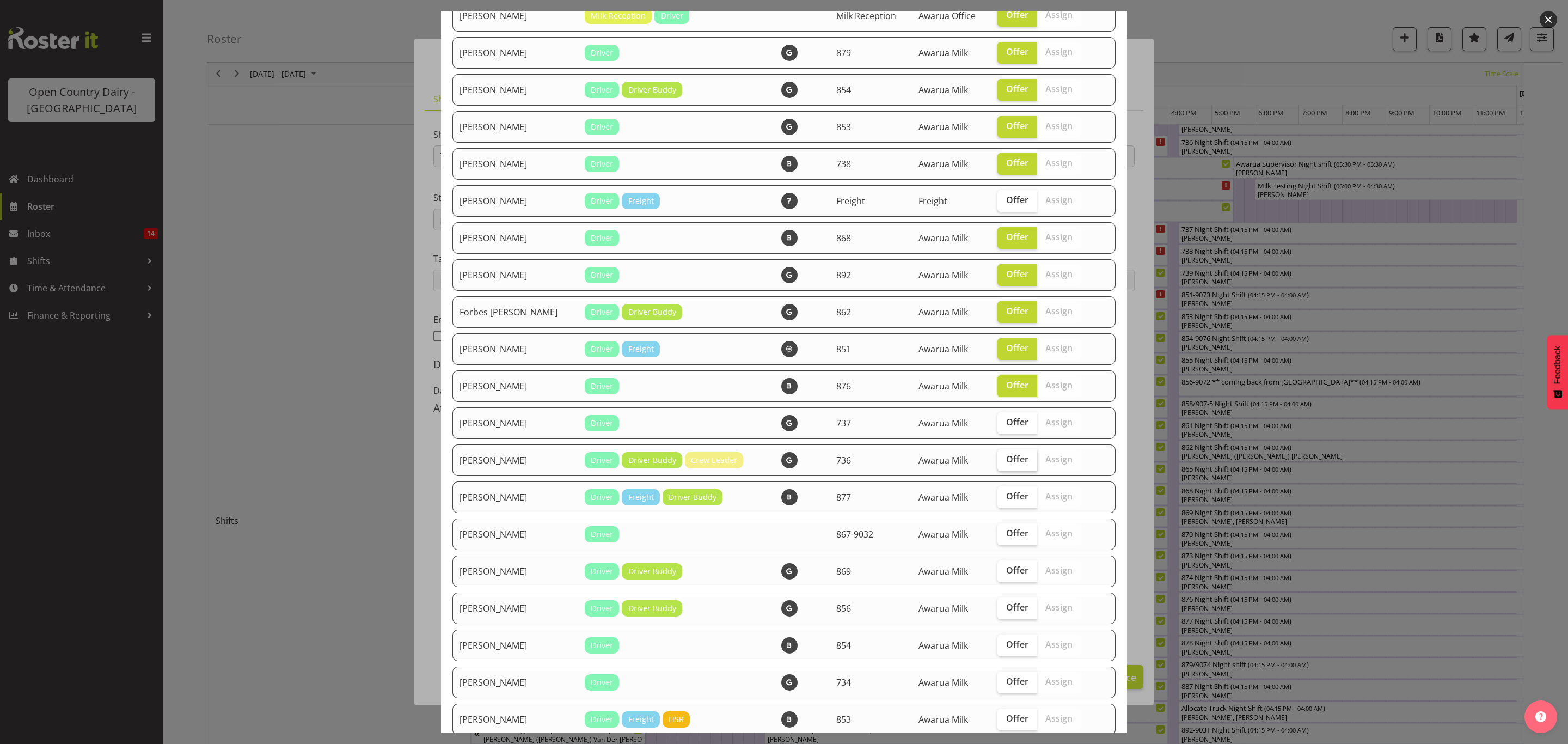
scroll to position [409, 0]
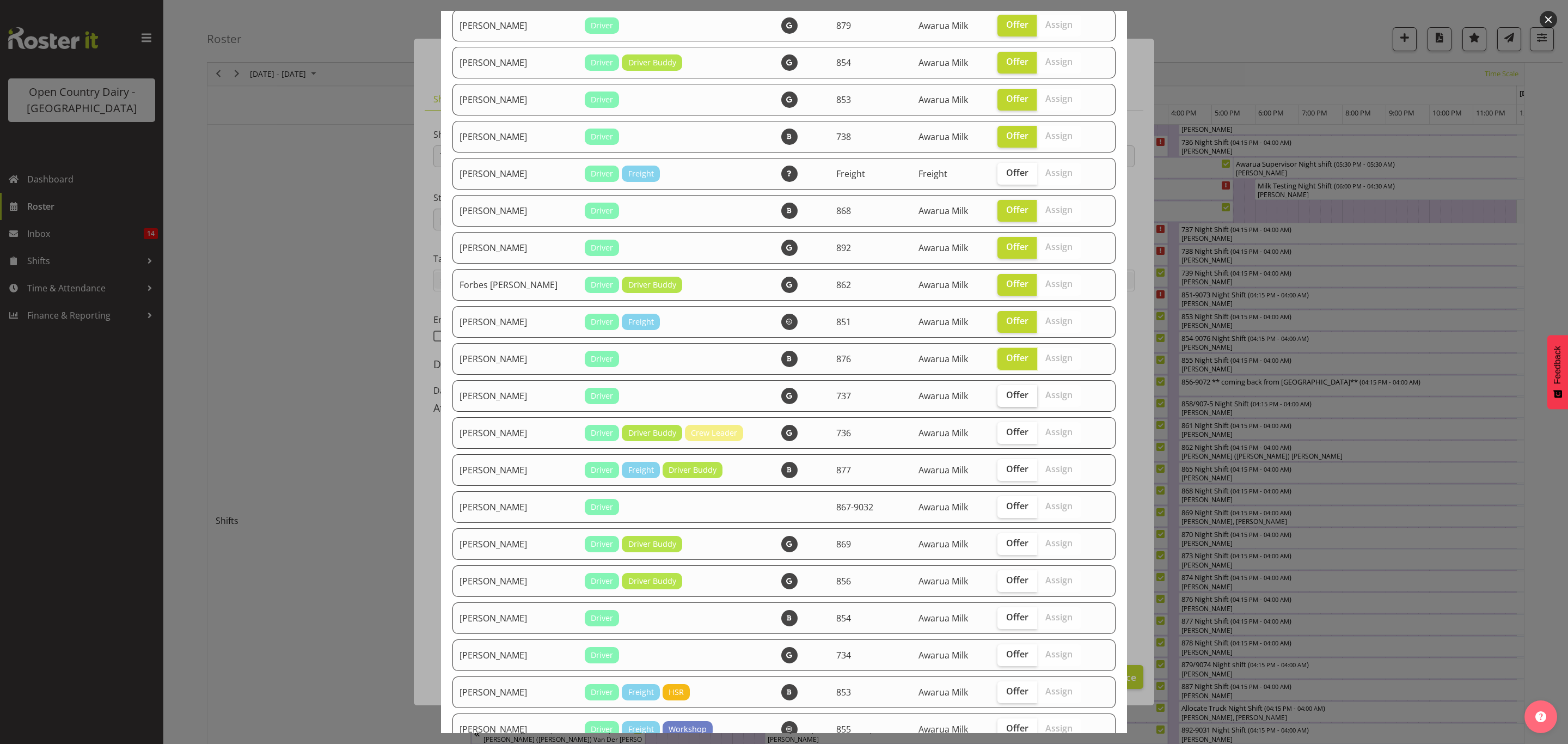
click at [1006, 391] on span "Offer" at bounding box center [1016, 395] width 22 height 11
click at [999, 392] on input "Offer" at bounding box center [1001, 395] width 7 height 7
checkbox input "true"
click at [998, 422] on label "Offer" at bounding box center [1017, 433] width 40 height 22
click at [998, 428] on input "Offer" at bounding box center [1001, 432] width 7 height 7
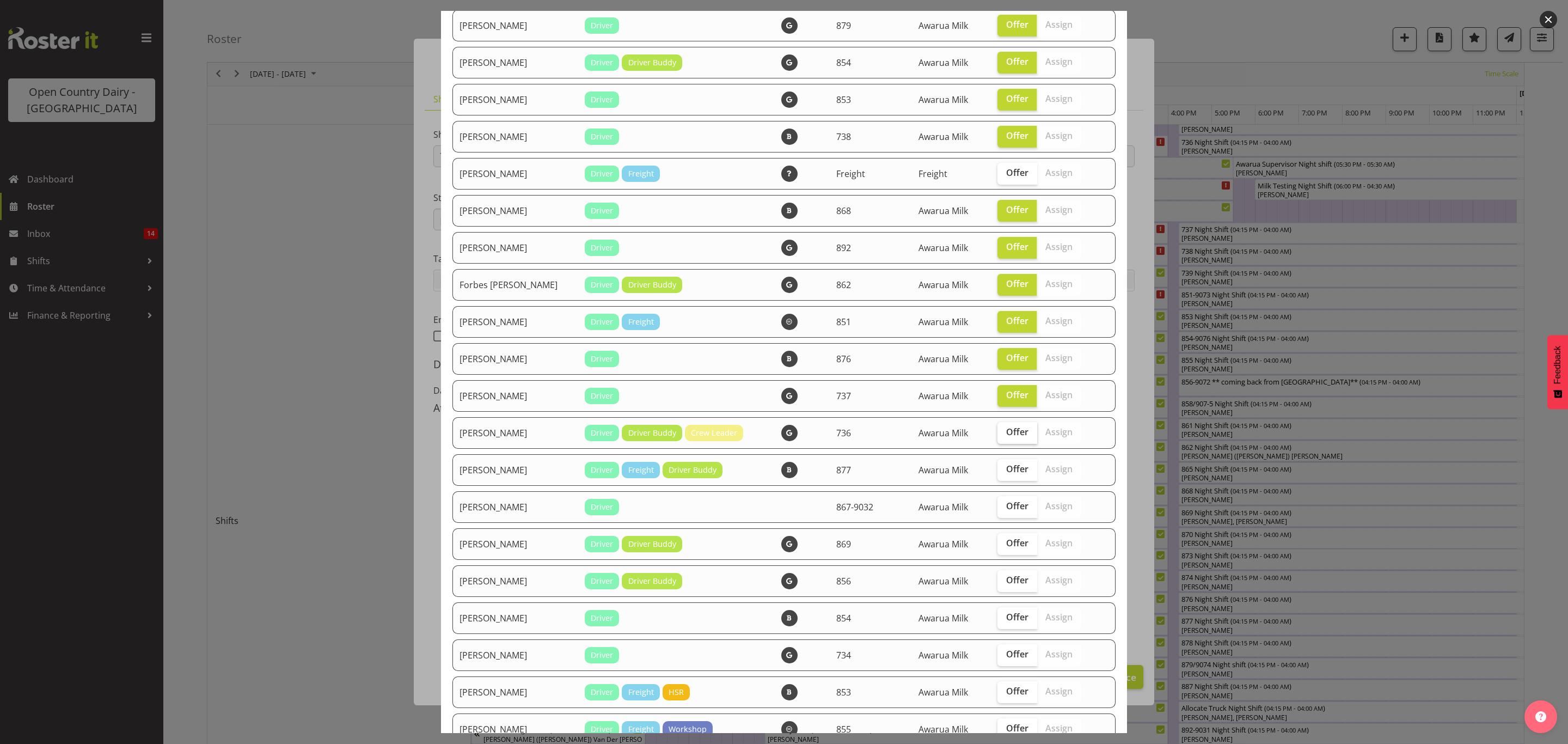
checkbox input "true"
click at [1006, 464] on span "Offer" at bounding box center [1016, 469] width 22 height 11
click at [998, 465] on input "Offer" at bounding box center [1001, 469] width 7 height 7
checkbox input "true"
click at [1011, 505] on span "Offer" at bounding box center [1016, 506] width 22 height 11
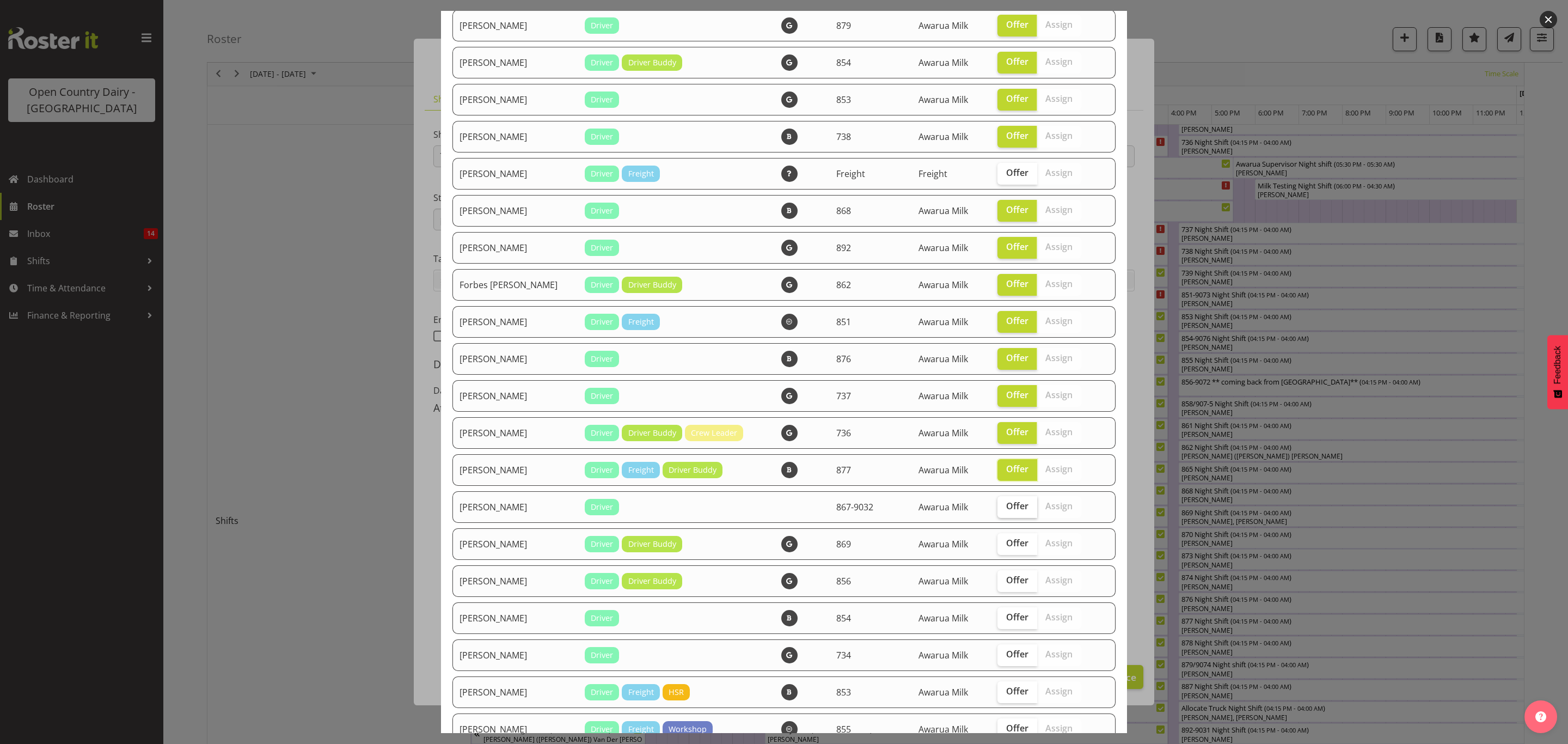
click at [1005, 505] on input "Offer" at bounding box center [1001, 506] width 7 height 7
checkbox input "true"
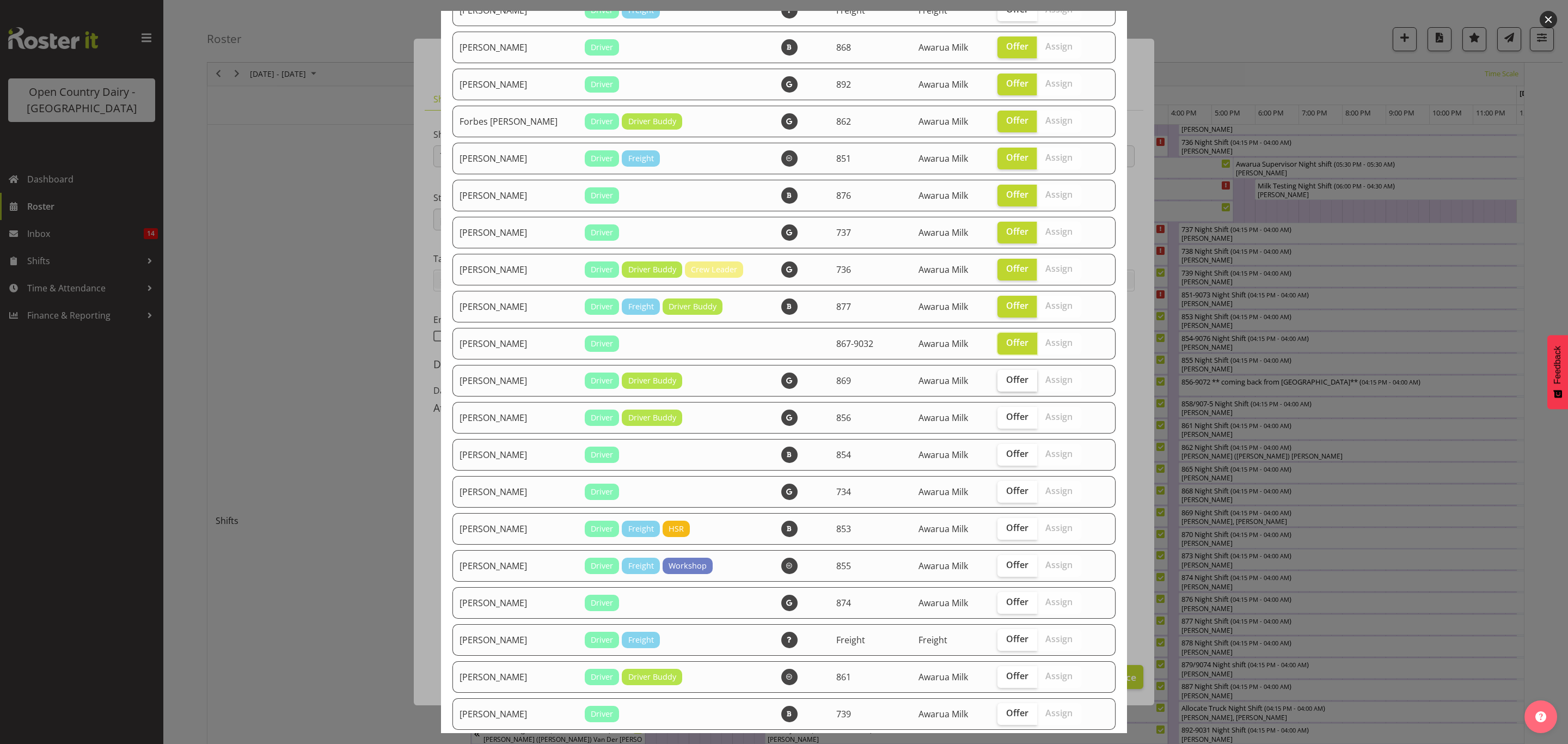
click at [1006, 380] on span "Offer" at bounding box center [1016, 380] width 22 height 11
click at [999, 380] on input "Offer" at bounding box center [1001, 380] width 7 height 7
checkbox input "true"
click at [1006, 449] on span "Offer" at bounding box center [1016, 454] width 22 height 11
click at [1005, 450] on input "Offer" at bounding box center [1001, 454] width 7 height 7
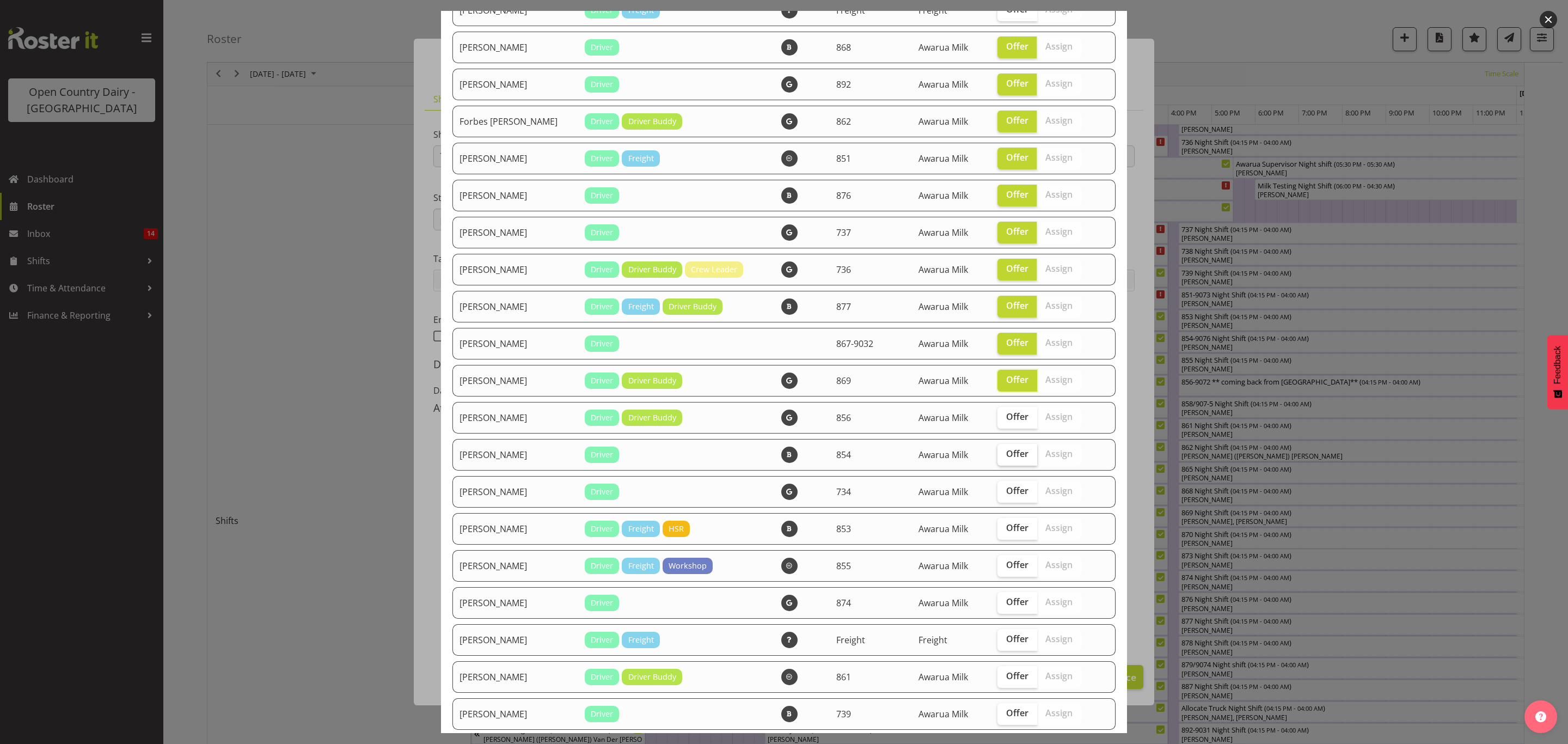
checkbox input "true"
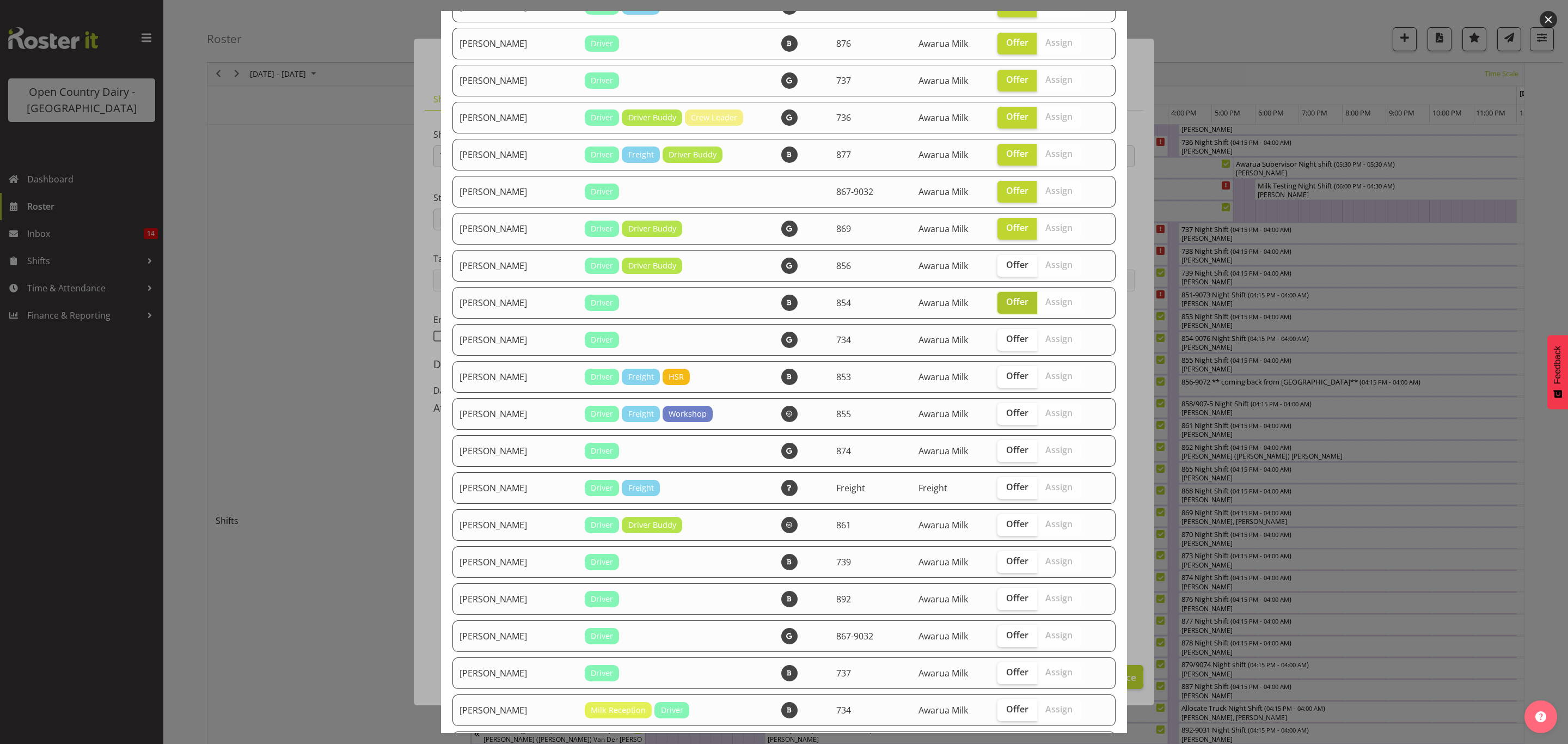
scroll to position [735, 0]
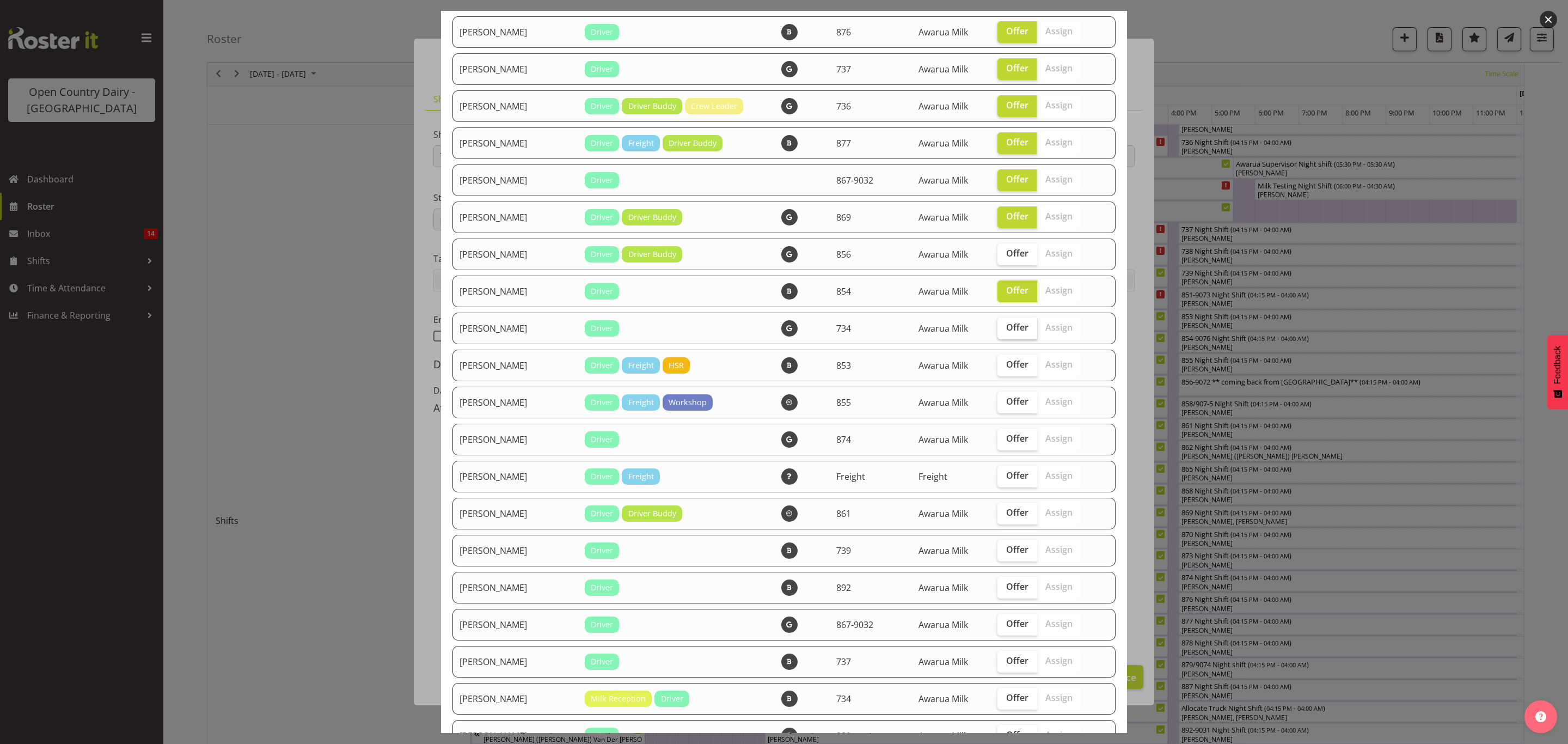
click at [1014, 331] on label "Offer" at bounding box center [1017, 328] width 40 height 22
click at [1005, 331] on input "Offer" at bounding box center [1001, 327] width 7 height 7
checkbox input "true"
click at [1007, 364] on span "Offer" at bounding box center [1016, 364] width 22 height 11
click at [1005, 364] on input "Offer" at bounding box center [1001, 364] width 7 height 7
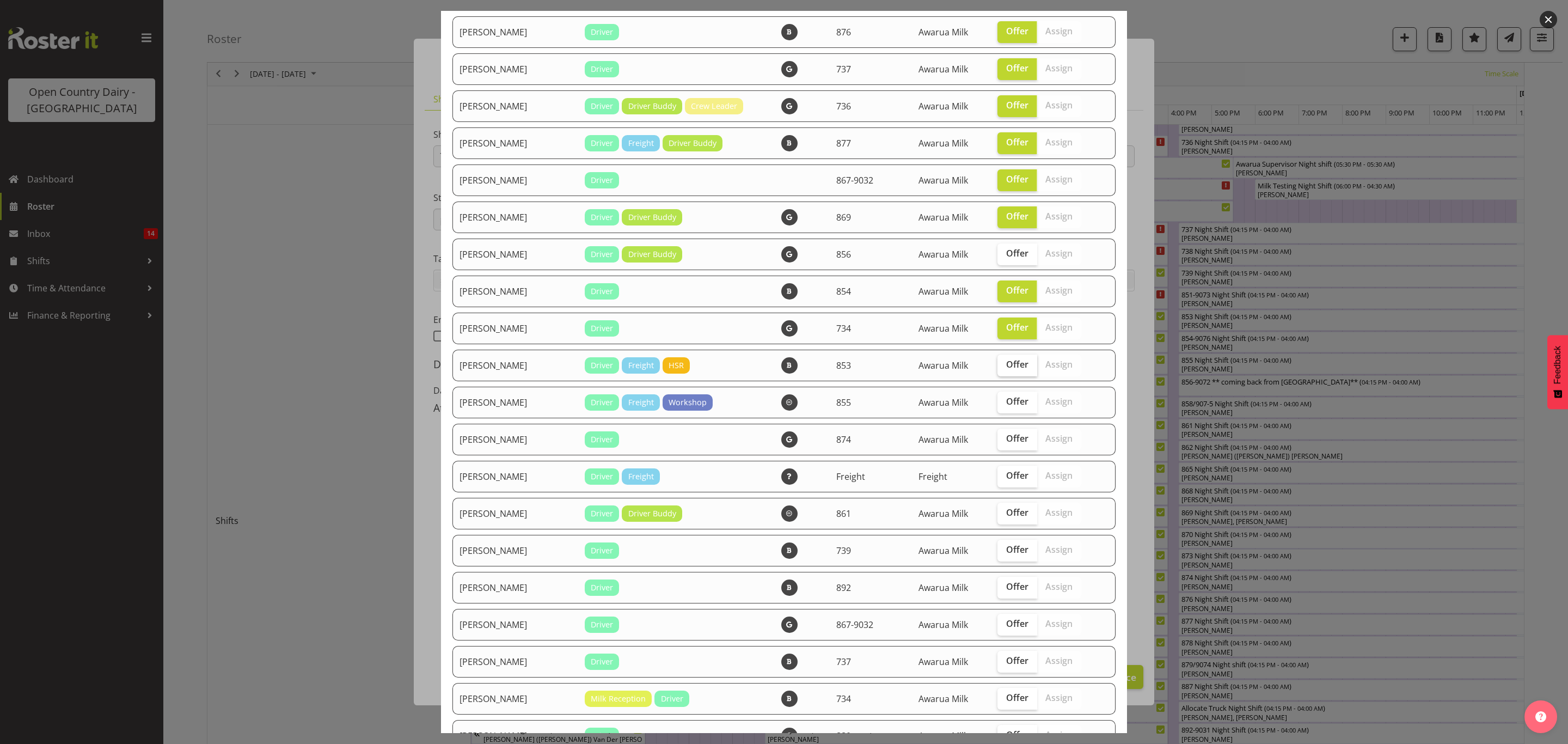
checkbox input "true"
click at [1006, 403] on span "Offer" at bounding box center [1016, 401] width 22 height 11
click at [999, 403] on input "Offer" at bounding box center [1001, 402] width 7 height 7
checkbox input "true"
click at [1001, 430] on label "Offer" at bounding box center [1017, 439] width 40 height 22
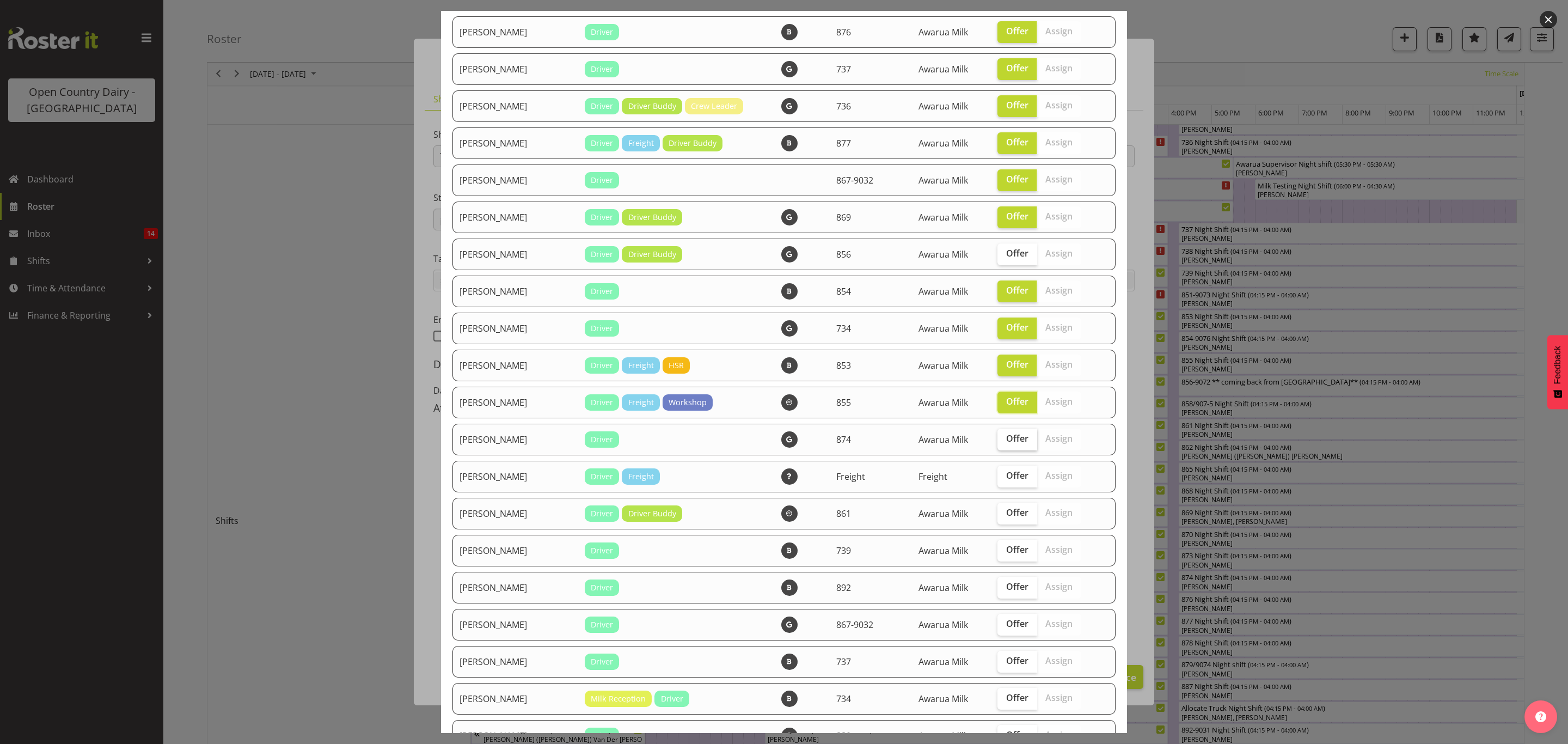
click at [1001, 435] on input "Offer" at bounding box center [1001, 439] width 7 height 7
checkbox input "true"
click at [998, 467] on label "Offer" at bounding box center [1017, 476] width 40 height 22
click at [998, 472] on input "Offer" at bounding box center [1001, 476] width 7 height 7
checkbox input "true"
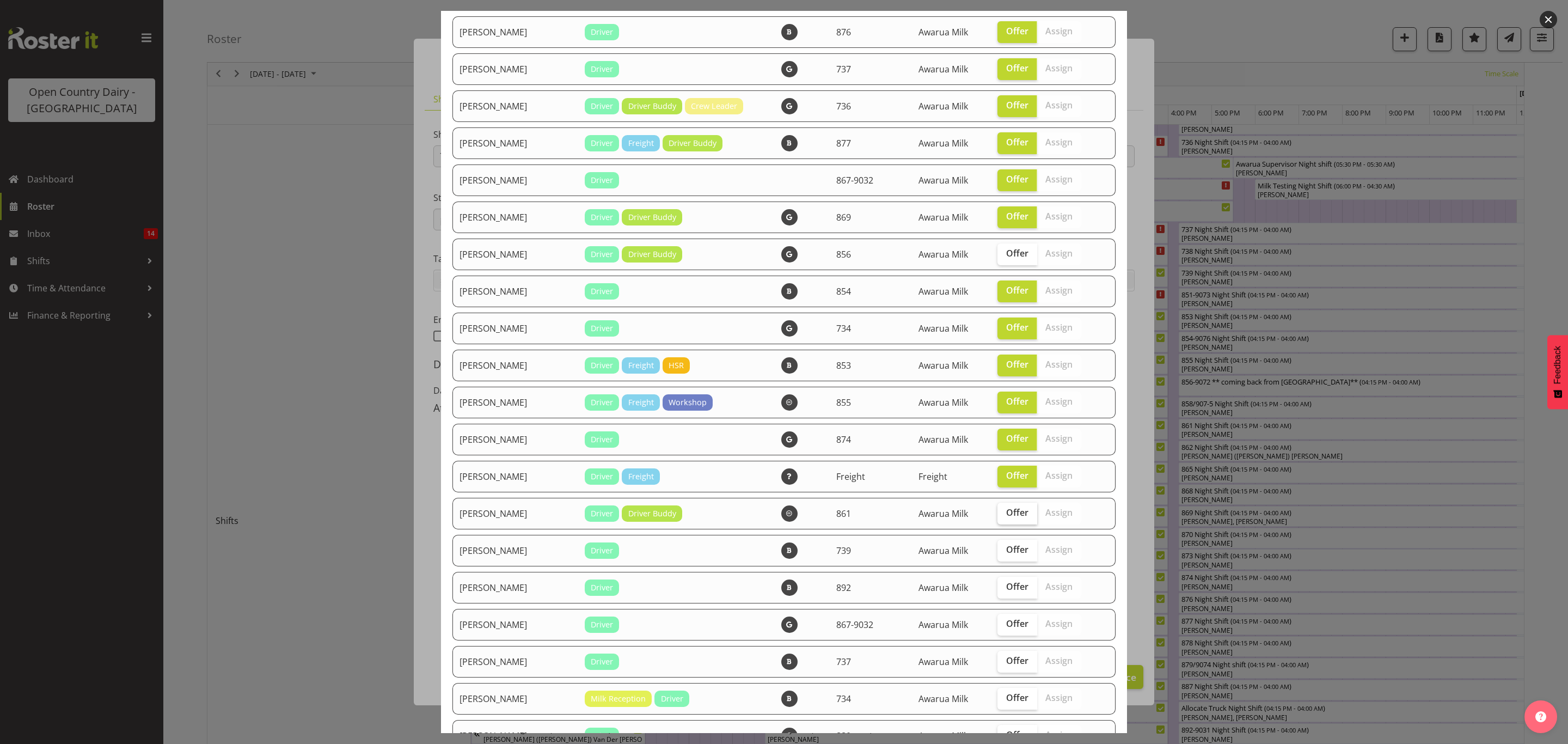
click at [1006, 507] on span "Offer" at bounding box center [1016, 512] width 22 height 11
click at [999, 509] on input "Offer" at bounding box center [1001, 512] width 7 height 7
checkbox input "true"
click at [1006, 549] on span "Offer" at bounding box center [1016, 549] width 22 height 11
click at [998, 549] on input "Offer" at bounding box center [1001, 549] width 7 height 7
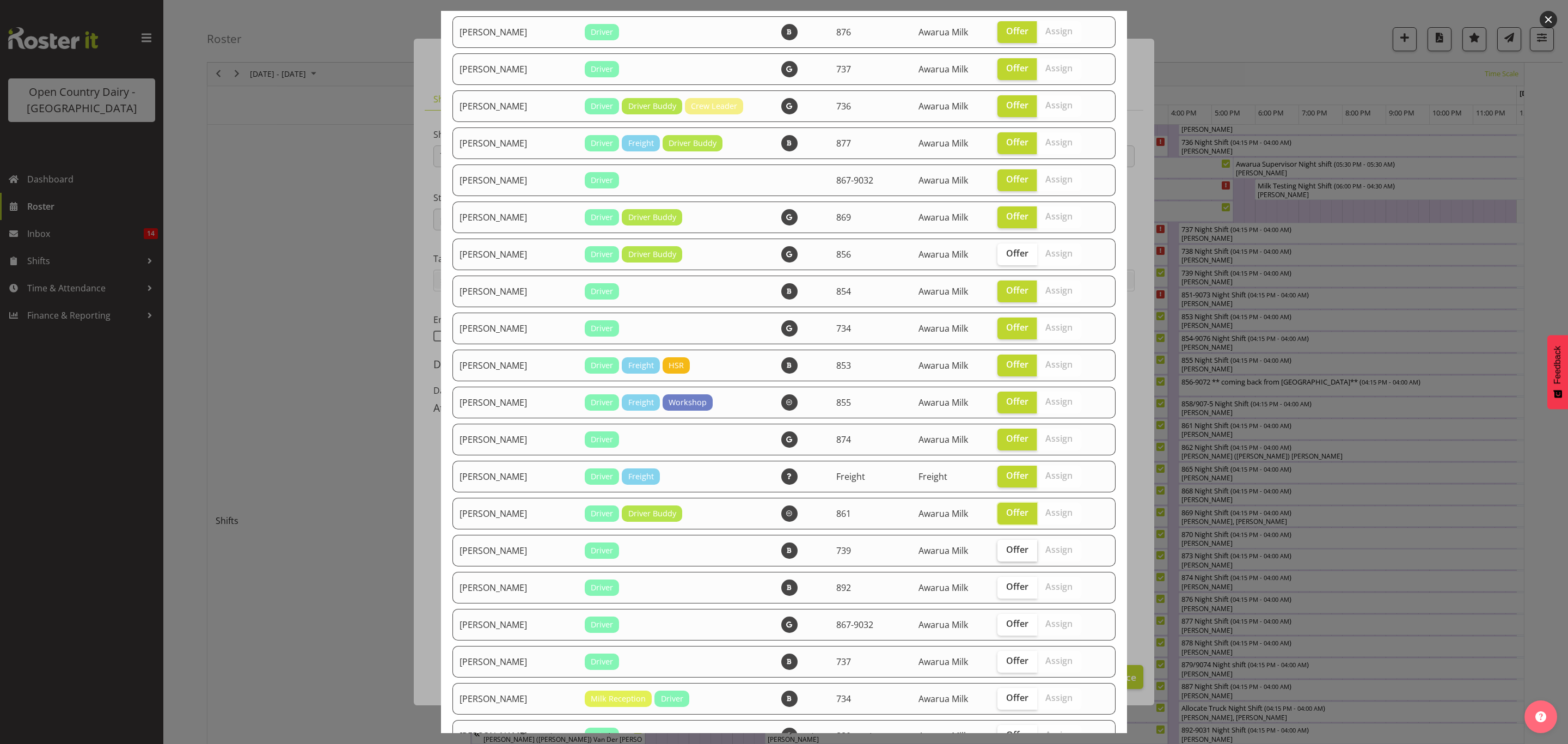
checkbox input "true"
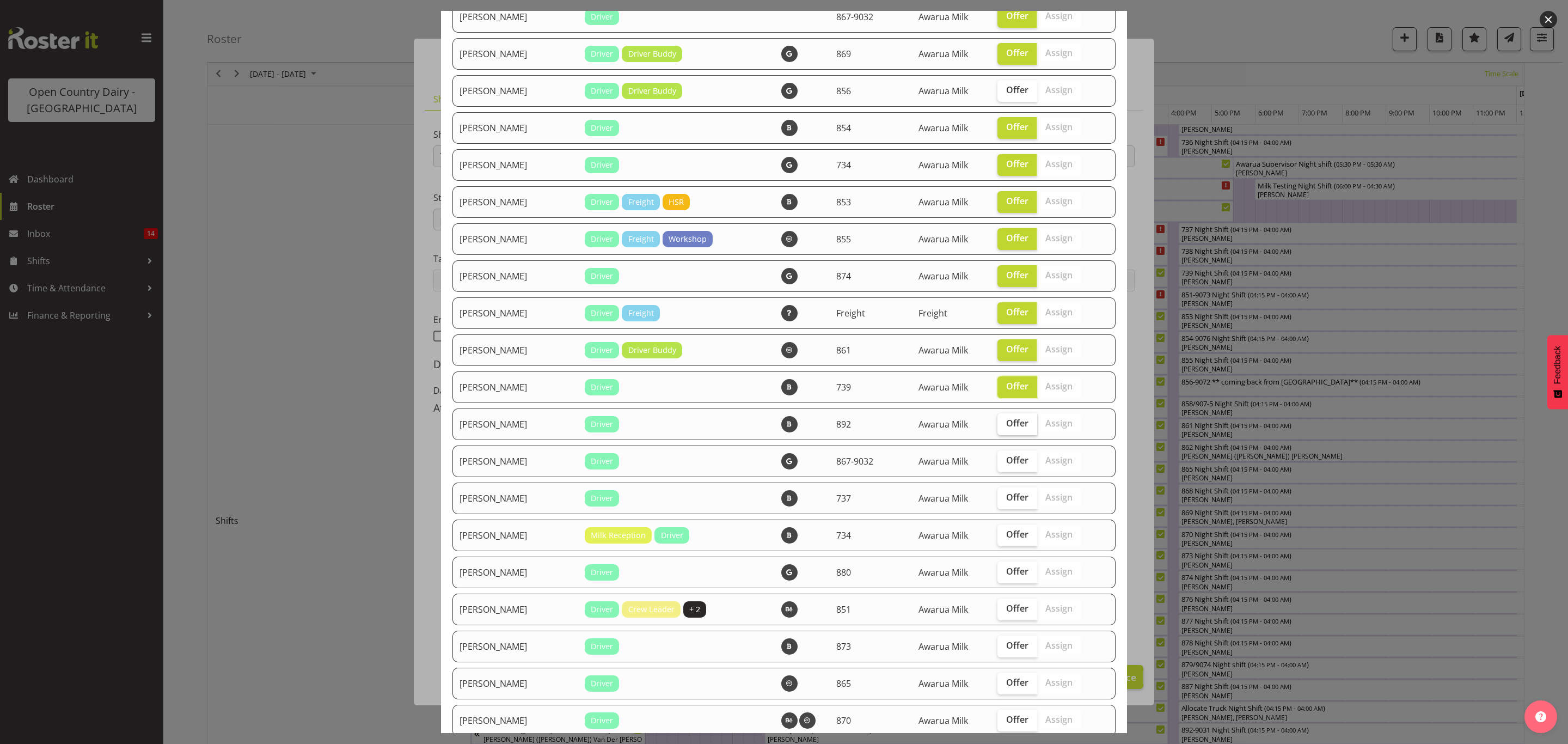
click at [1006, 422] on span "Offer" at bounding box center [1016, 423] width 22 height 11
click at [998, 422] on input "Offer" at bounding box center [1001, 424] width 7 height 7
checkbox input "true"
click at [1006, 463] on span "Offer" at bounding box center [1016, 460] width 22 height 11
click at [1000, 463] on input "Offer" at bounding box center [1001, 460] width 7 height 7
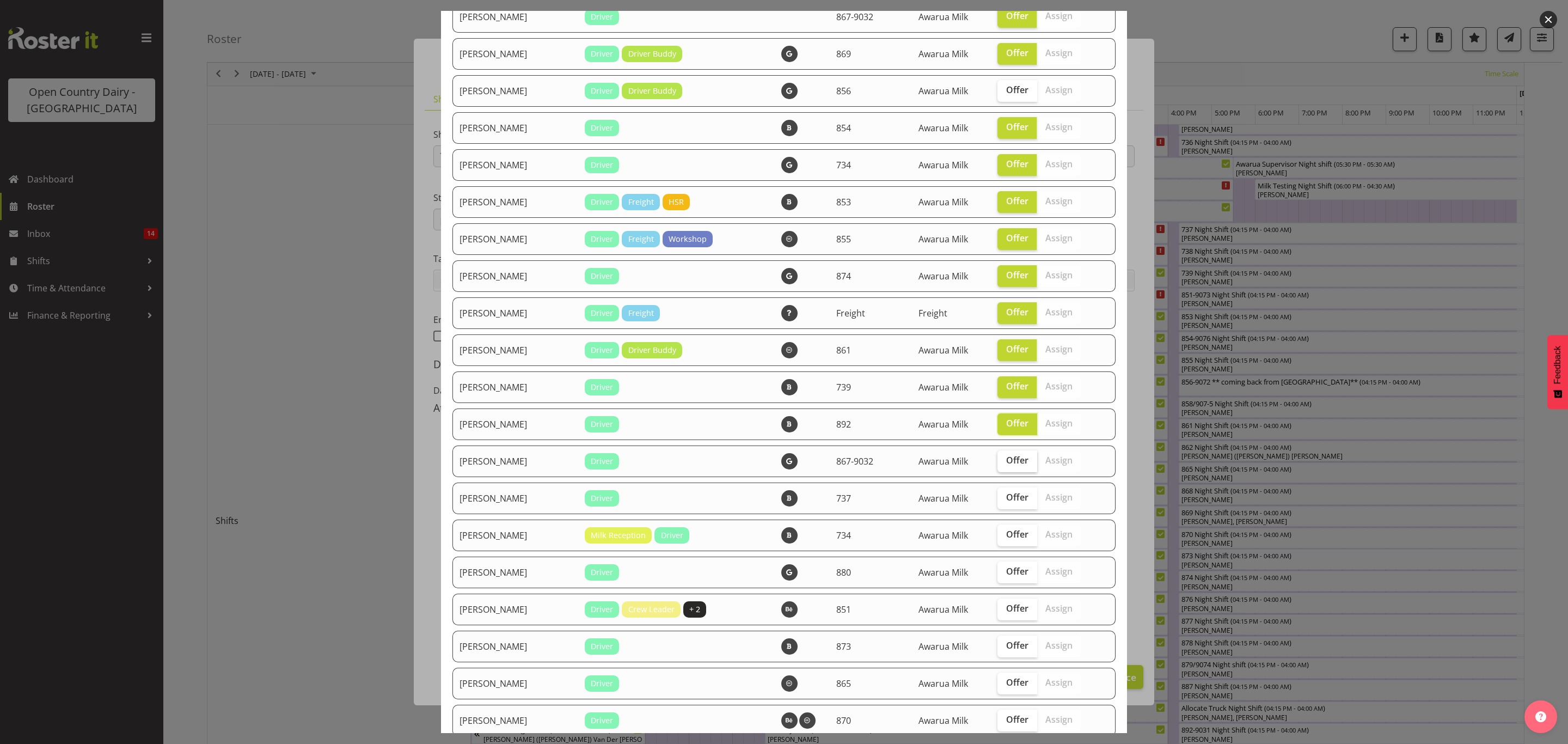
checkbox input "true"
click at [1000, 505] on label "Offer" at bounding box center [1017, 498] width 40 height 22
click at [1000, 501] on input "Offer" at bounding box center [1001, 497] width 7 height 7
checkbox input "true"
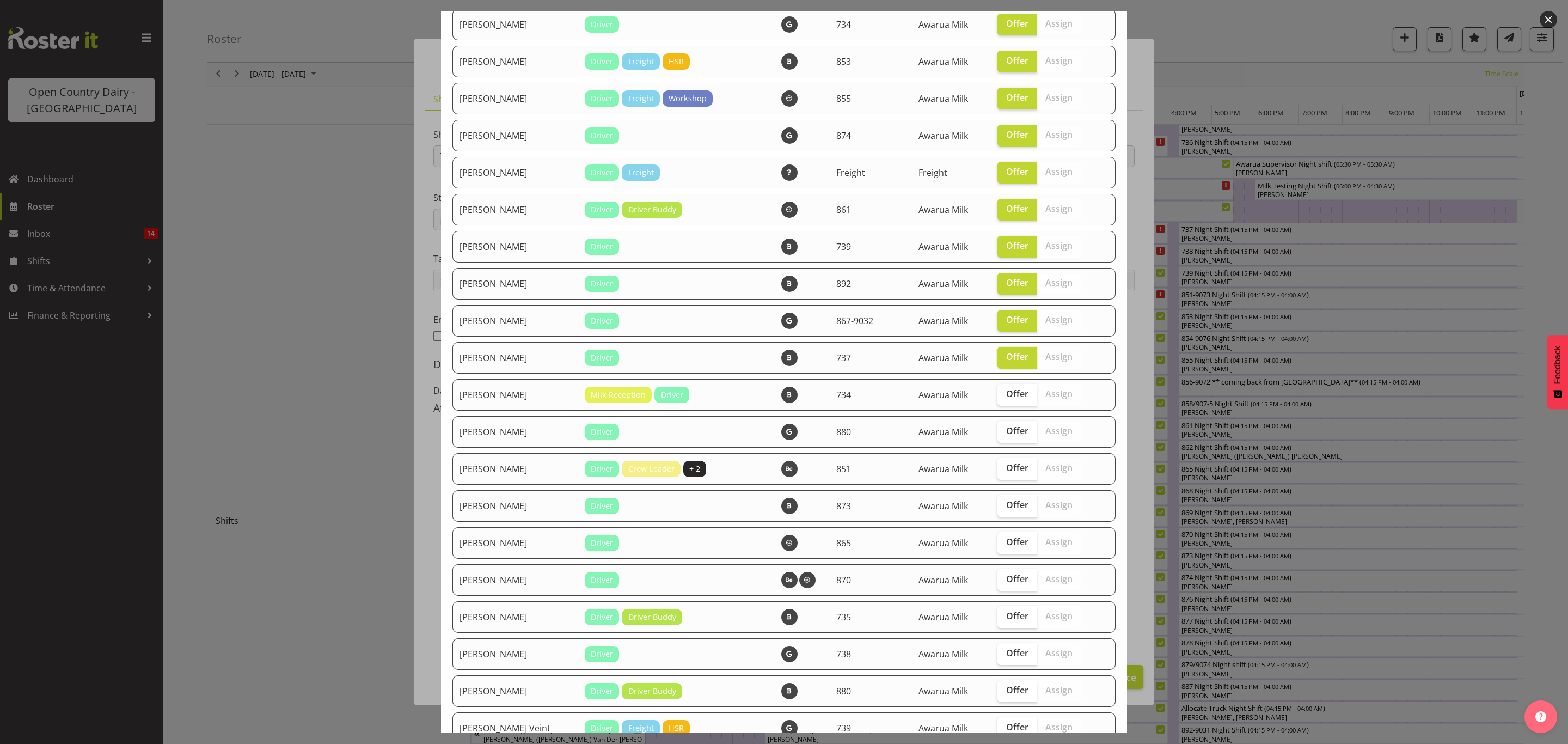
scroll to position [1062, 0]
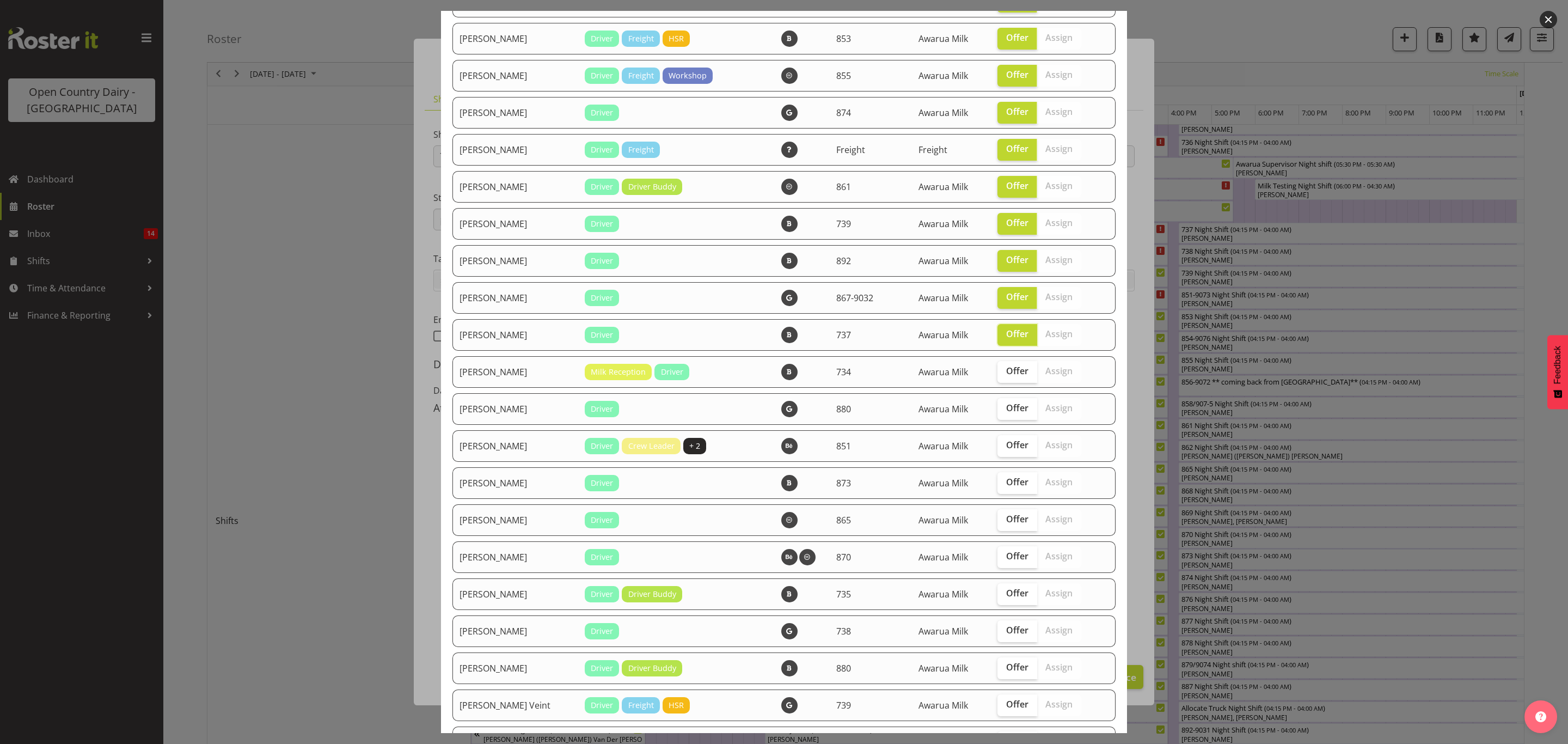
drag, startPoint x: 1008, startPoint y: 371, endPoint x: 1011, endPoint y: 392, distance: 21.2
click at [1011, 372] on span "Offer" at bounding box center [1016, 371] width 22 height 11
click at [1005, 372] on input "Offer" at bounding box center [1001, 371] width 7 height 7
checkbox input "true"
click at [1011, 403] on span "Offer" at bounding box center [1016, 408] width 22 height 11
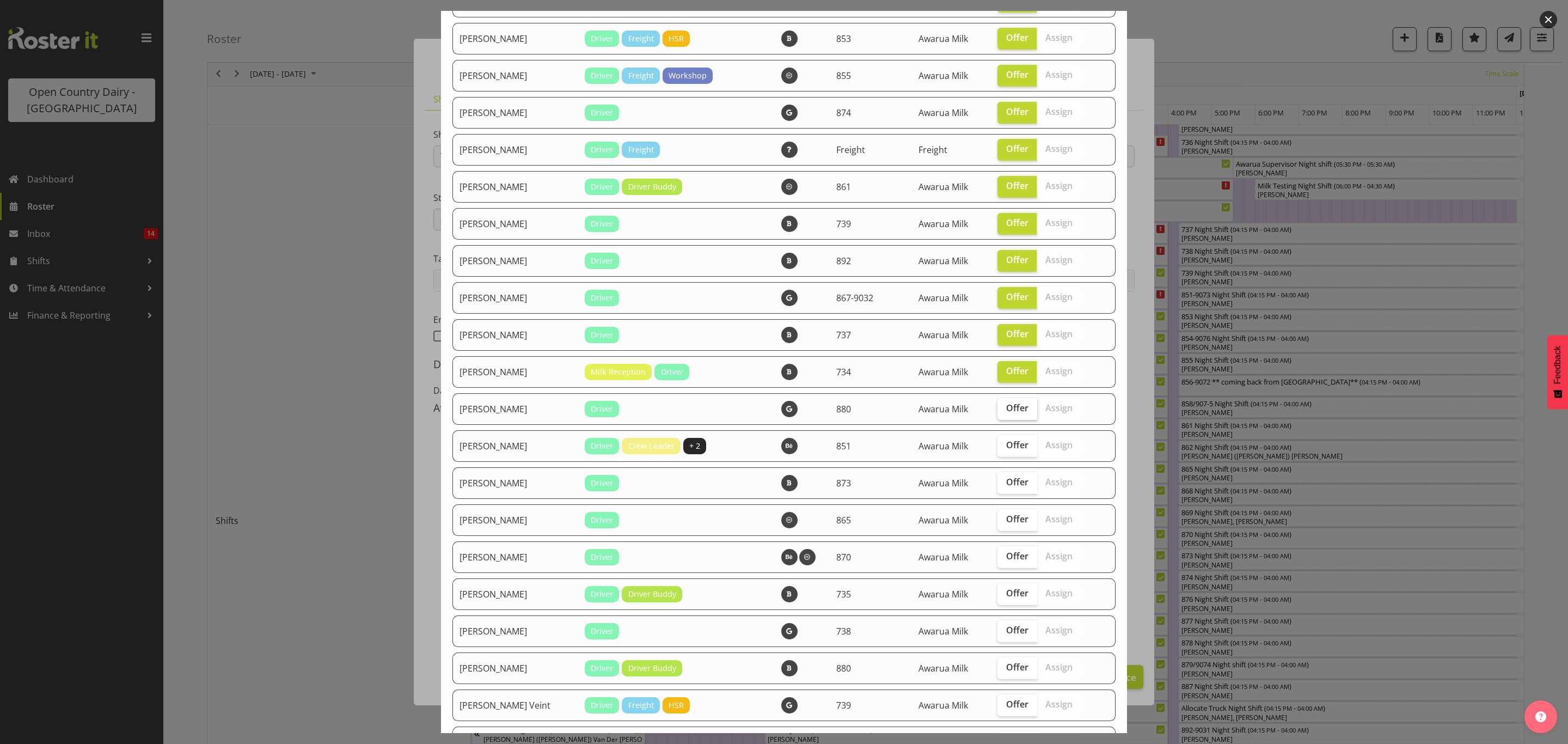
click at [1005, 404] on input "Offer" at bounding box center [1001, 408] width 7 height 7
checkbox input "true"
click at [1006, 442] on span "Offer" at bounding box center [1016, 445] width 22 height 11
click at [1001, 442] on input "Offer" at bounding box center [1001, 445] width 7 height 7
checkbox input "true"
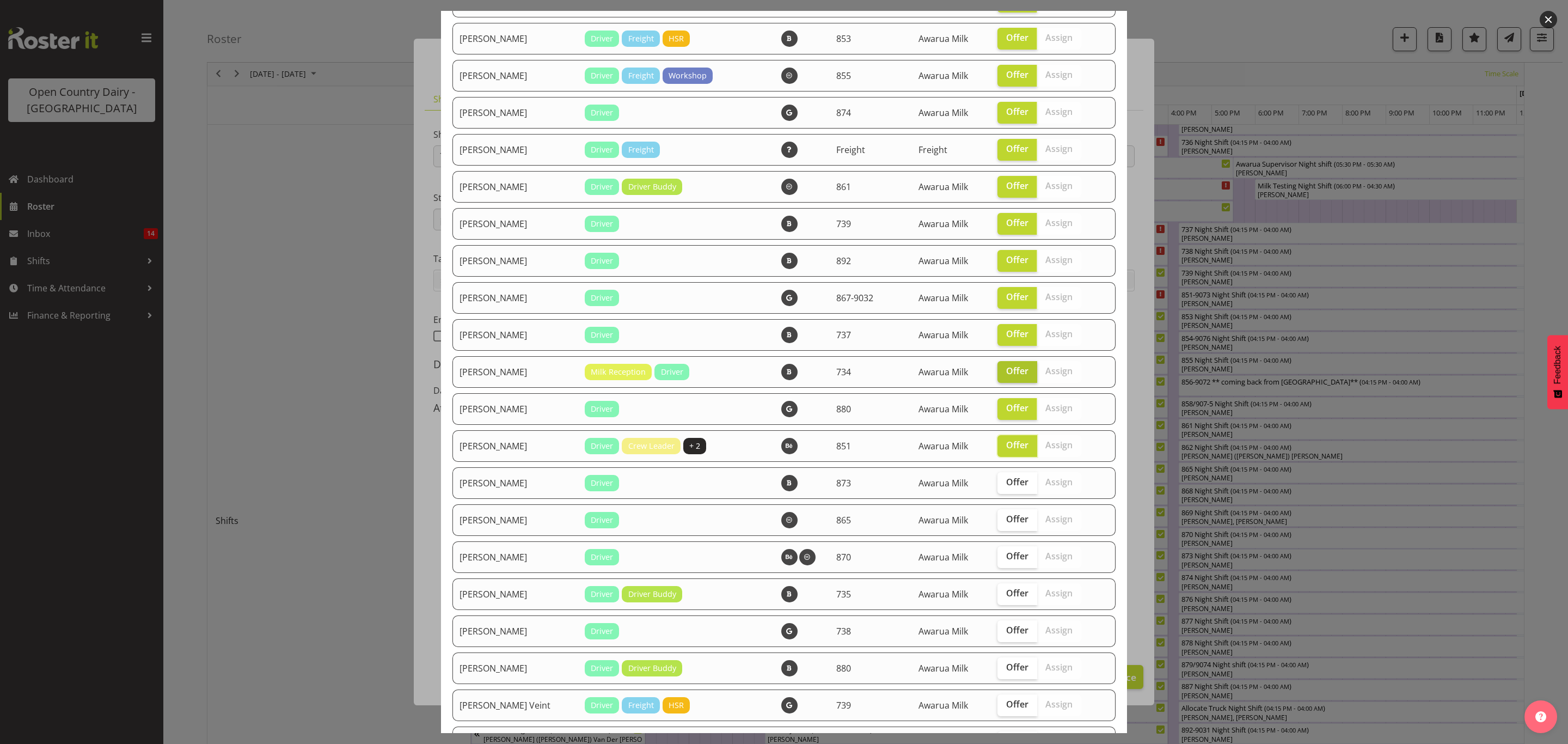
click at [1001, 361] on label "Offer" at bounding box center [1017, 372] width 40 height 22
click at [1001, 367] on input "Offer" at bounding box center [1001, 371] width 7 height 7
checkbox input "false"
click at [1006, 479] on span "Offer" at bounding box center [1016, 482] width 22 height 11
click at [1005, 479] on input "Offer" at bounding box center [1001, 482] width 7 height 7
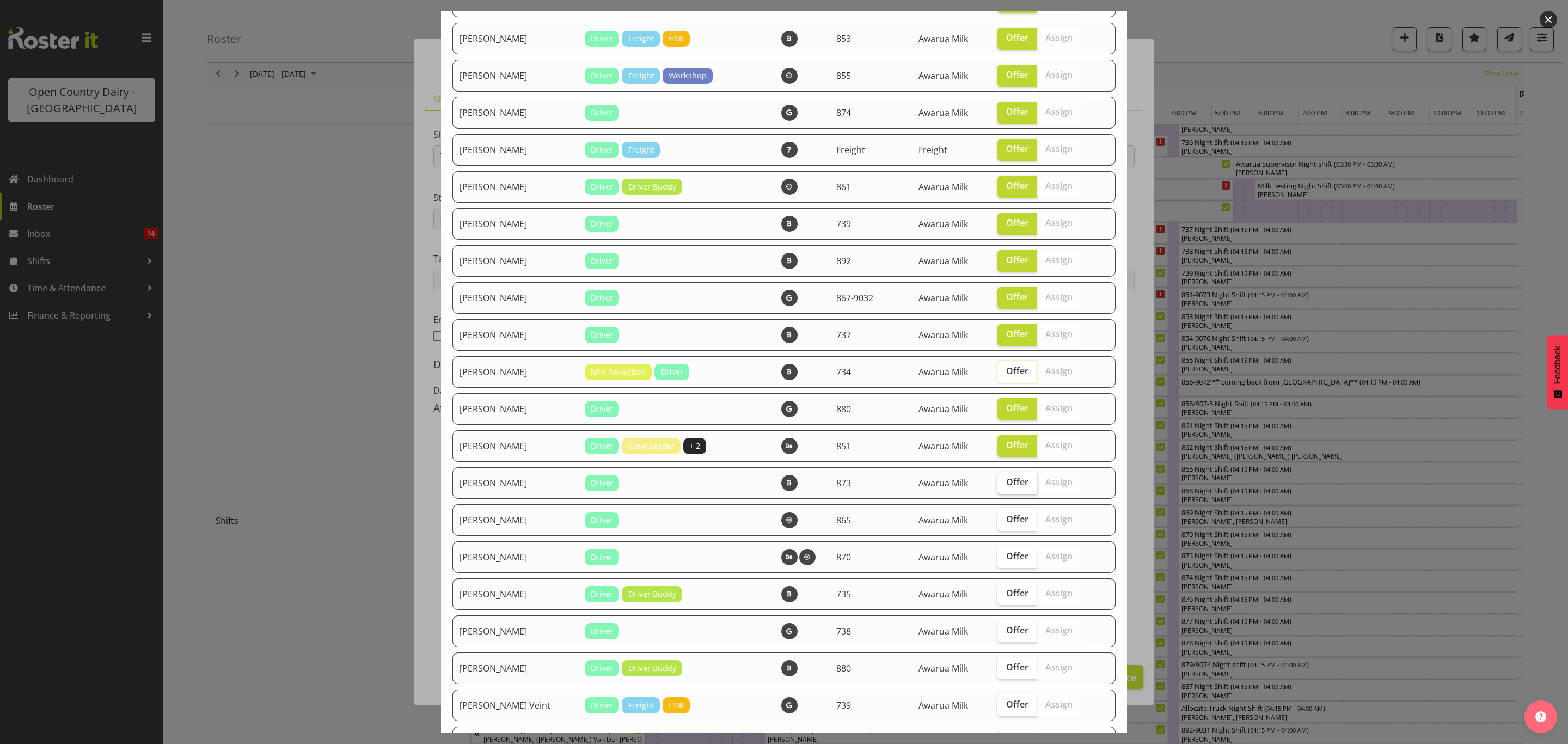
checkbox input "true"
click at [1006, 523] on span "Offer" at bounding box center [1016, 518] width 22 height 11
click at [1003, 523] on input "Offer" at bounding box center [1001, 519] width 7 height 7
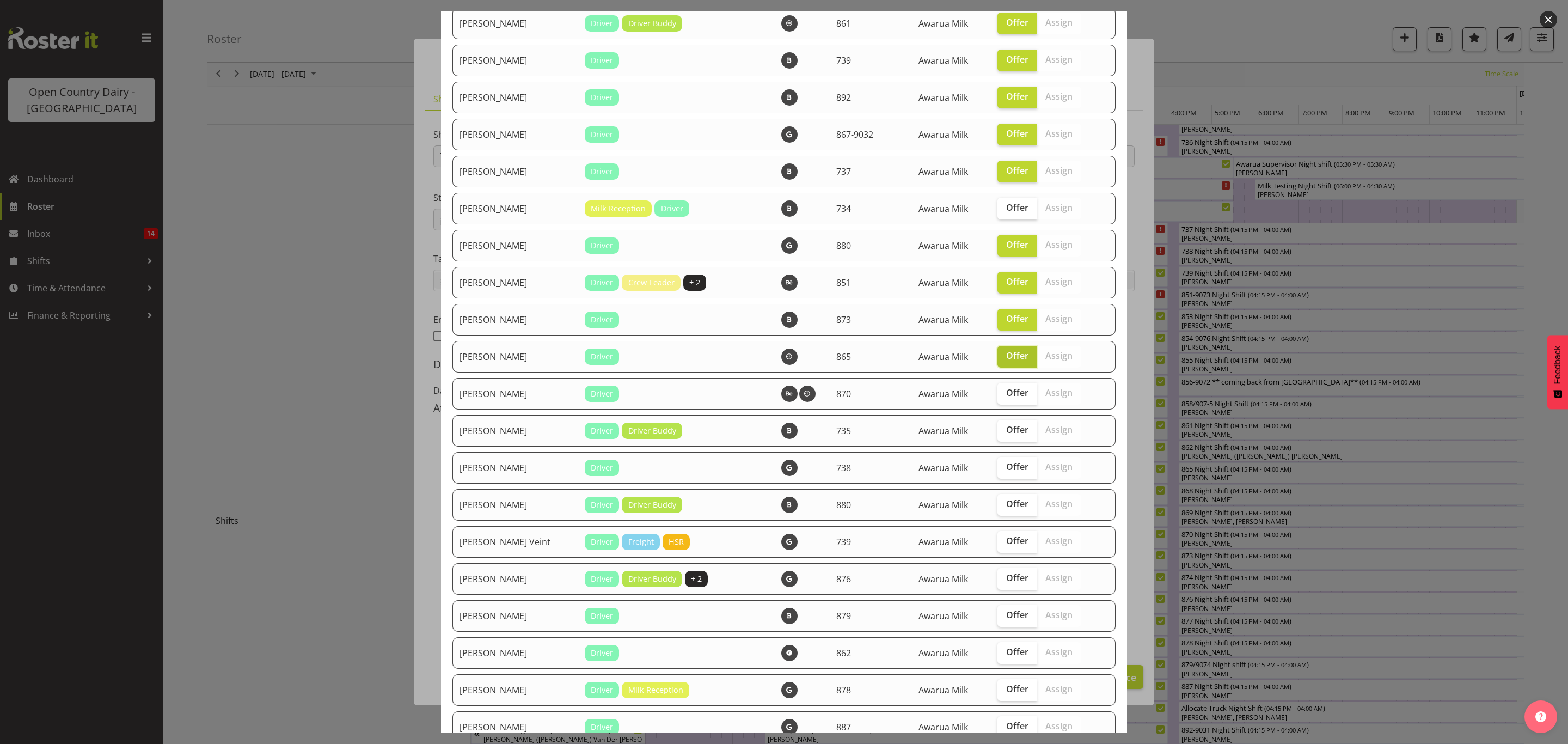
click at [1006, 353] on span "Offer" at bounding box center [1016, 356] width 22 height 11
click at [998, 353] on input "Offer" at bounding box center [1001, 356] width 7 height 7
checkbox input "false"
click at [1006, 394] on span "Offer" at bounding box center [1016, 393] width 22 height 11
click at [999, 394] on input "Offer" at bounding box center [1001, 393] width 7 height 7
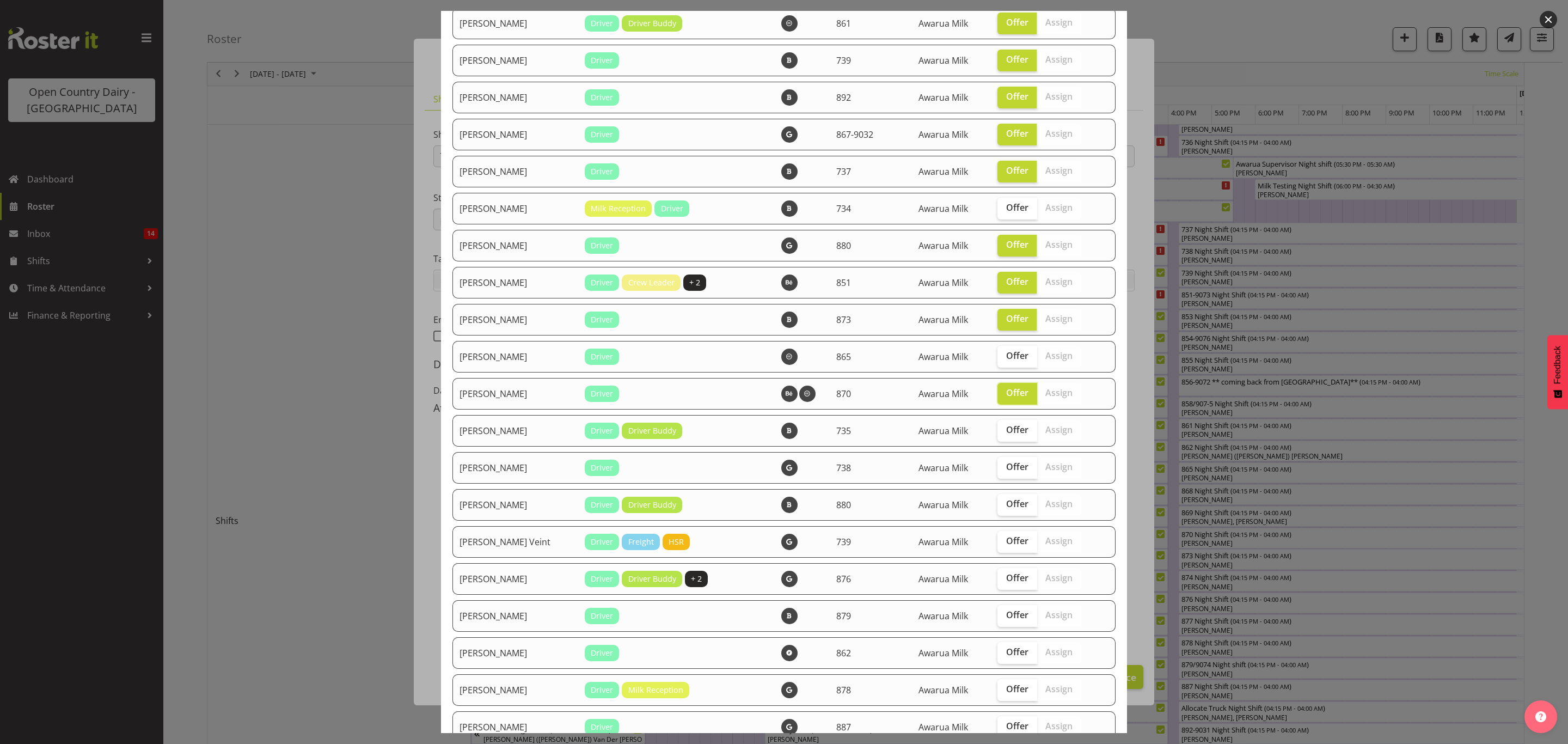
click at [1003, 379] on td "Offer Assign" at bounding box center [1045, 394] width 110 height 32
click at [1006, 387] on span "Offer" at bounding box center [1016, 393] width 22 height 11
click at [1003, 389] on input "Offer" at bounding box center [1001, 393] width 7 height 7
checkbox input "false"
click at [1001, 420] on label "Offer" at bounding box center [1017, 431] width 40 height 22
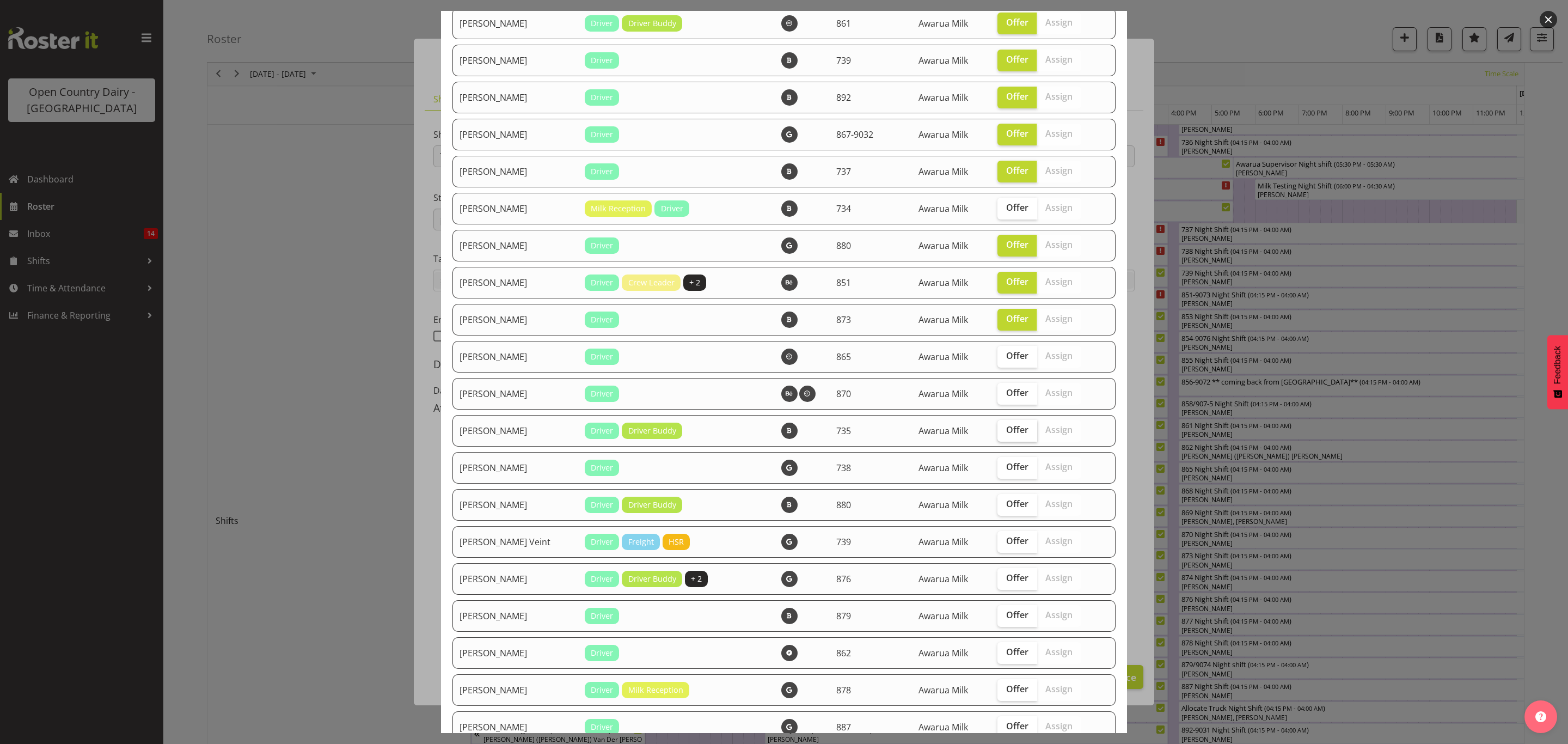
click at [1001, 426] on input "Offer" at bounding box center [1001, 430] width 7 height 7
checkbox input "true"
click at [1003, 456] on label "Offer" at bounding box center [1017, 467] width 40 height 22
click at [1003, 464] on input "Offer" at bounding box center [1001, 467] width 7 height 7
checkbox input "true"
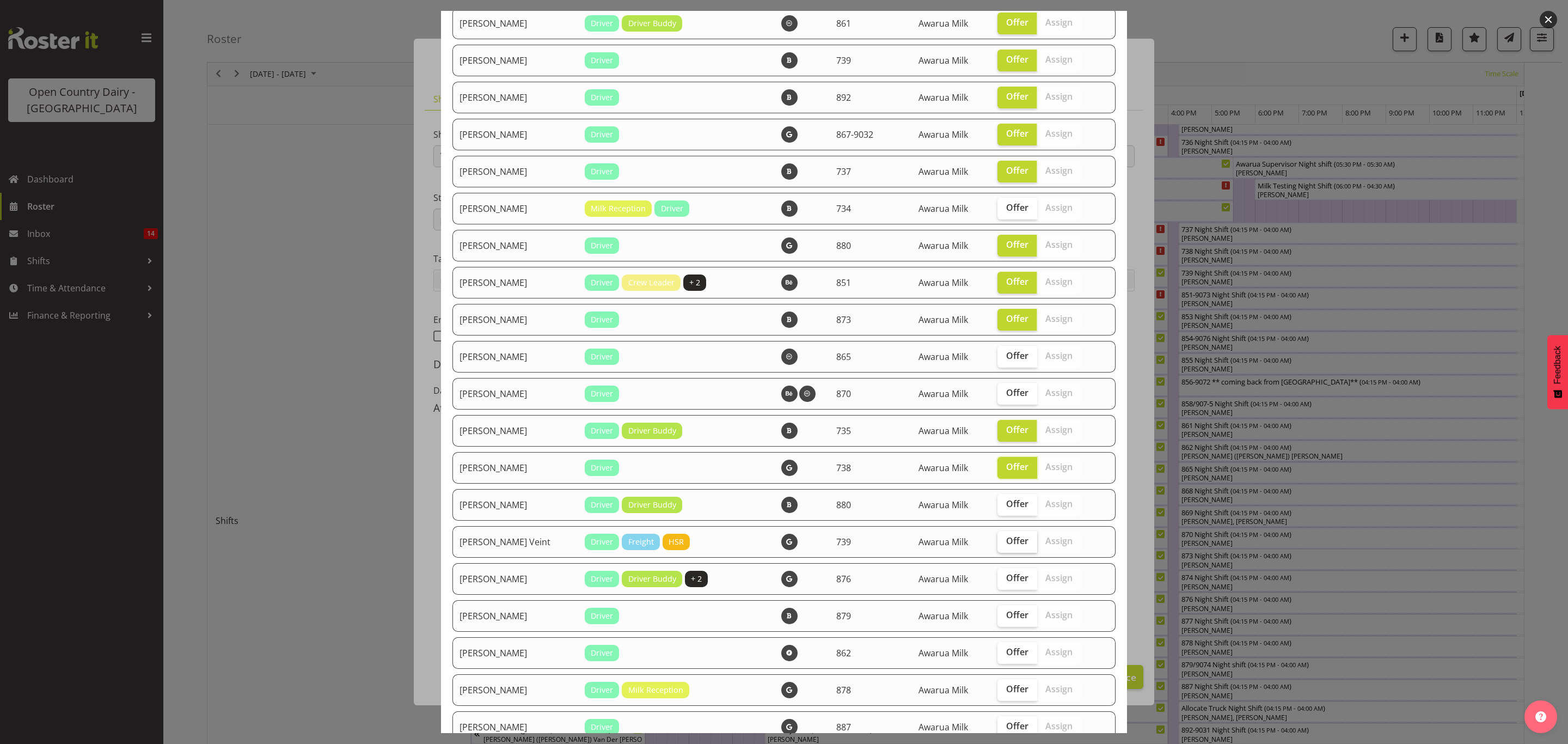
scroll to position [1300, 0]
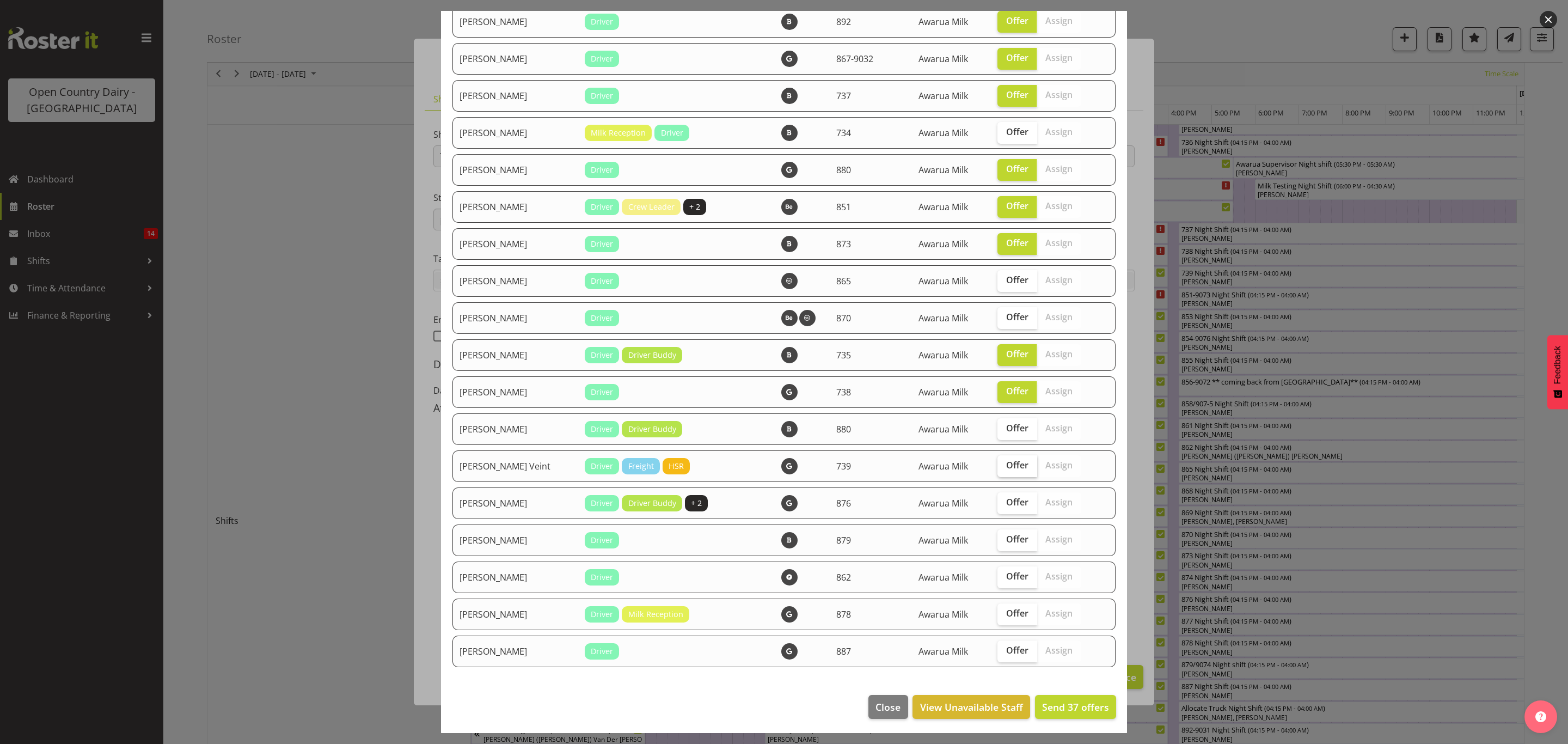
click at [1006, 464] on span "Offer" at bounding box center [1016, 464] width 22 height 11
click at [1003, 464] on input "Offer" at bounding box center [1001, 465] width 7 height 7
checkbox input "true"
click at [1006, 386] on span "Offer" at bounding box center [1016, 391] width 22 height 11
click at [1005, 387] on input "Offer" at bounding box center [1001, 391] width 7 height 7
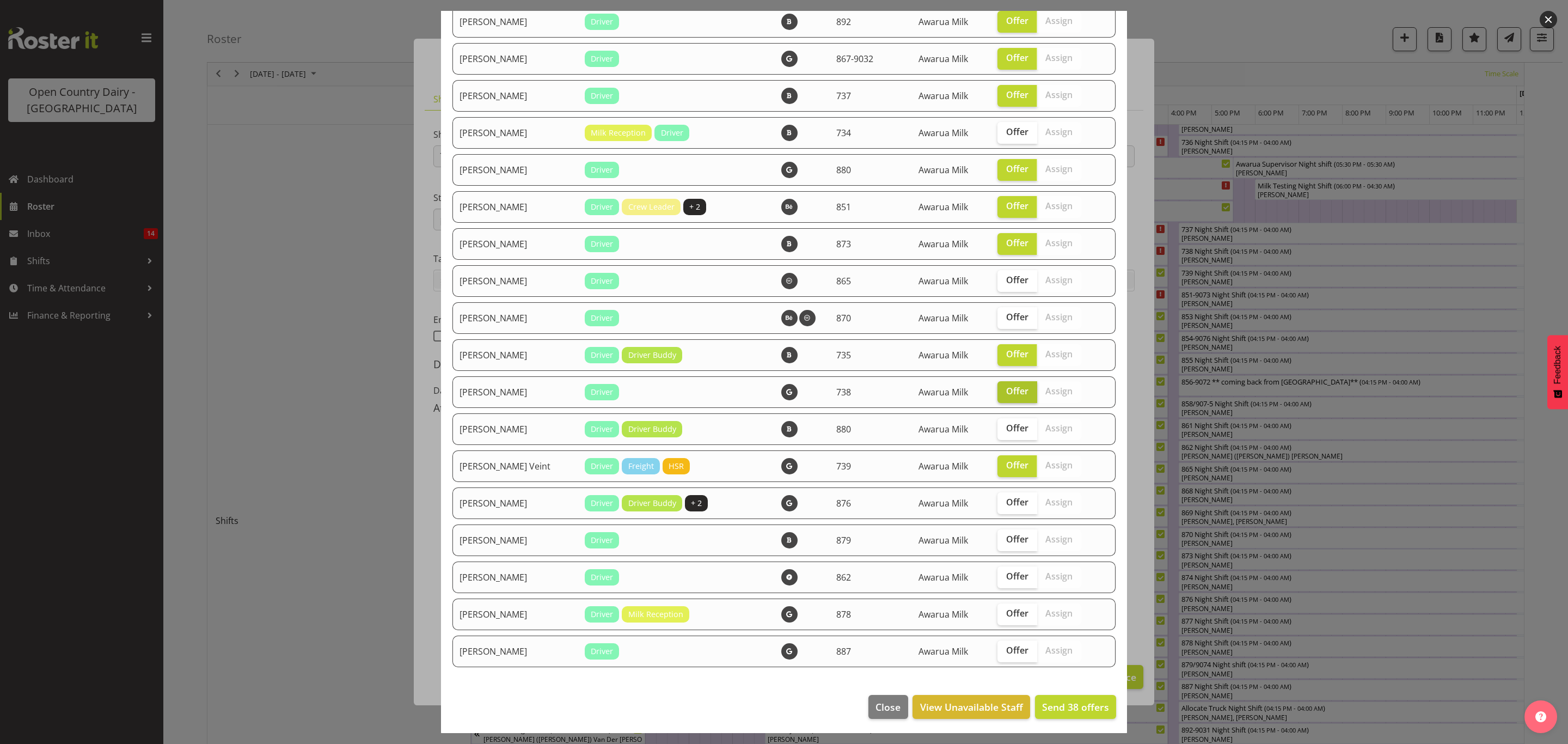
checkbox input "false"
click at [1006, 431] on span "Offer" at bounding box center [1016, 428] width 22 height 11
click at [1005, 431] on input "Offer" at bounding box center [1001, 428] width 7 height 7
checkbox input "true"
click at [998, 494] on label "Offer" at bounding box center [1017, 502] width 40 height 22
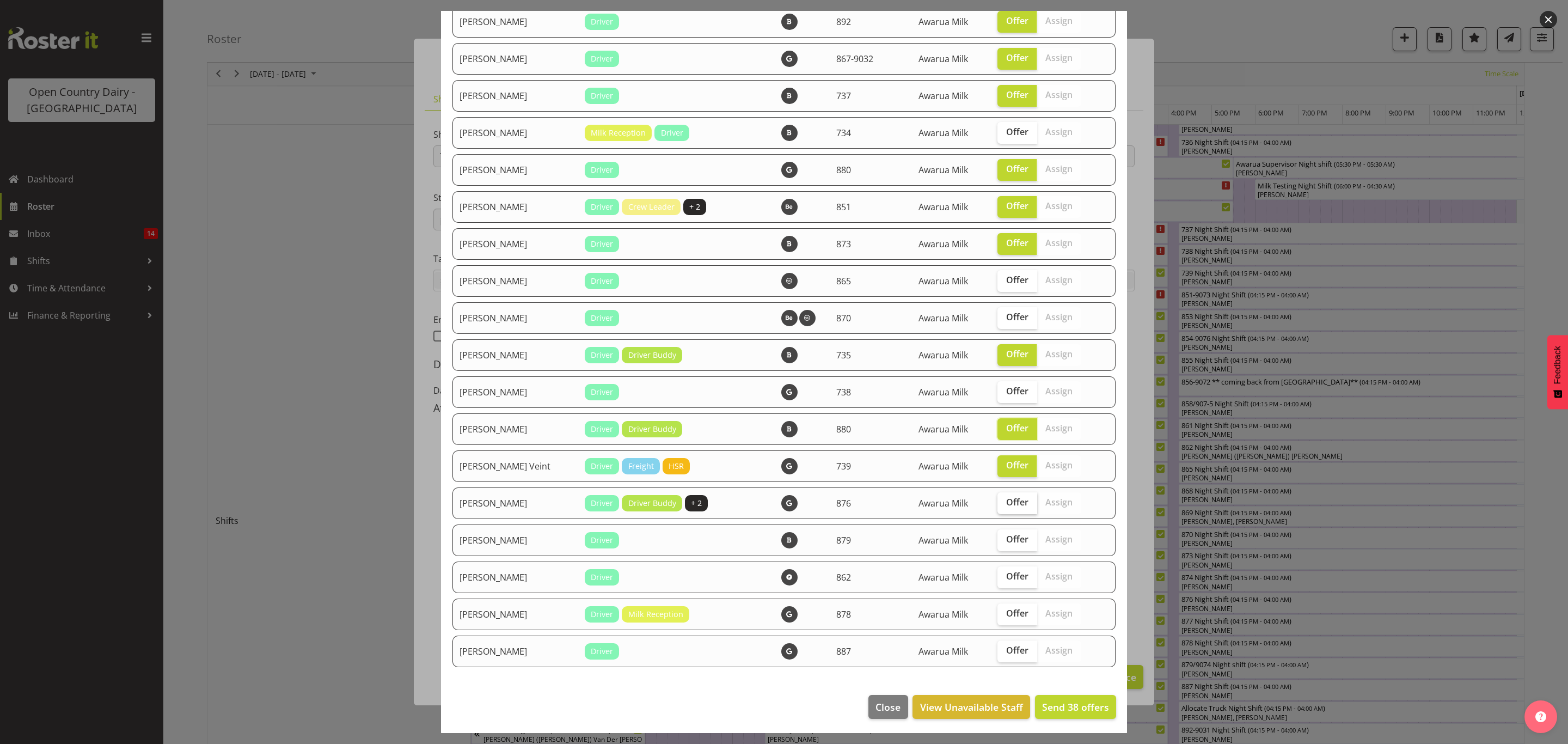
click at [998, 499] on input "Offer" at bounding box center [1001, 502] width 7 height 7
checkbox input "true"
click at [1006, 533] on span "Offer" at bounding box center [1016, 539] width 22 height 11
click at [1001, 536] on input "Offer" at bounding box center [1001, 540] width 7 height 7
checkbox input "true"
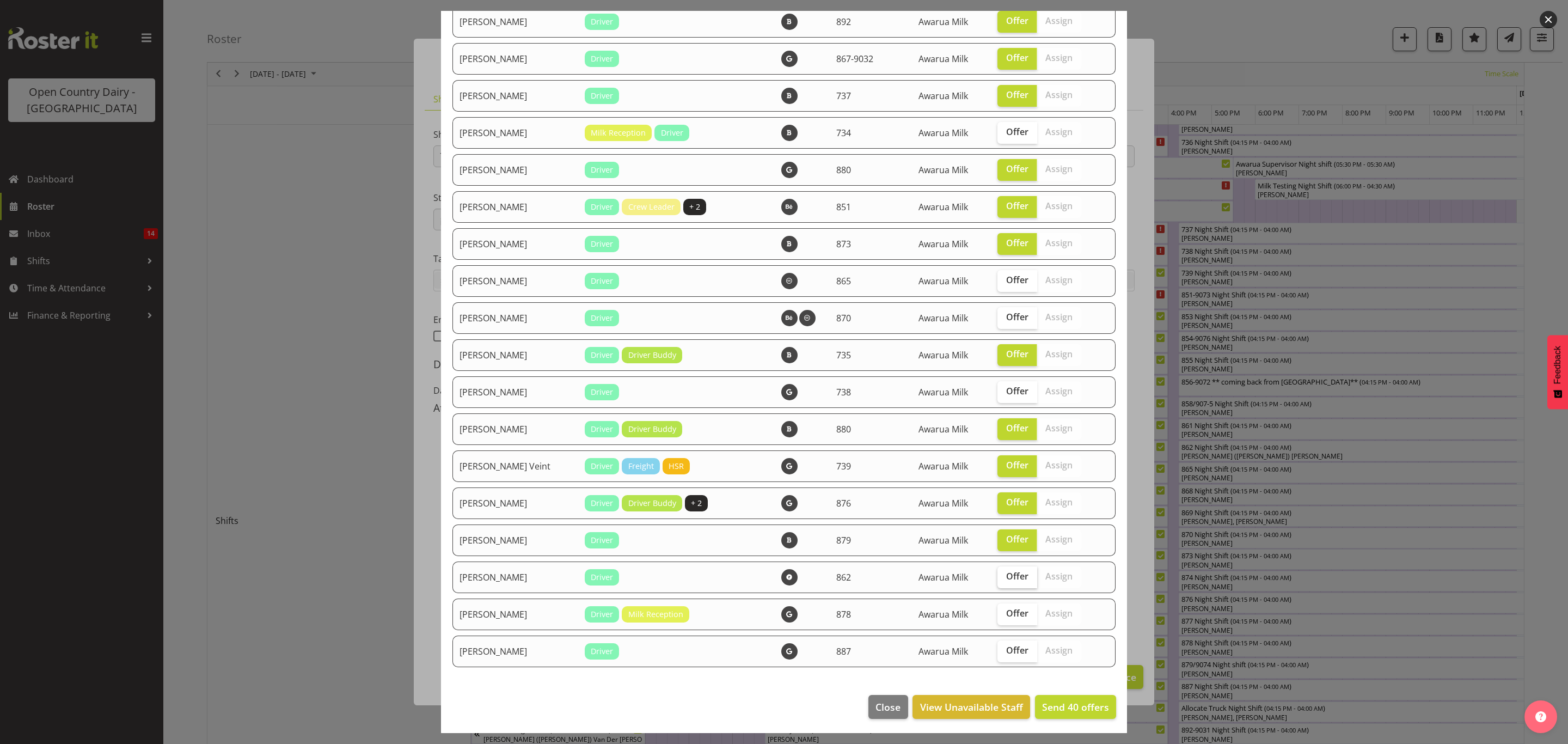
click at [1006, 571] on span "Offer" at bounding box center [1016, 576] width 22 height 11
click at [999, 572] on input "Offer" at bounding box center [1001, 576] width 7 height 7
checkbox input "true"
click at [1006, 615] on span "Offer" at bounding box center [1016, 613] width 22 height 11
click at [998, 615] on input "Offer" at bounding box center [1001, 613] width 7 height 7
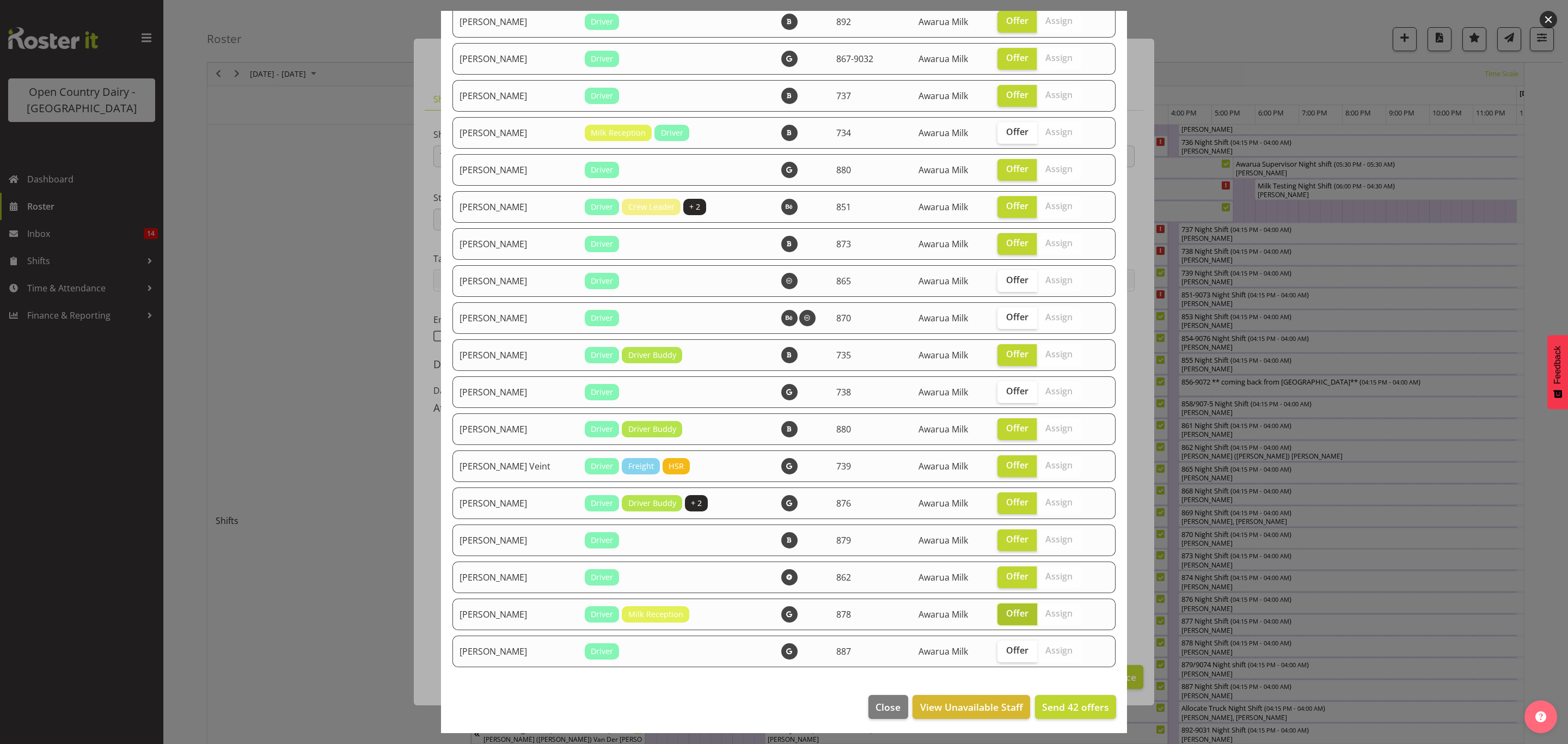
click at [1003, 617] on label "Offer" at bounding box center [1017, 614] width 40 height 22
click at [1003, 617] on input "Offer" at bounding box center [1001, 613] width 7 height 7
checkbox input "false"
drag, startPoint x: 1003, startPoint y: 642, endPoint x: 1006, endPoint y: 631, distance: 11.4
click at [1003, 640] on label "Offer" at bounding box center [1017, 651] width 40 height 22
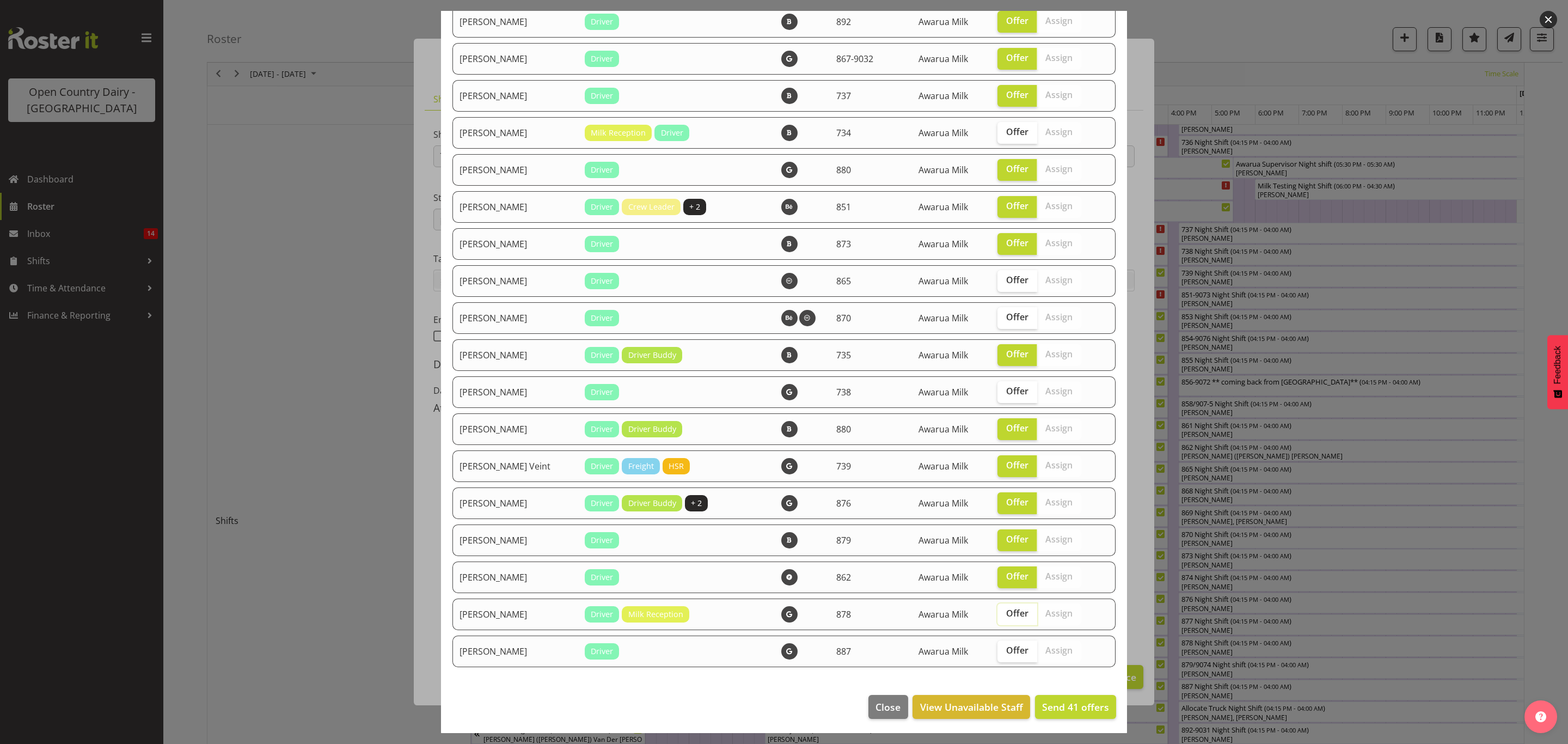
click at [1003, 647] on input "Offer" at bounding box center [1001, 650] width 7 height 7
checkbox input "true"
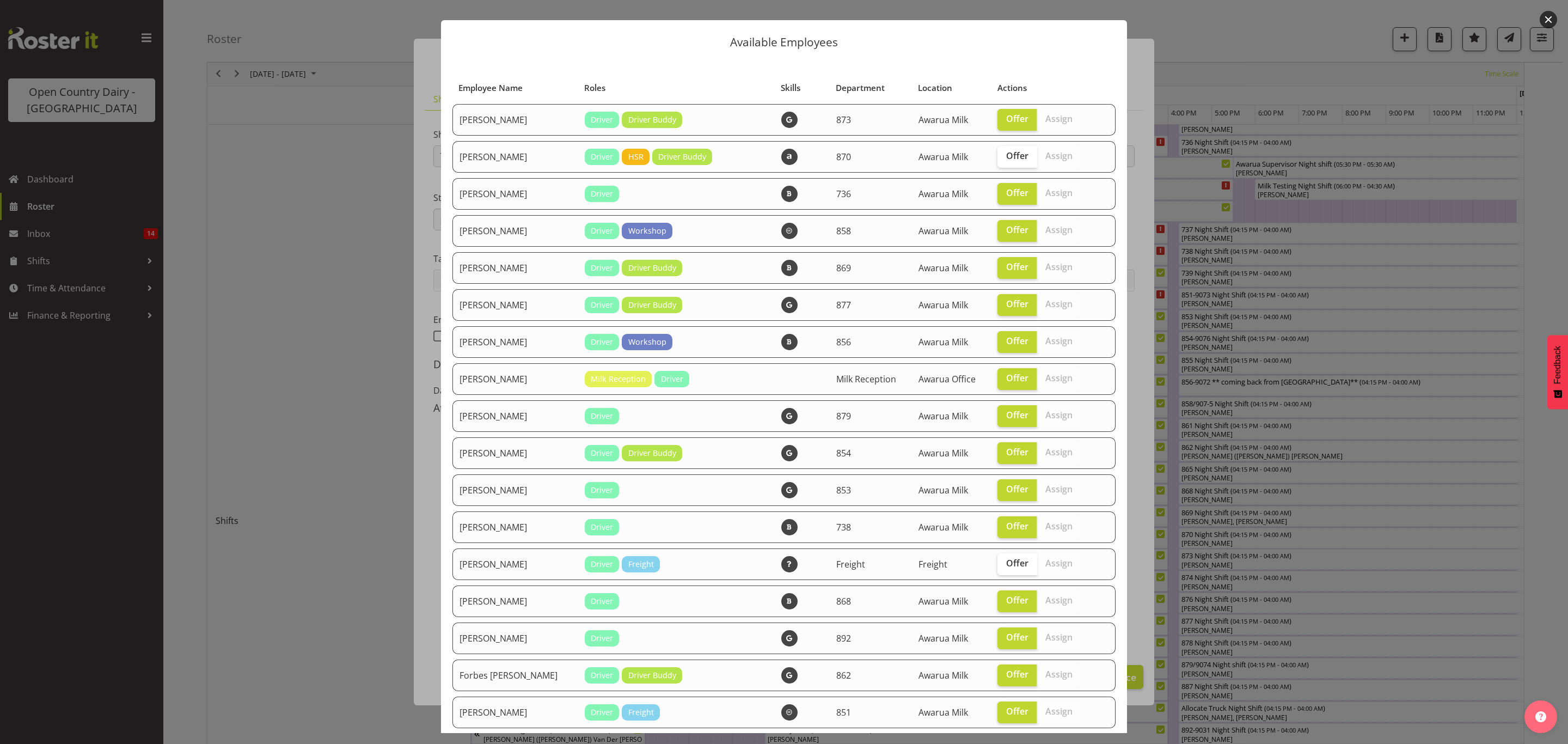
scroll to position [0, 0]
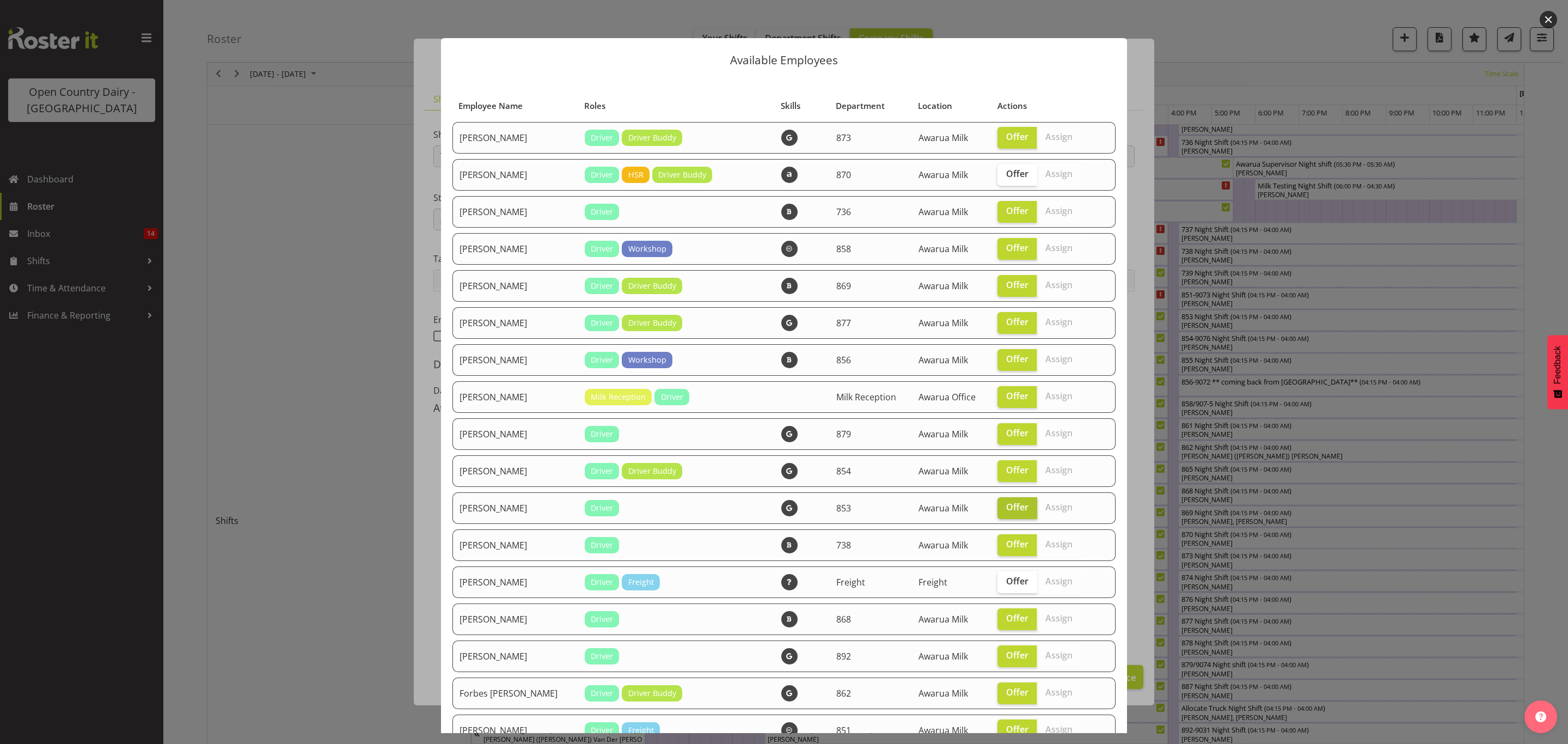
click at [1010, 507] on span "Offer" at bounding box center [1016, 507] width 22 height 11
click at [1005, 507] on input "Offer" at bounding box center [1001, 507] width 7 height 7
checkbox input "false"
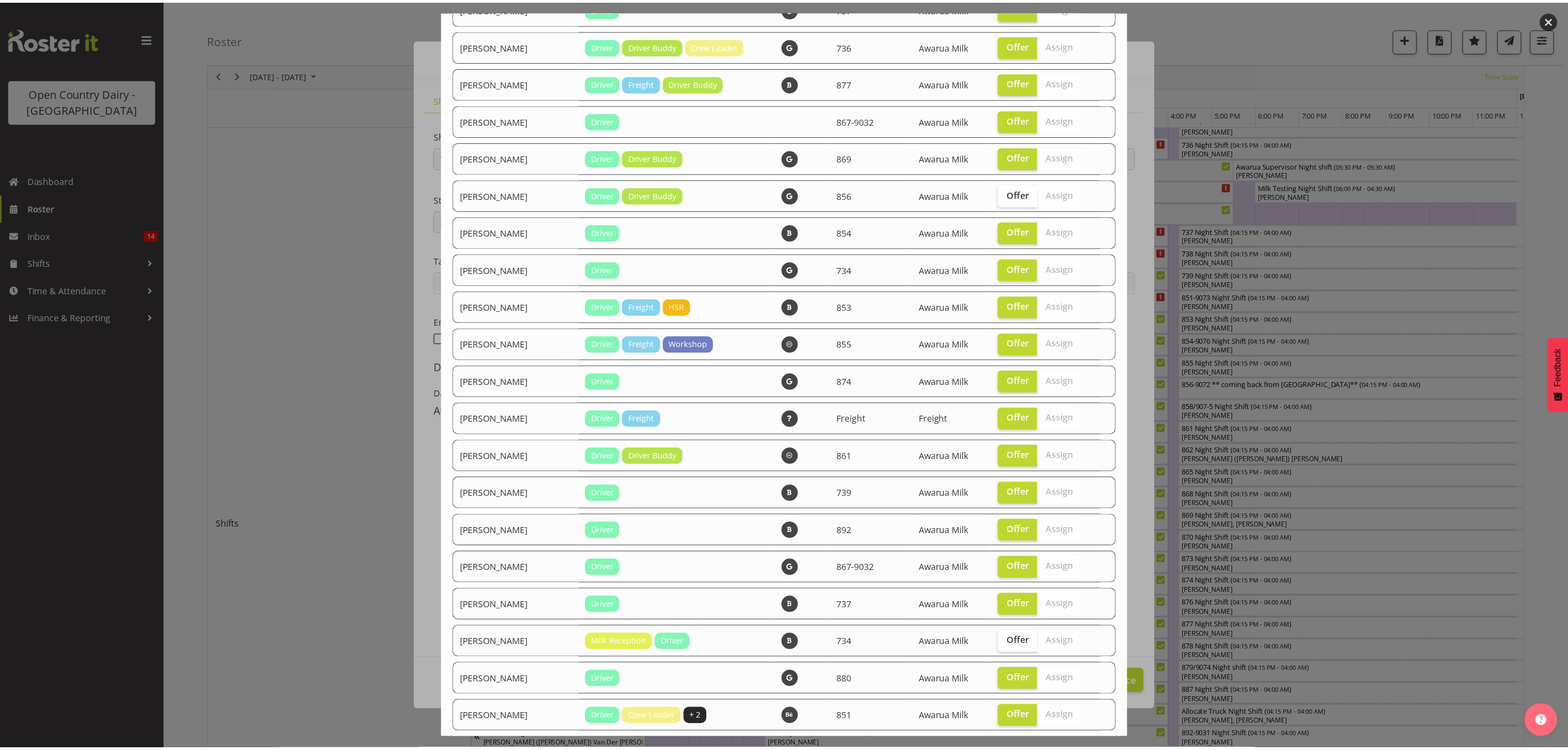
scroll to position [1311, 0]
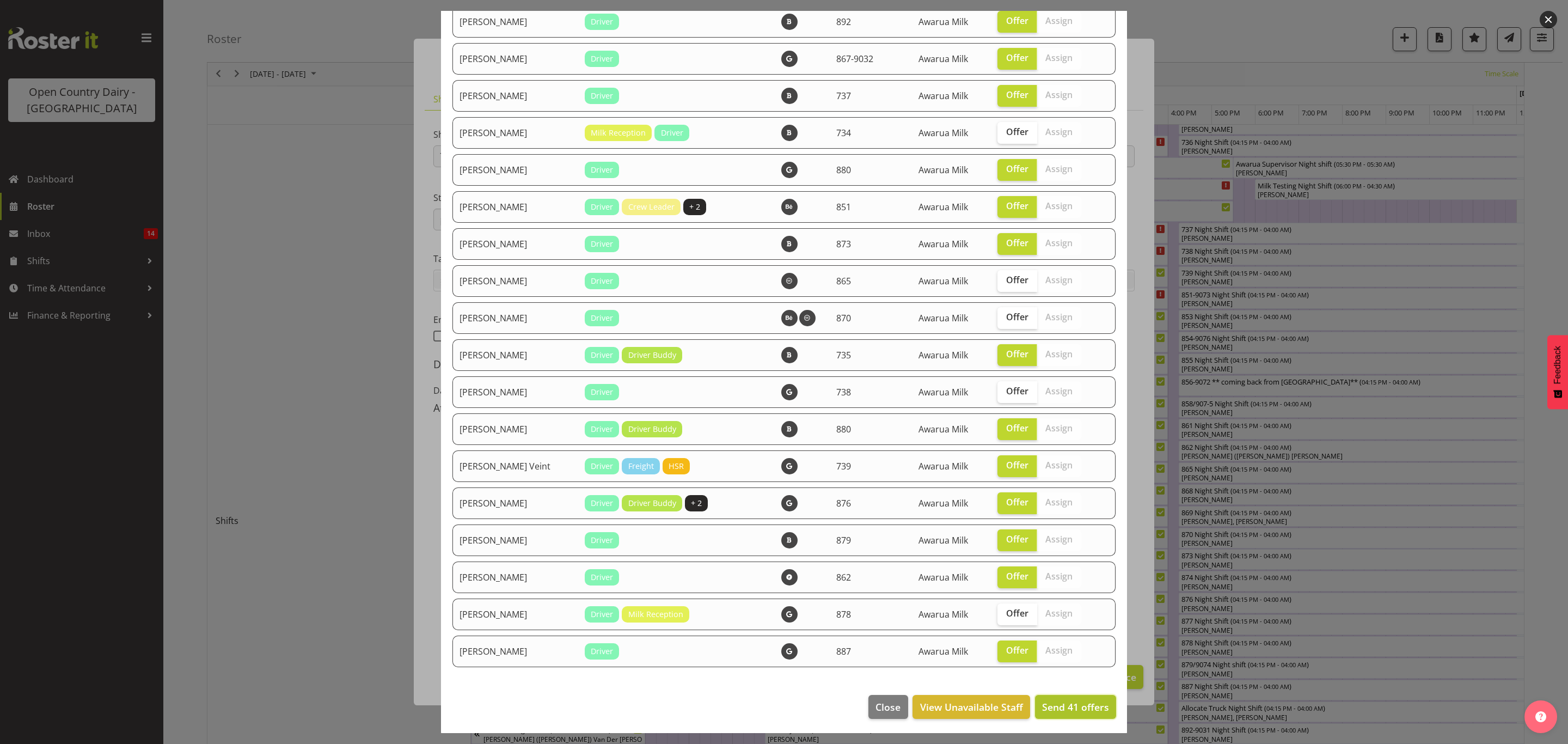
click at [1063, 701] on span "Send 41 offers" at bounding box center [1075, 707] width 67 height 13
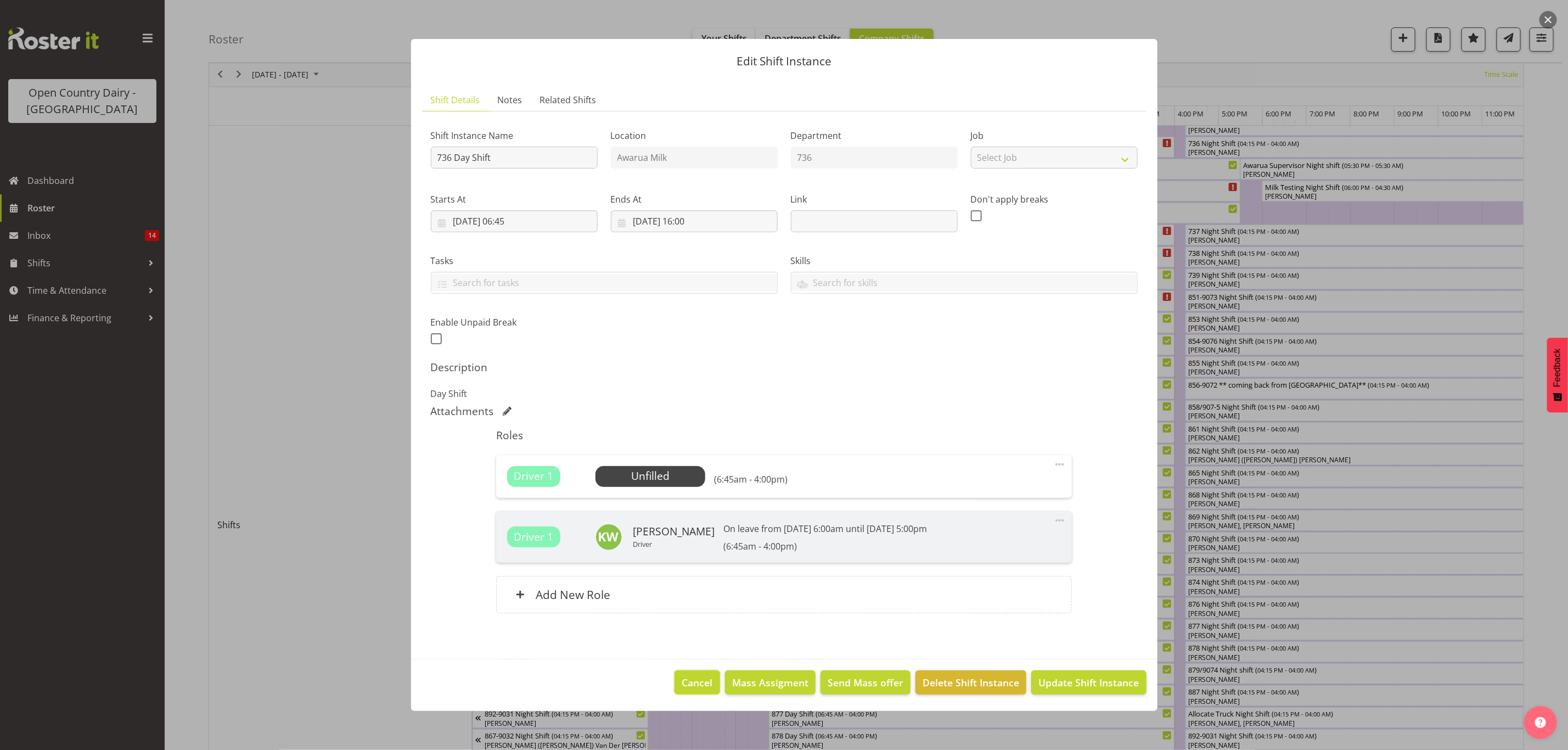
click at [712, 679] on span "Cancel" at bounding box center [697, 682] width 30 height 14
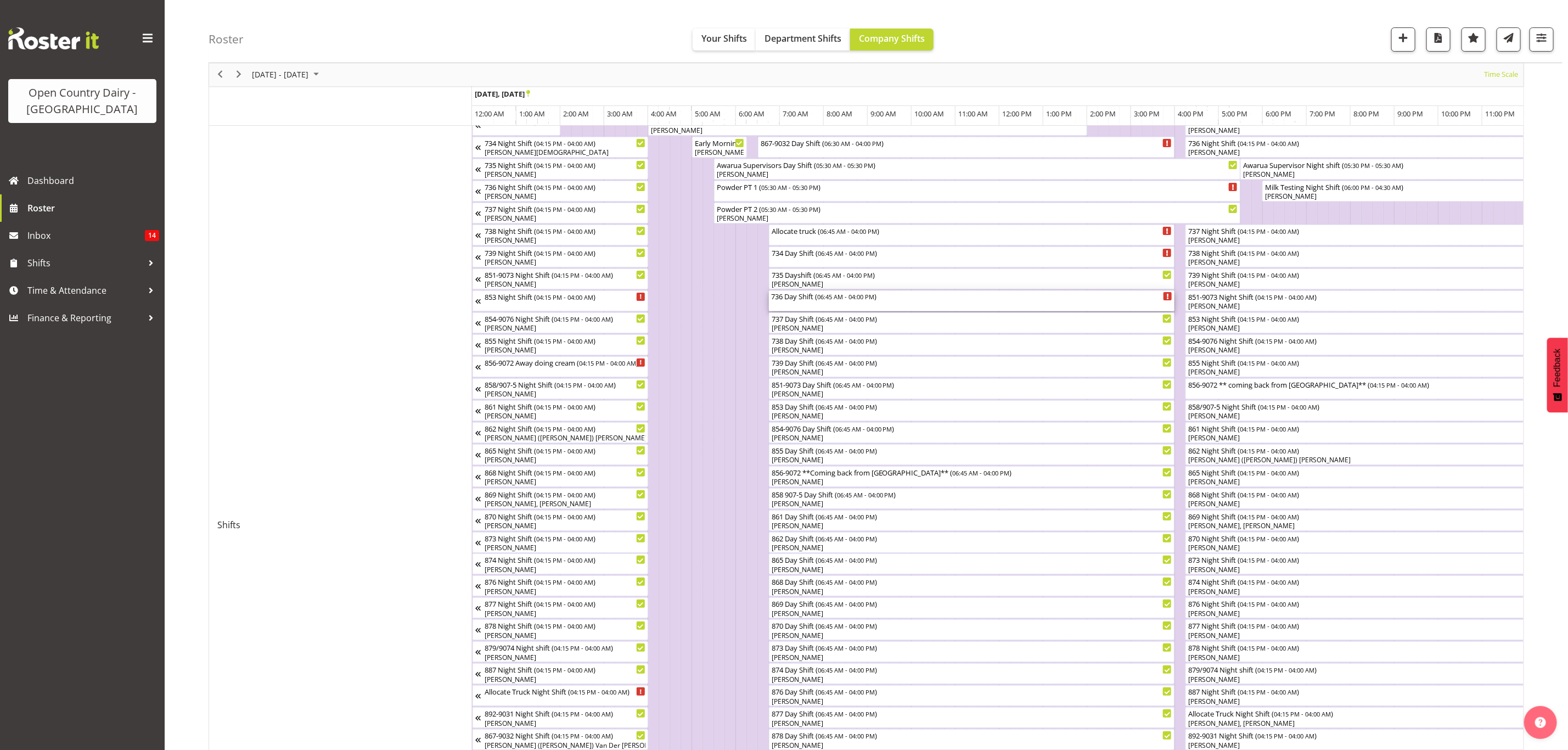
click at [854, 305] on div "736 Day Shift ( 06:45 AM - 04:00 PM )" at bounding box center [972, 301] width 402 height 21
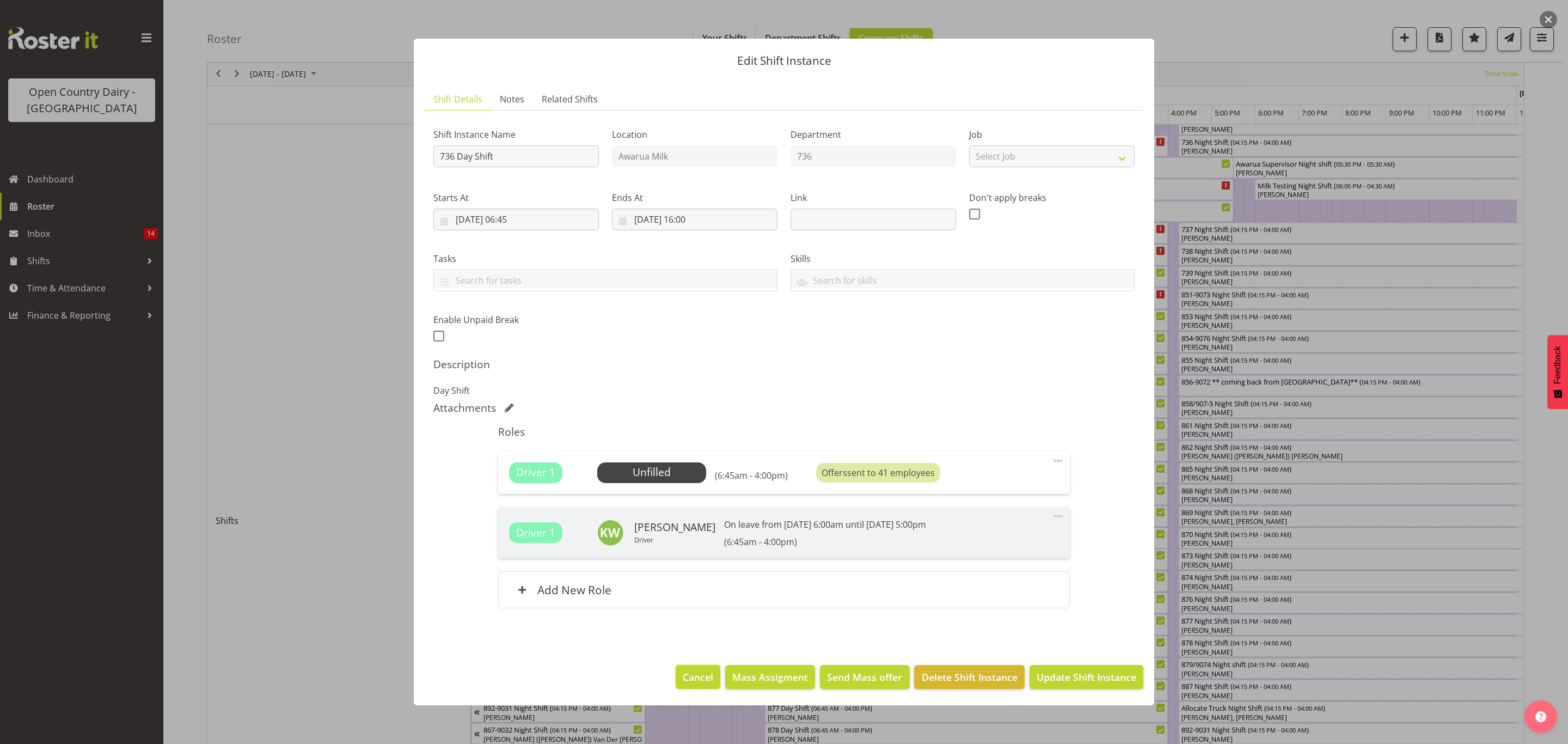
click at [715, 679] on button "Cancel" at bounding box center [698, 677] width 44 height 24
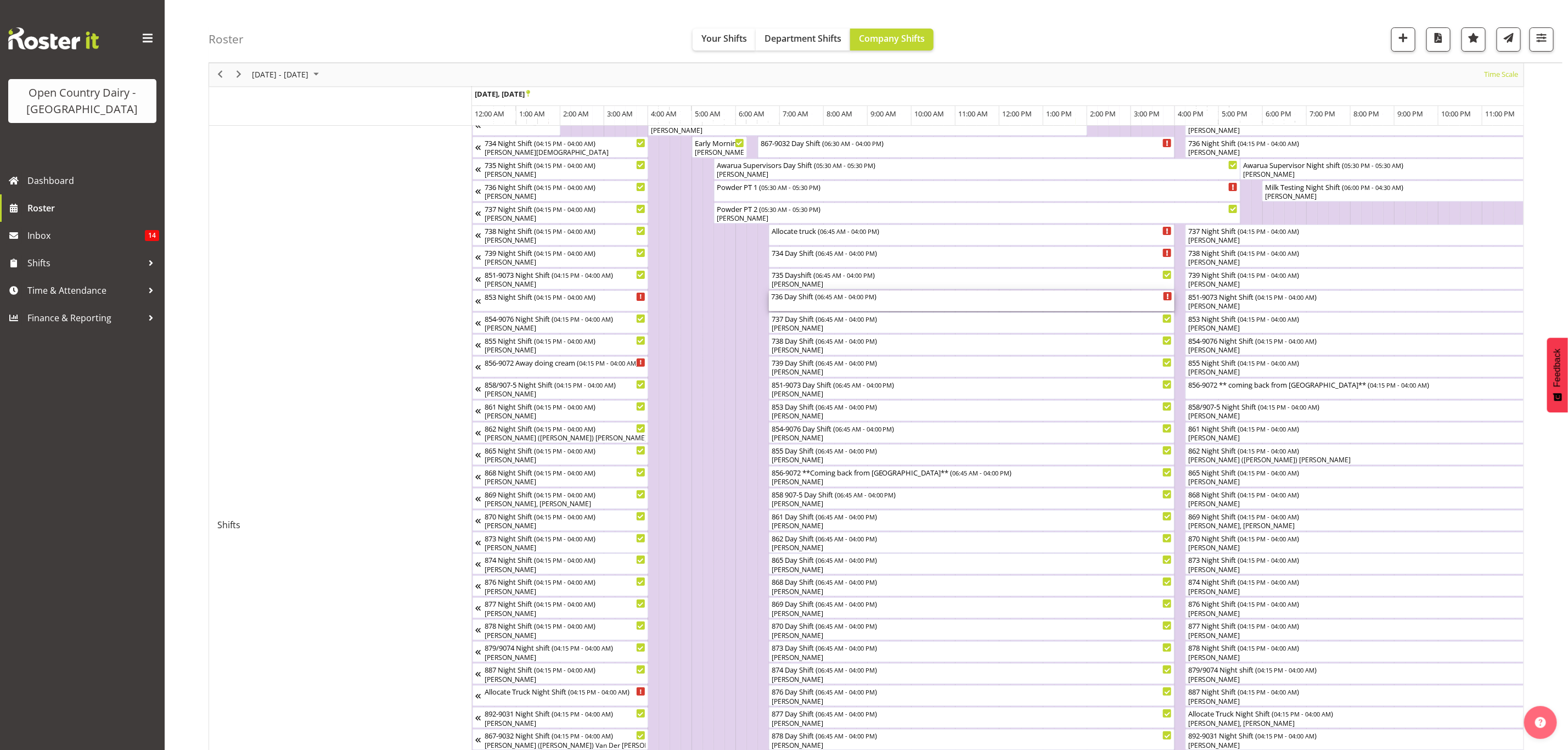
click at [857, 308] on div "736 Day Shift ( 06:45 AM - 04:00 PM )" at bounding box center [972, 301] width 402 height 21
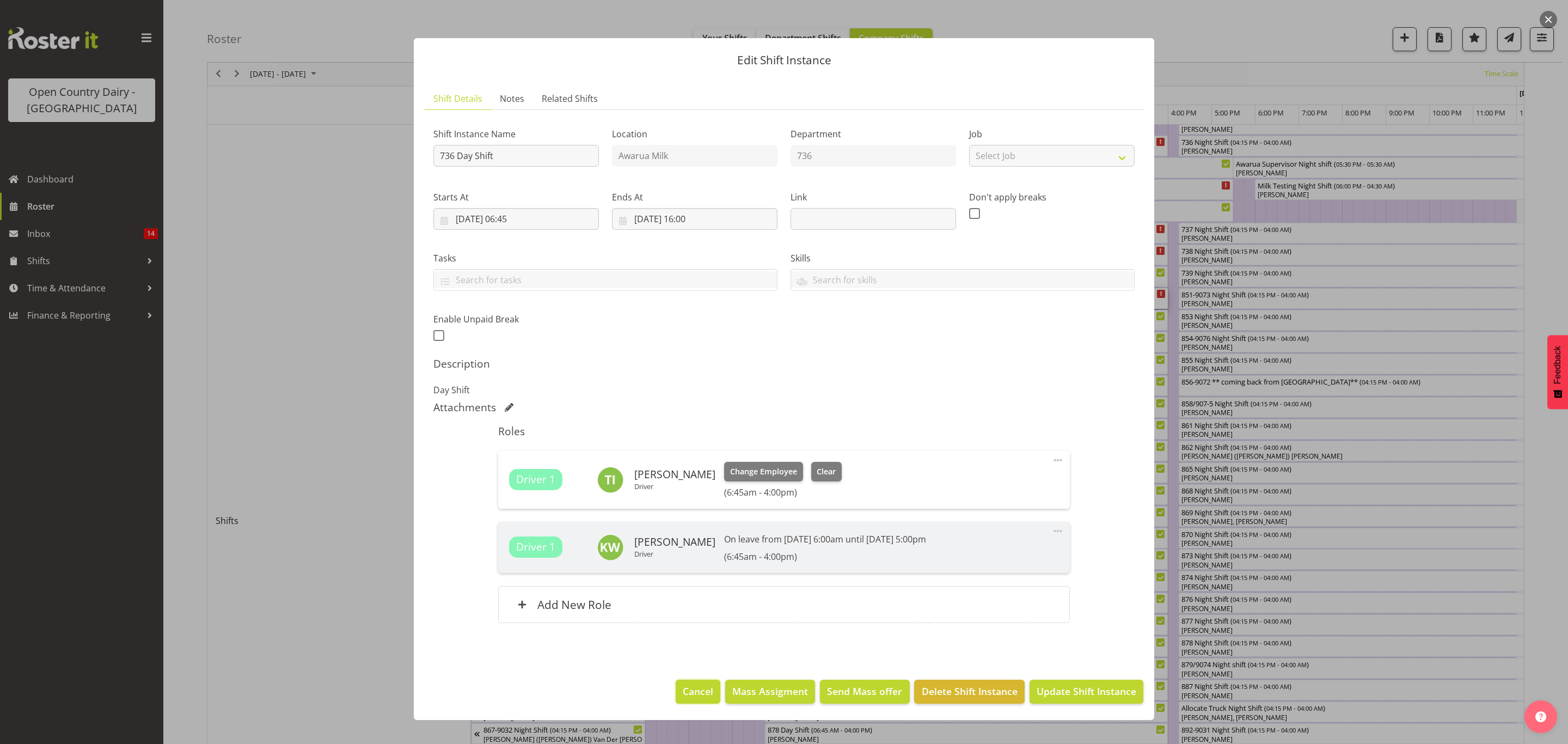
click at [708, 692] on span "Cancel" at bounding box center [698, 691] width 30 height 14
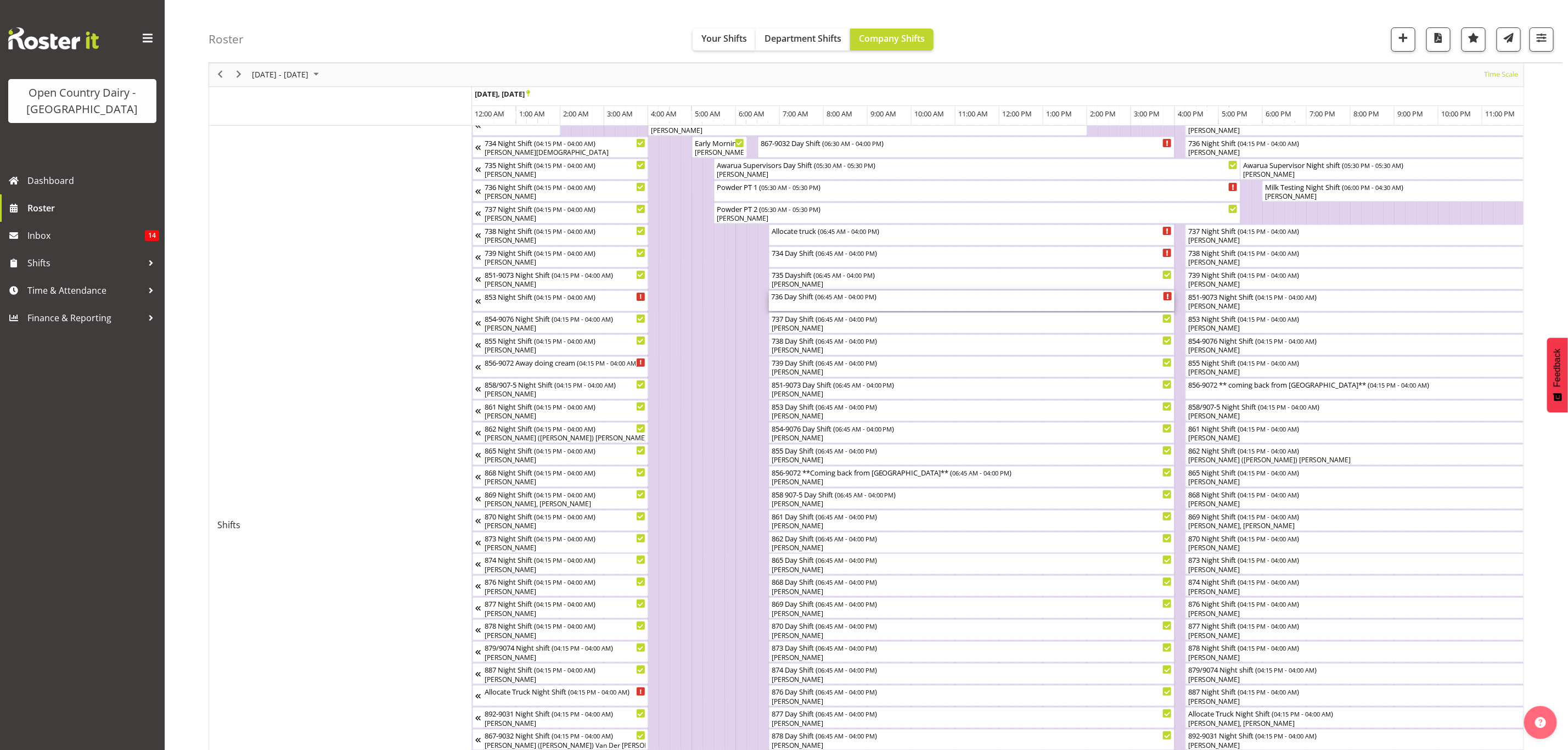
click at [934, 309] on div "736 Day Shift ( 06:45 AM - 04:00 PM )" at bounding box center [972, 301] width 402 height 21
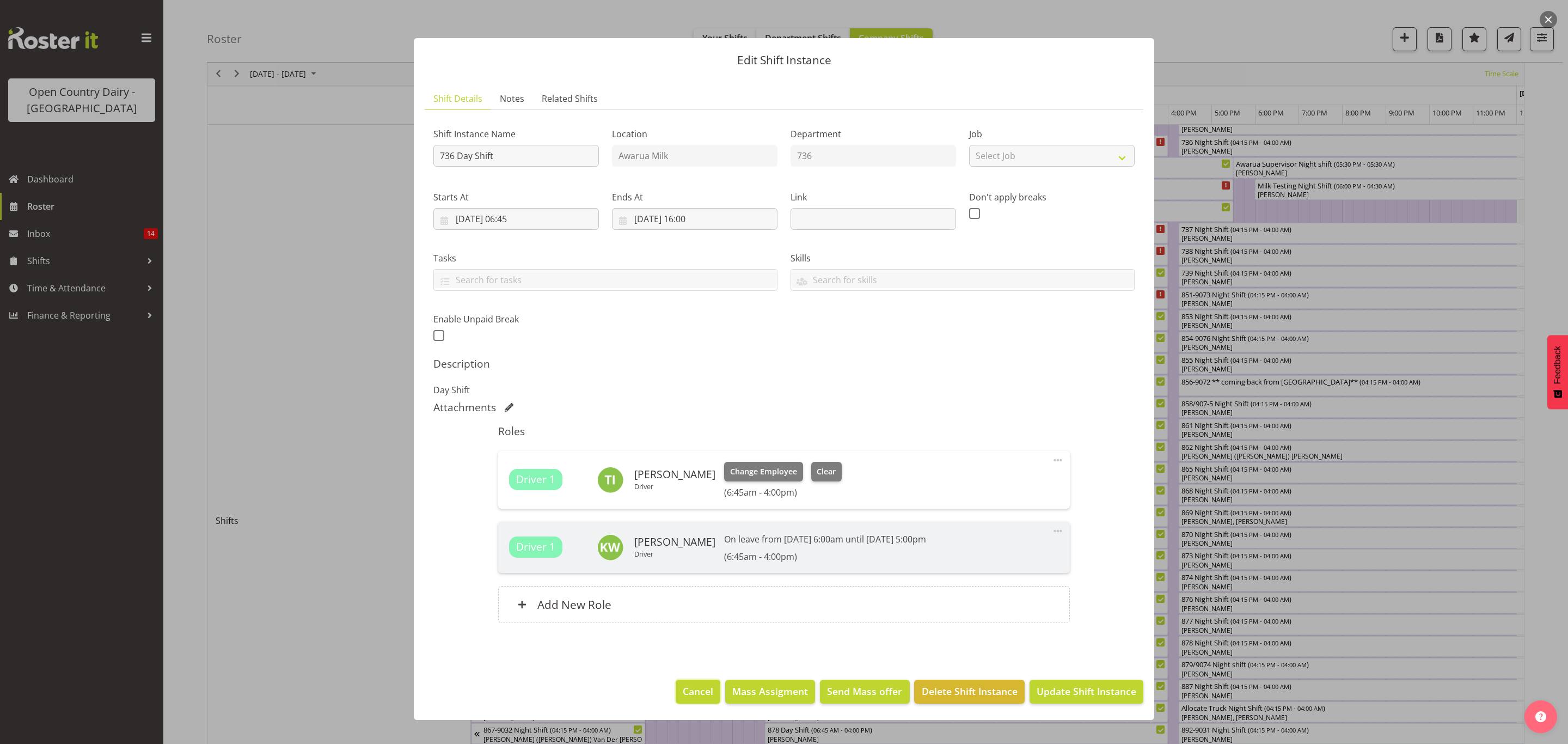
click at [708, 691] on span "Cancel" at bounding box center [698, 691] width 30 height 14
